Goal: Communication & Community: Participate in discussion

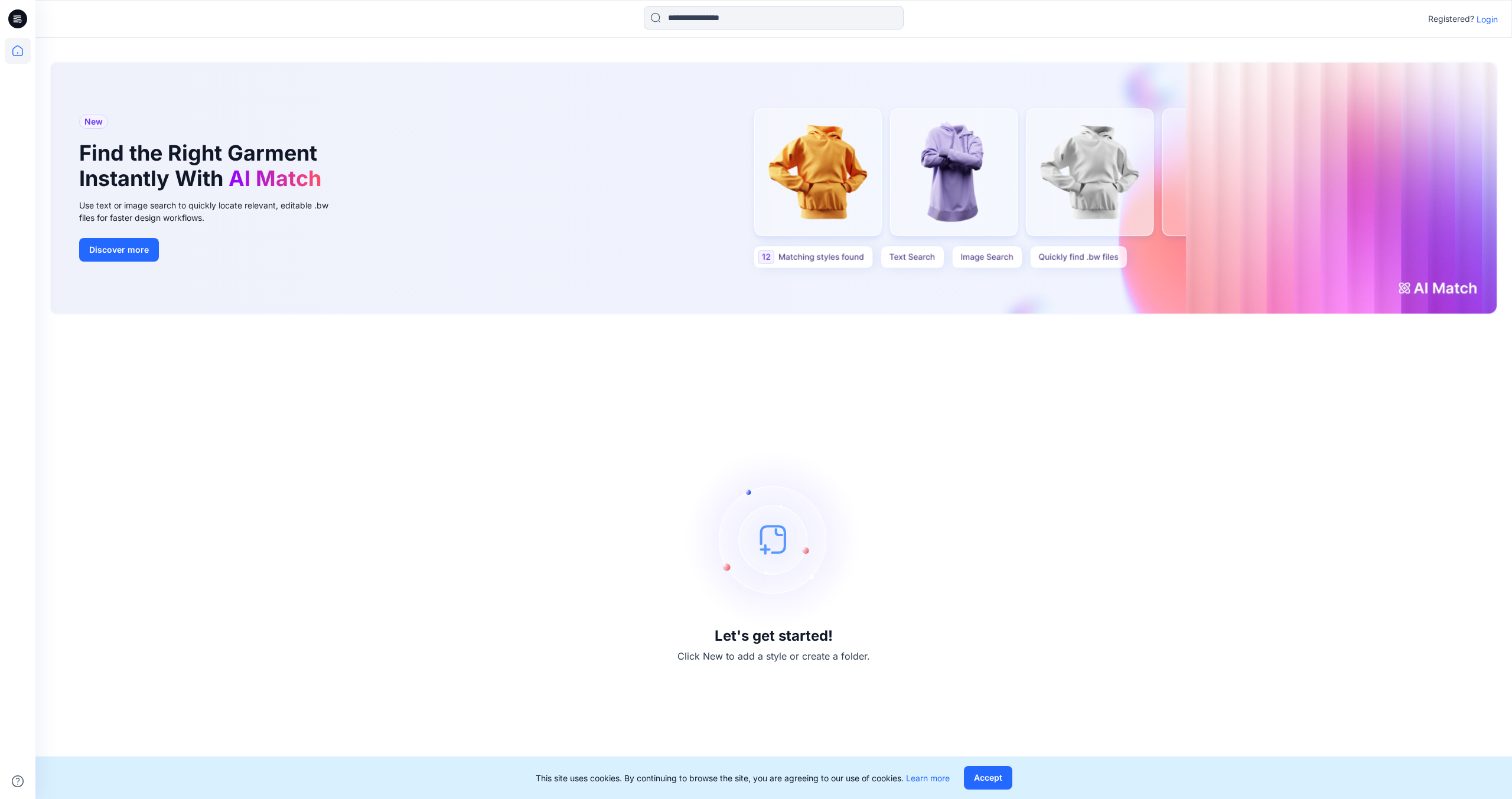
click at [1486, 21] on p "Login" at bounding box center [1487, 19] width 21 height 12
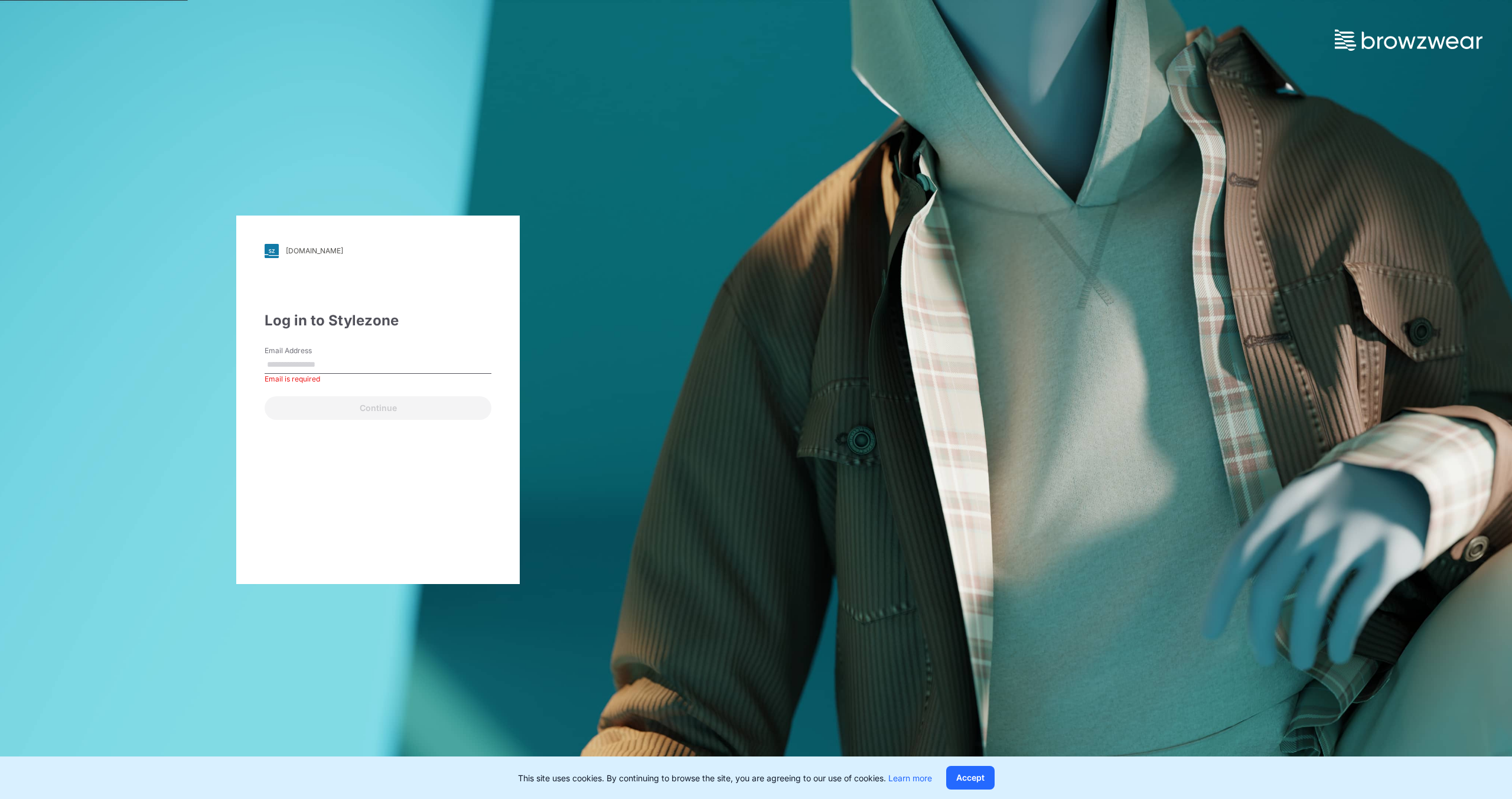
click at [353, 362] on input "Email Address" at bounding box center [377, 365] width 226 height 18
drag, startPoint x: 310, startPoint y: 355, endPoint x: 307, endPoint y: 360, distance: 5.8
click at [307, 357] on div "Email Address Email is required" at bounding box center [377, 363] width 226 height 36
click at [303, 366] on input "Email Address" at bounding box center [377, 365] width 226 height 18
paste input "**********"
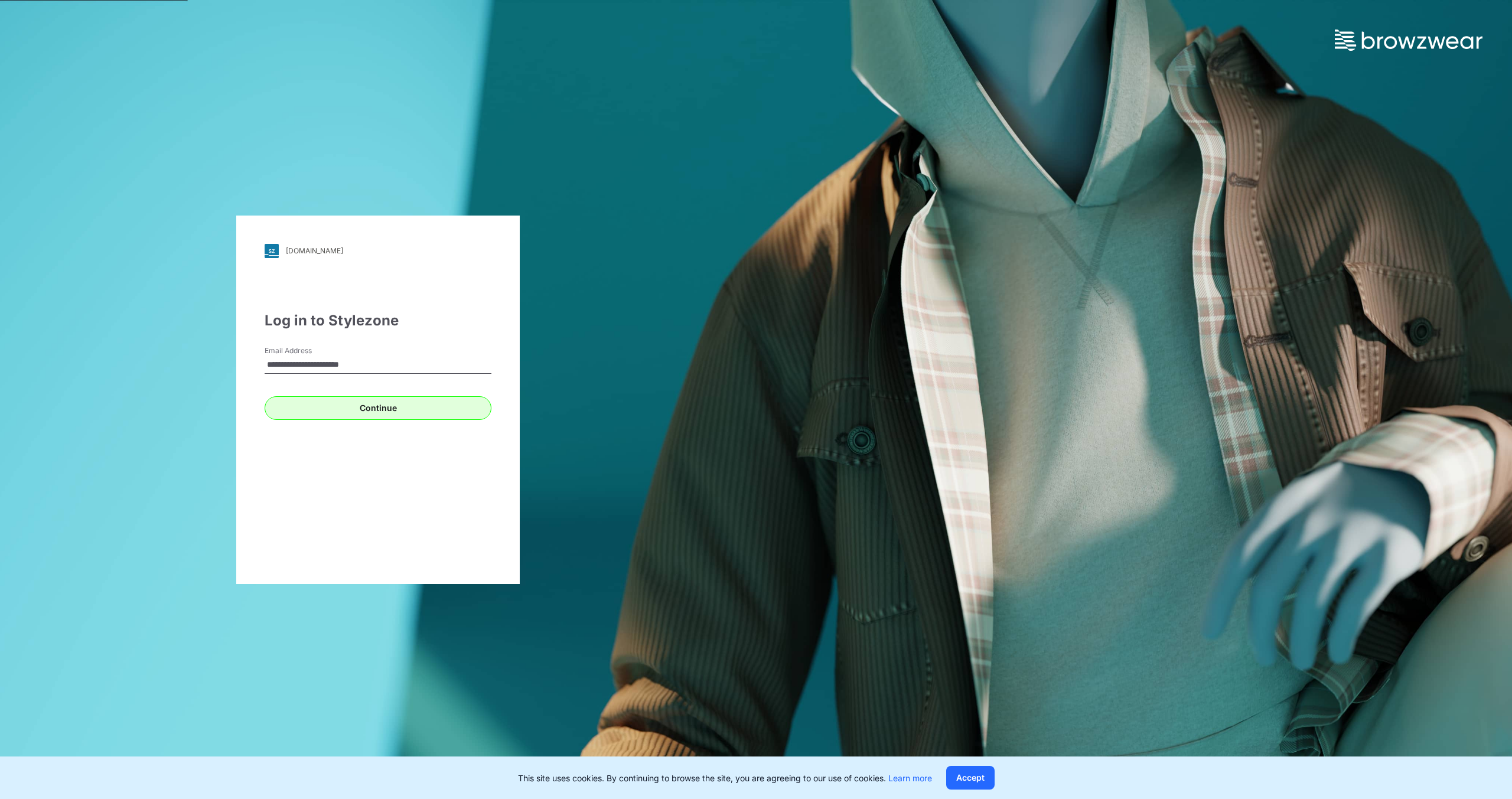
type input "**********"
click at [339, 411] on button "Continue" at bounding box center [377, 408] width 226 height 23
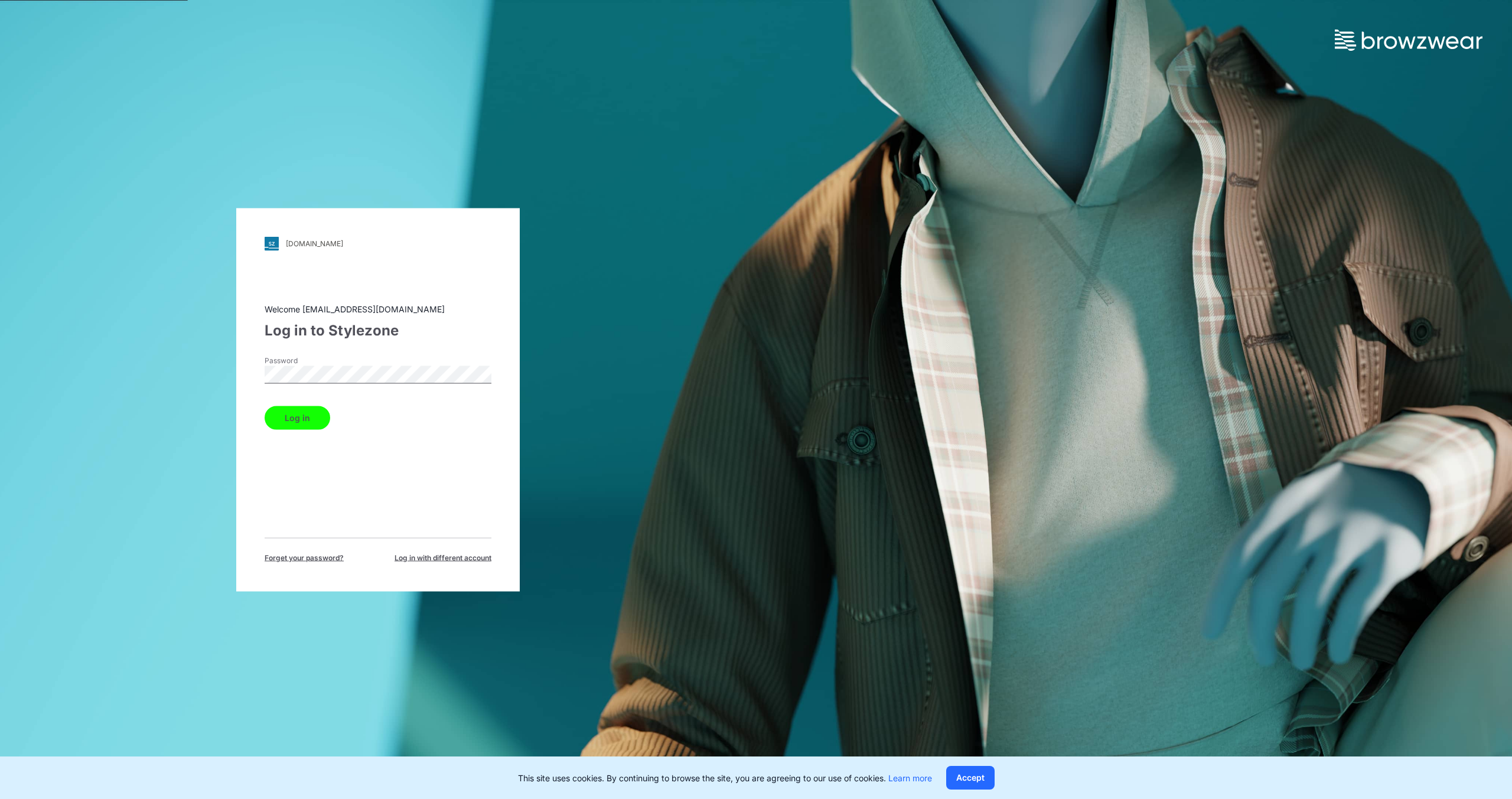
click at [290, 414] on button "Log in" at bounding box center [297, 418] width 65 height 23
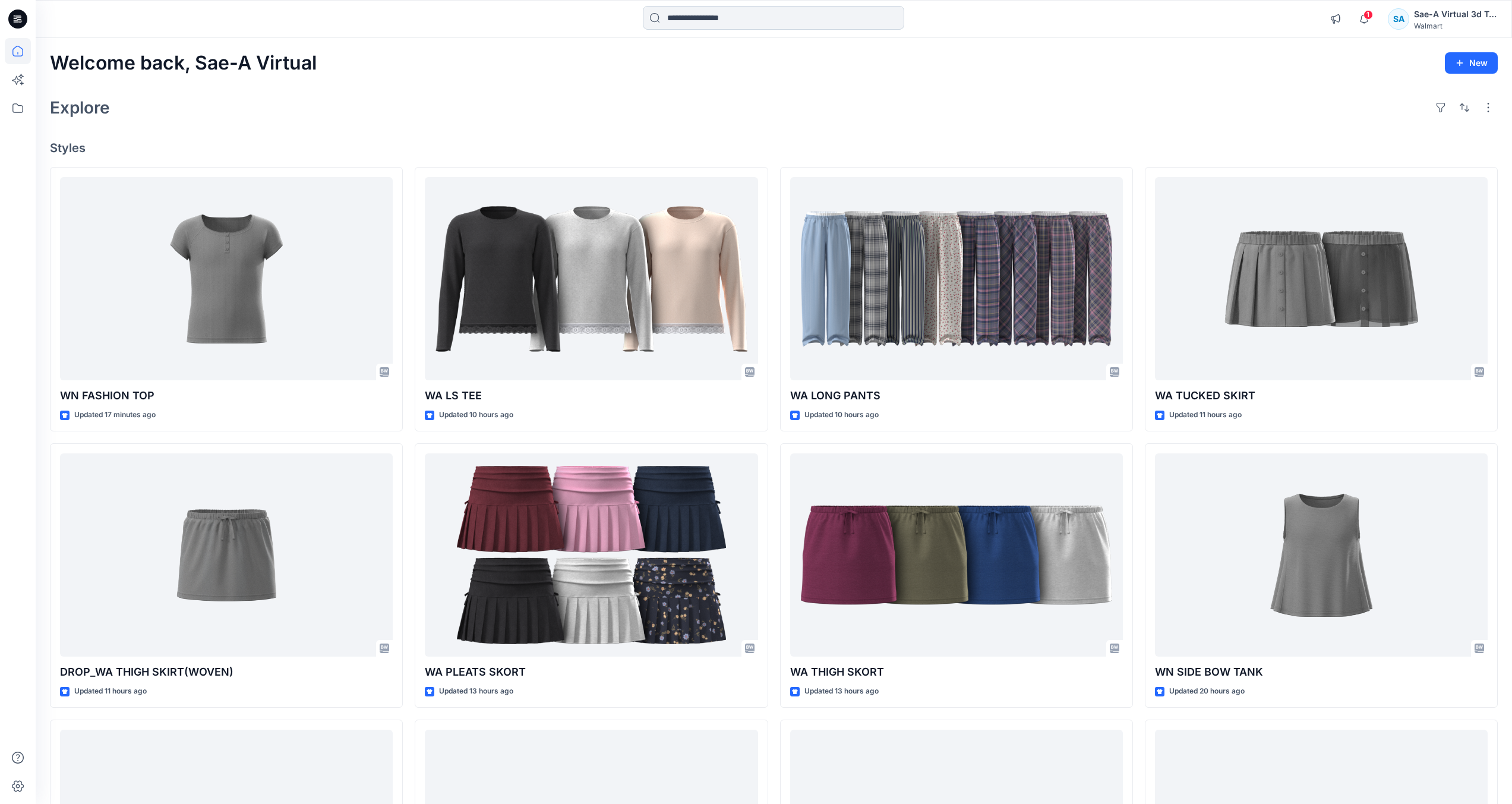
click at [736, 25] on input at bounding box center [773, 18] width 261 height 23
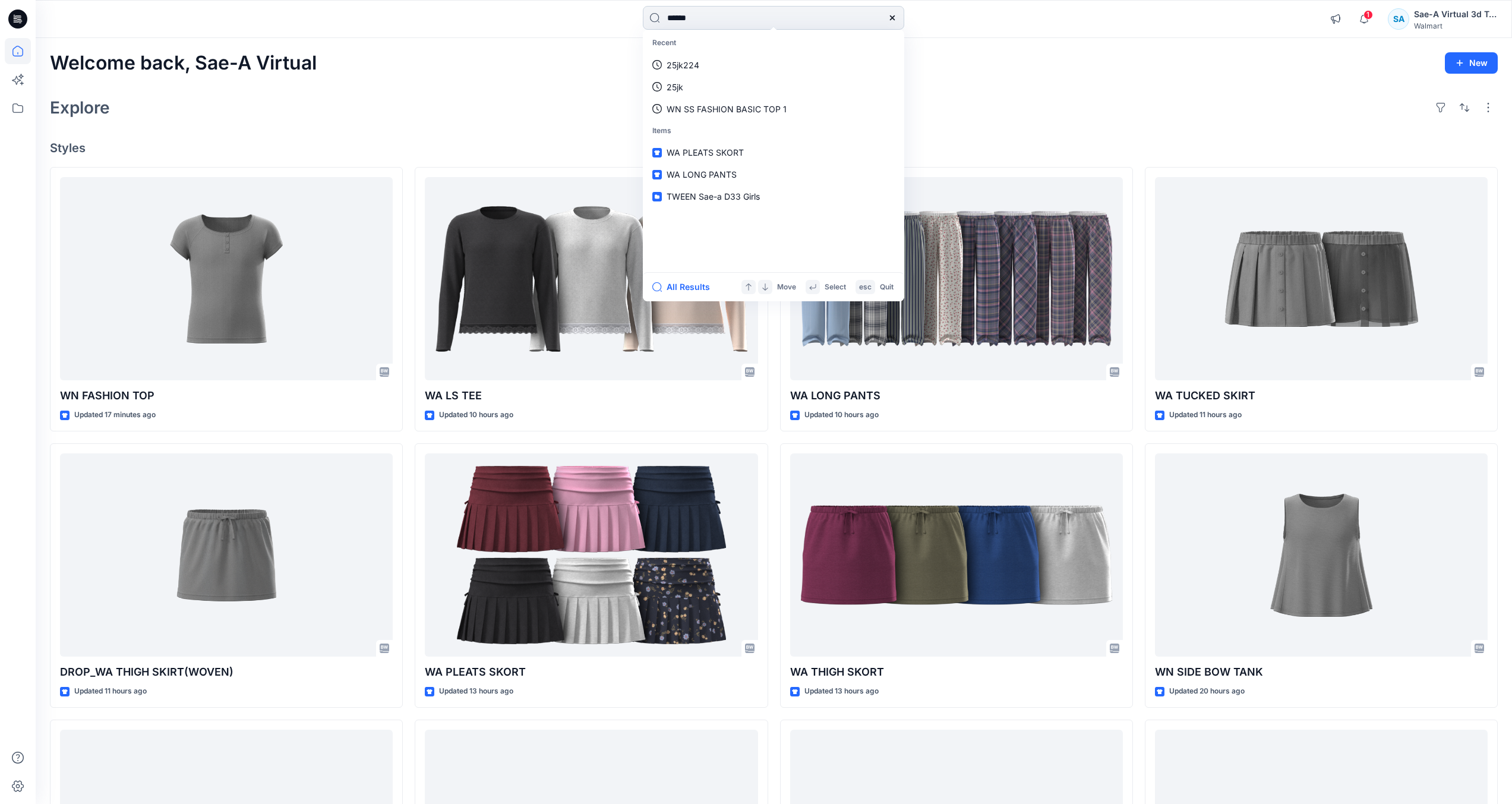
type input "******"
click at [775, 70] on p "HQ 021268 _WN SS POINTELLE LACE TOP" at bounding box center [751, 65] width 169 height 13
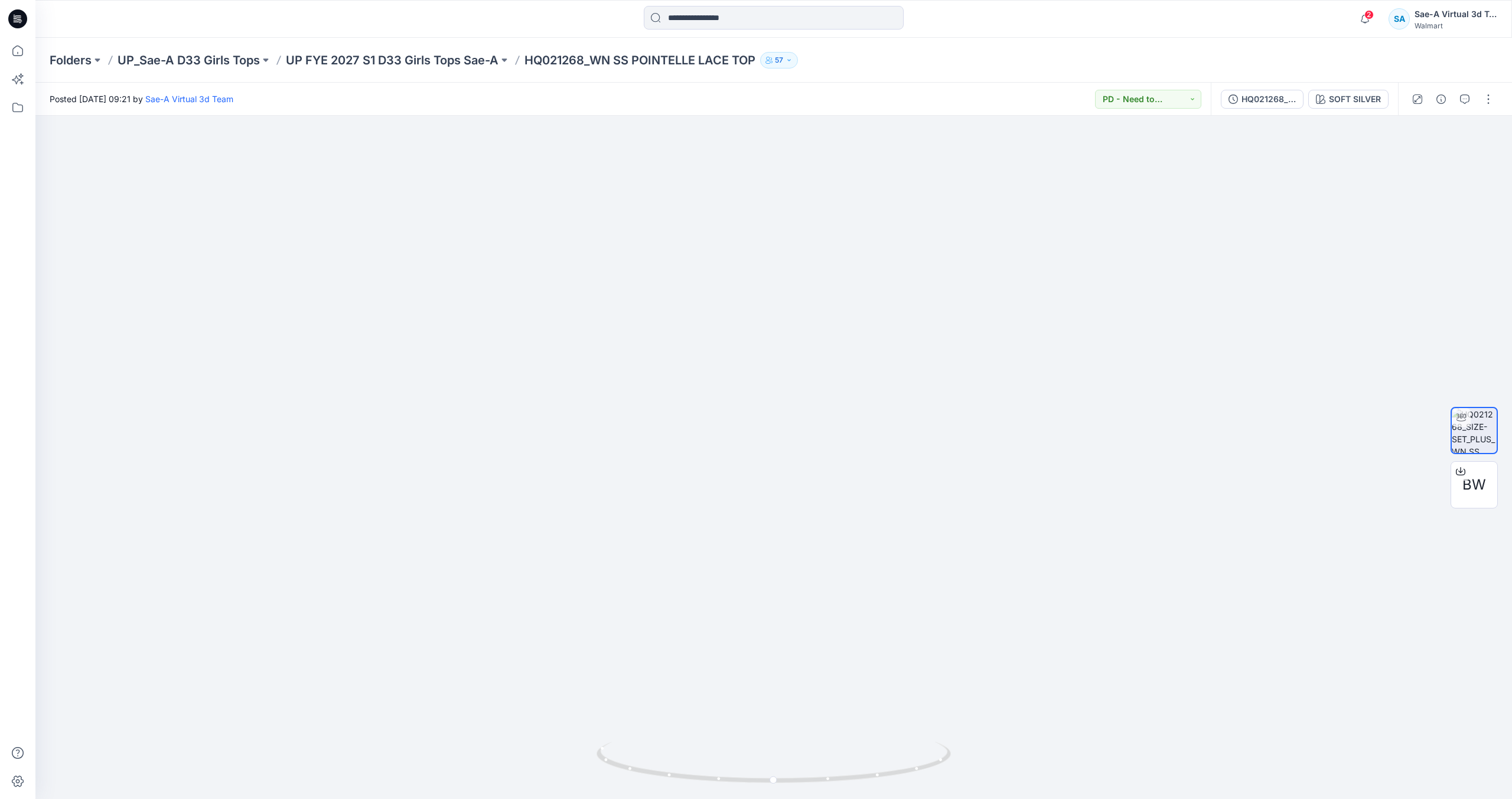
click at [22, 11] on icon at bounding box center [18, 19] width 19 height 19
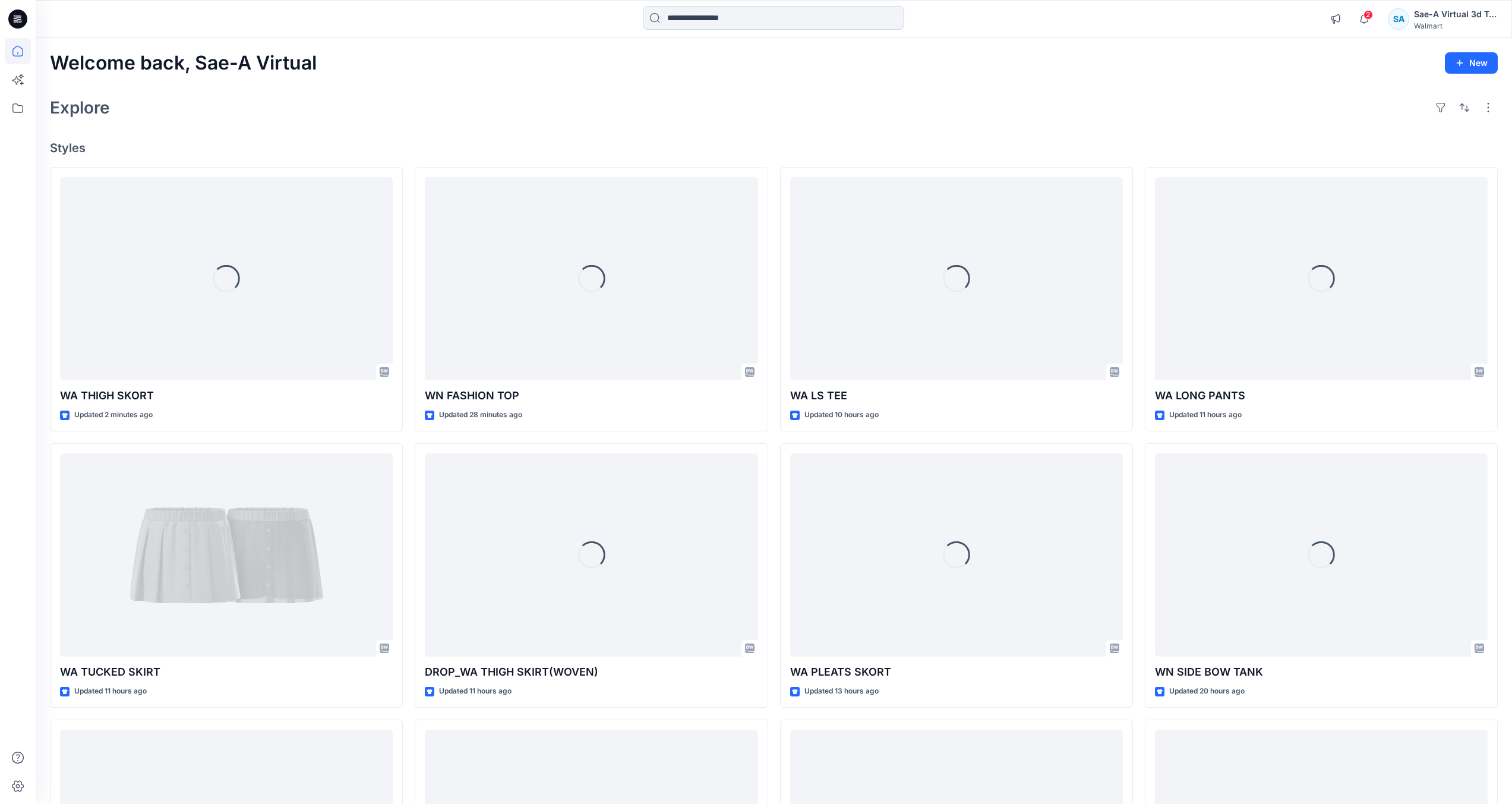
click at [743, 14] on input at bounding box center [773, 18] width 261 height 23
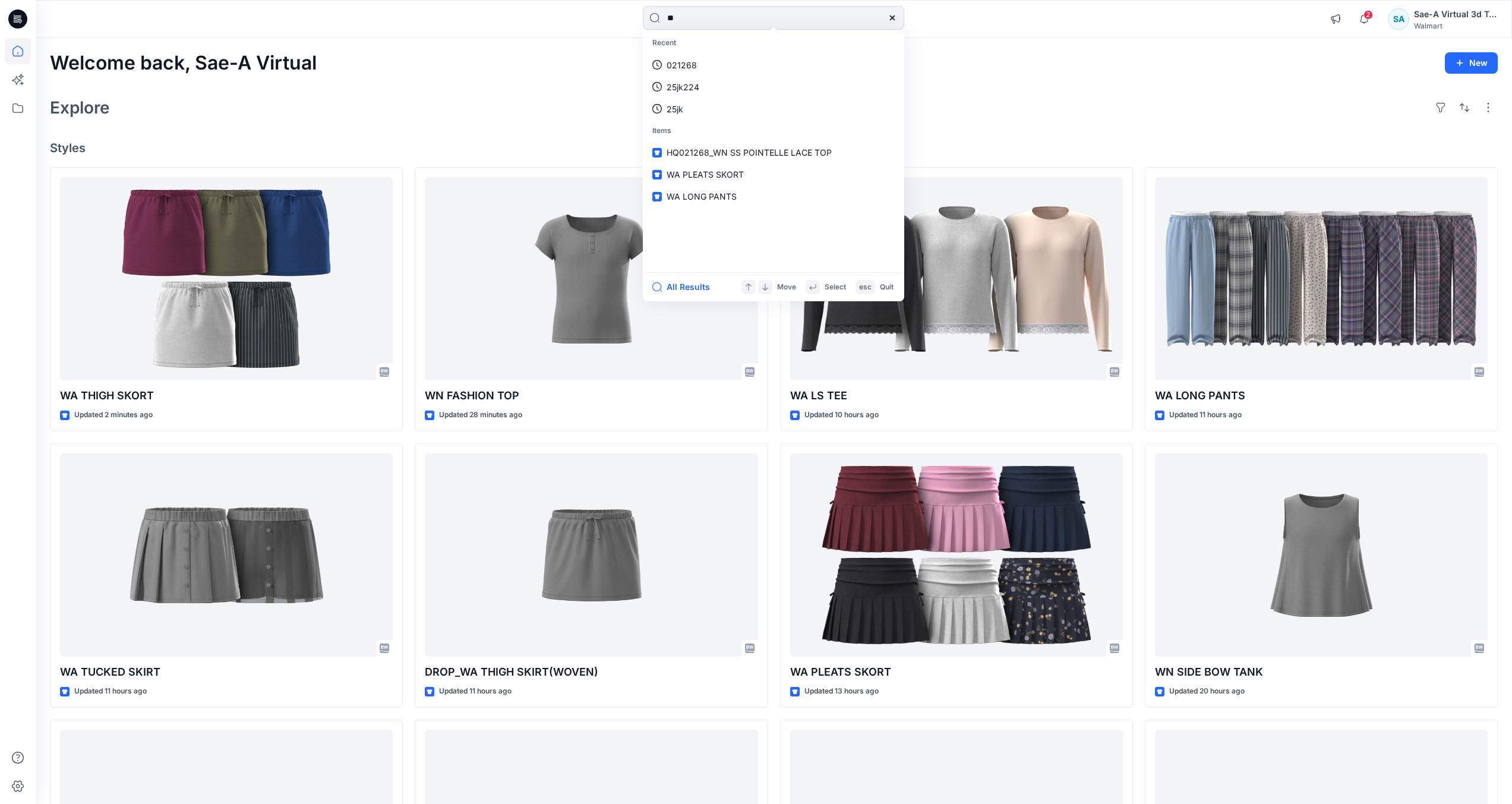
type input "*"
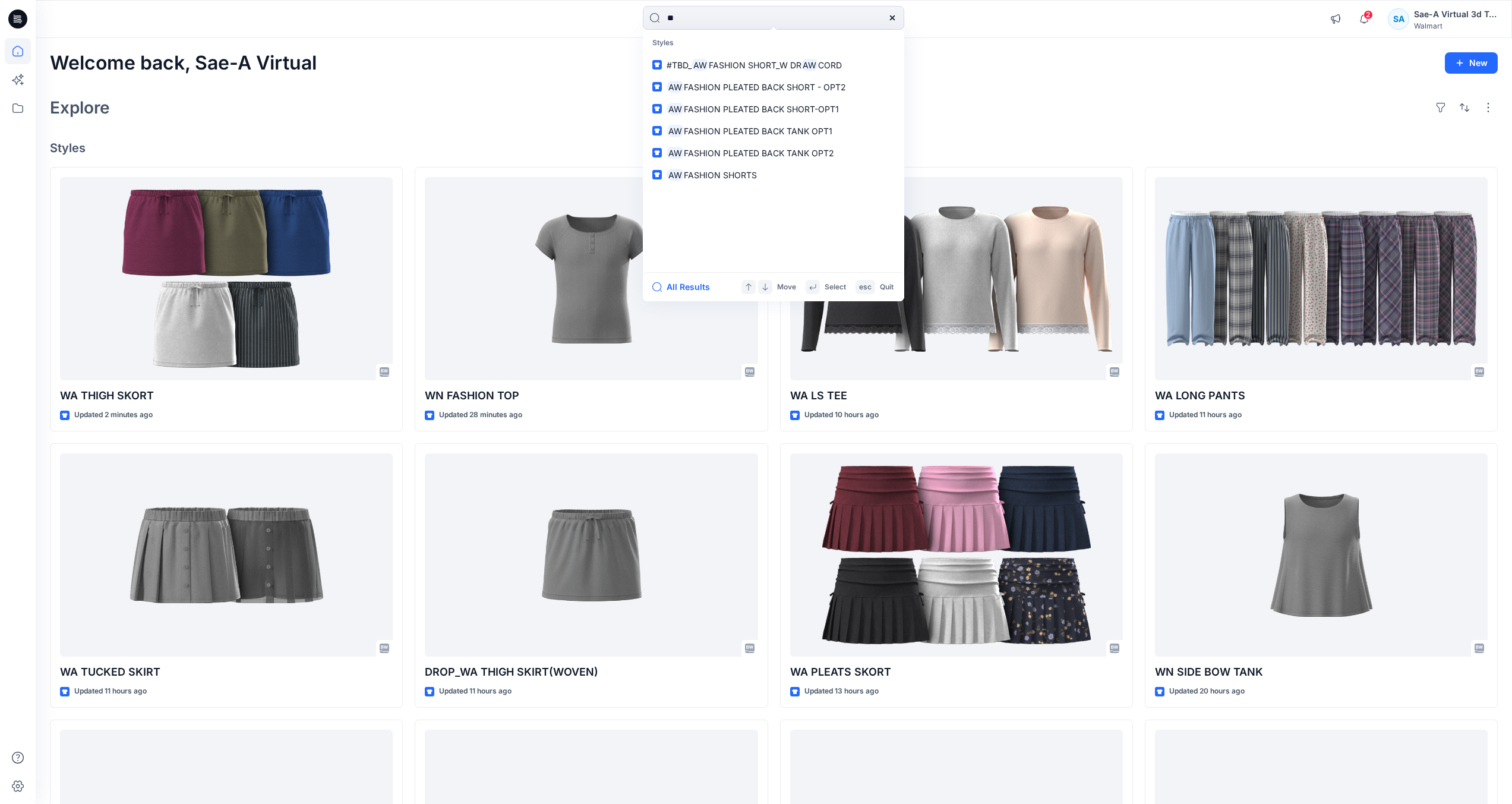
type input "*"
type input "**********"
click at [827, 88] on span "ATED BACK SHORT-OPT1" at bounding box center [790, 87] width 101 height 10
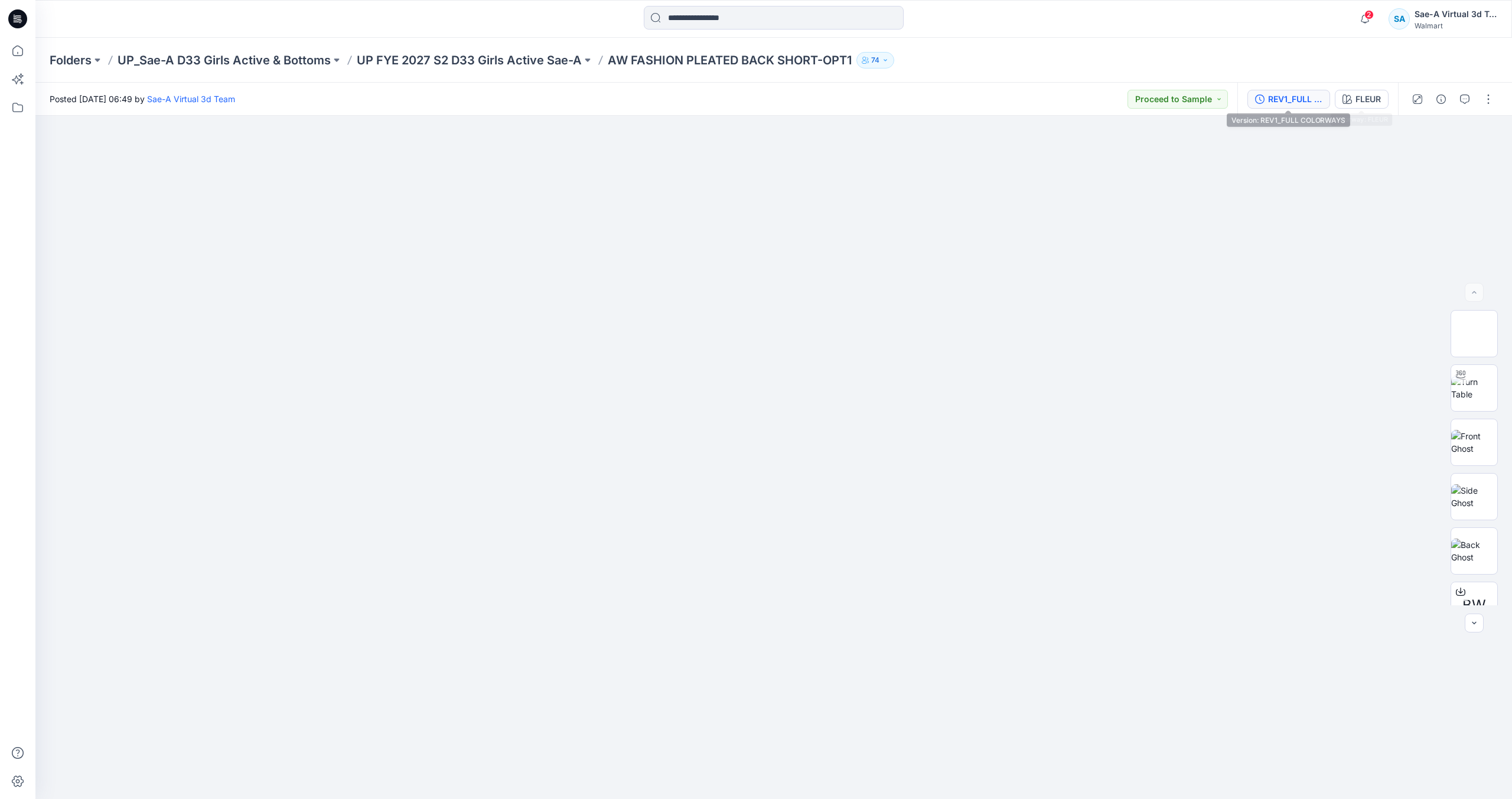
click at [1273, 105] on div "REV1_FULL COLORWAYS" at bounding box center [1296, 99] width 54 height 13
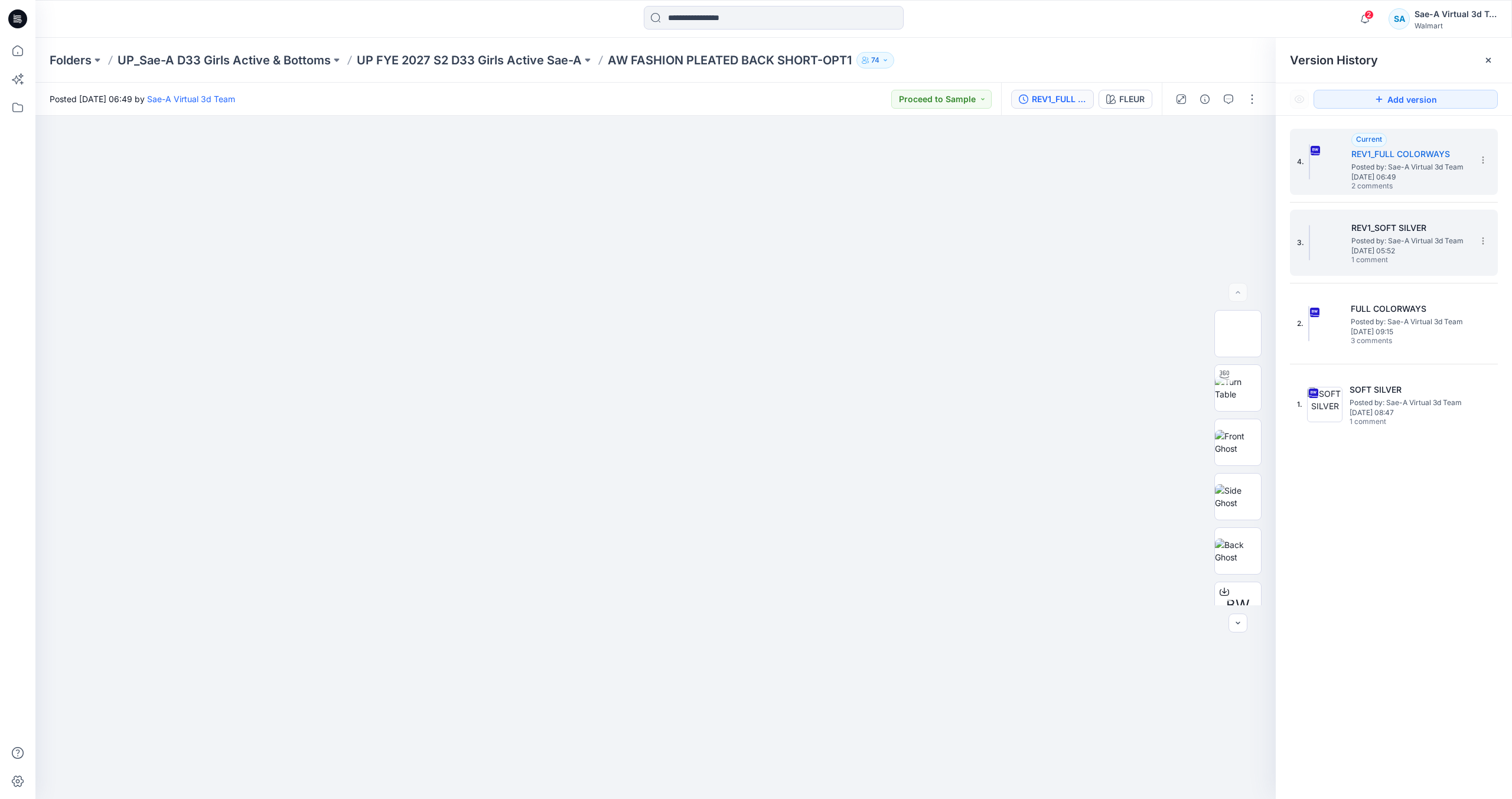
click at [1370, 243] on span "Posted by: Sae-A Virtual 3d Team" at bounding box center [1411, 240] width 118 height 12
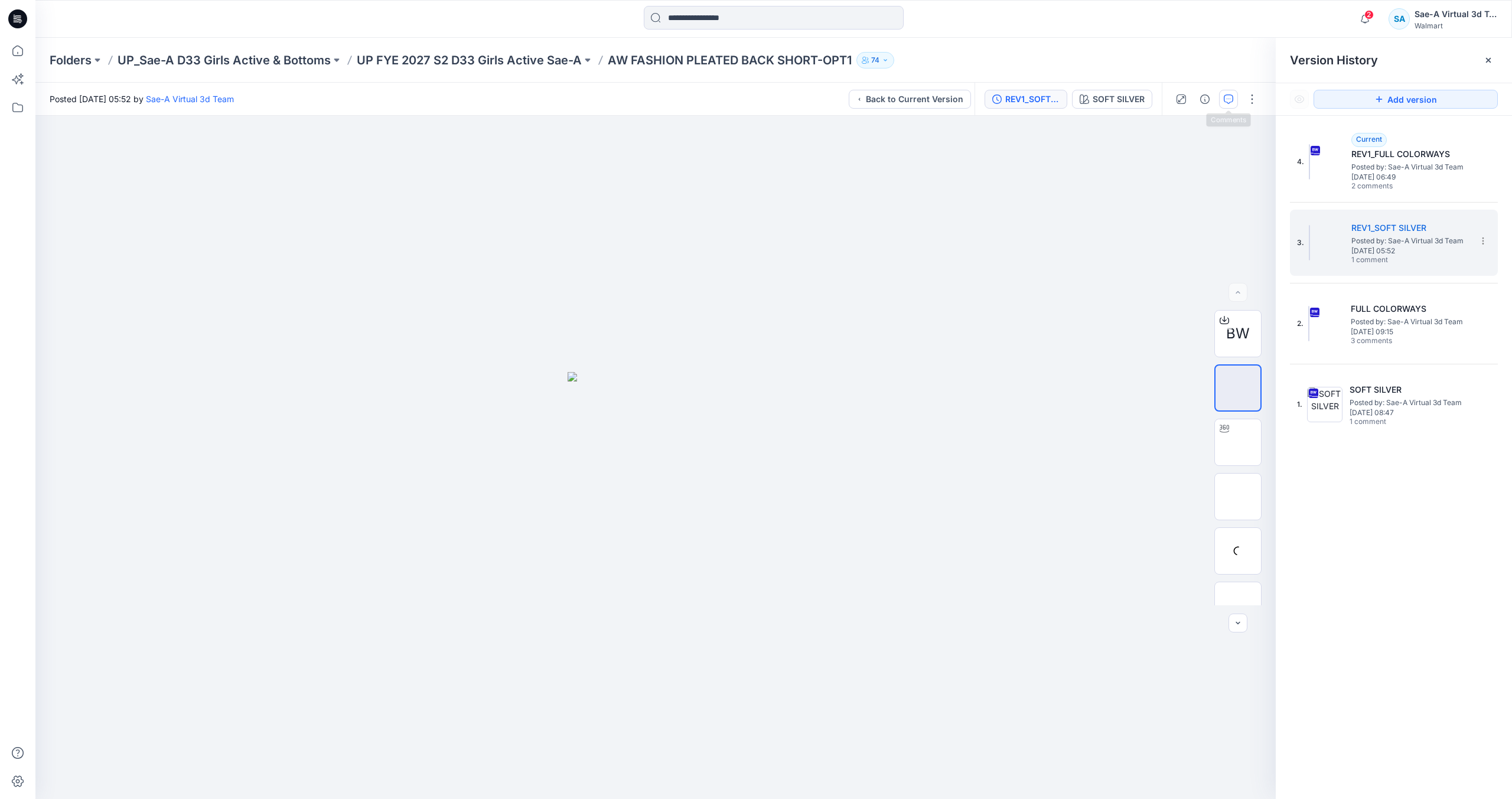
click at [1231, 106] on button "button" at bounding box center [1229, 99] width 19 height 19
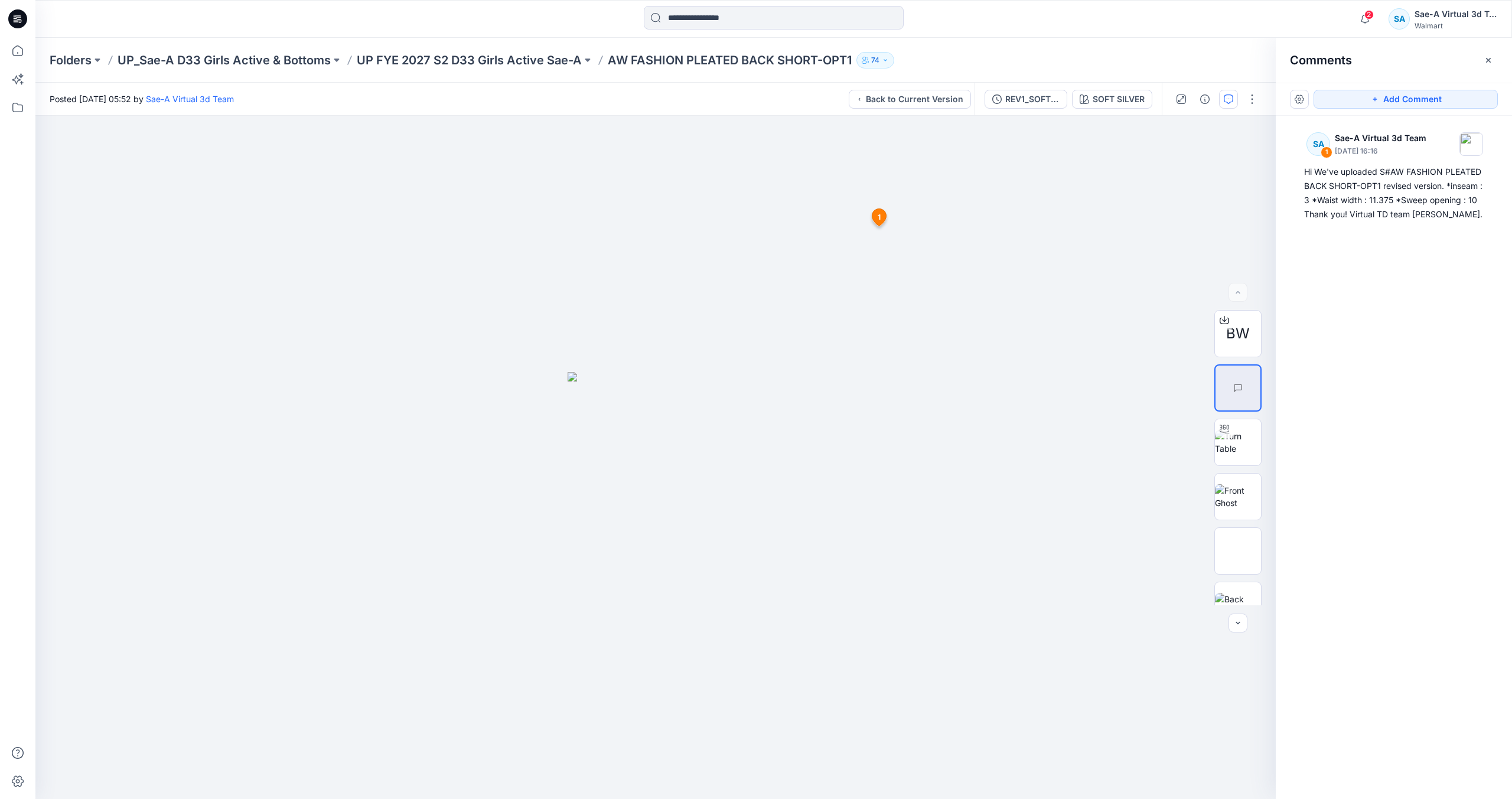
click at [1474, 265] on div "SA 1 Sae-A Virtual 3d Team July 24, 2025 16:16 Hi We've uploaded S#AW FASHION P…" at bounding box center [1394, 436] width 237 height 640
click at [1022, 104] on div "REV1_SOFT SILVER" at bounding box center [1033, 99] width 54 height 13
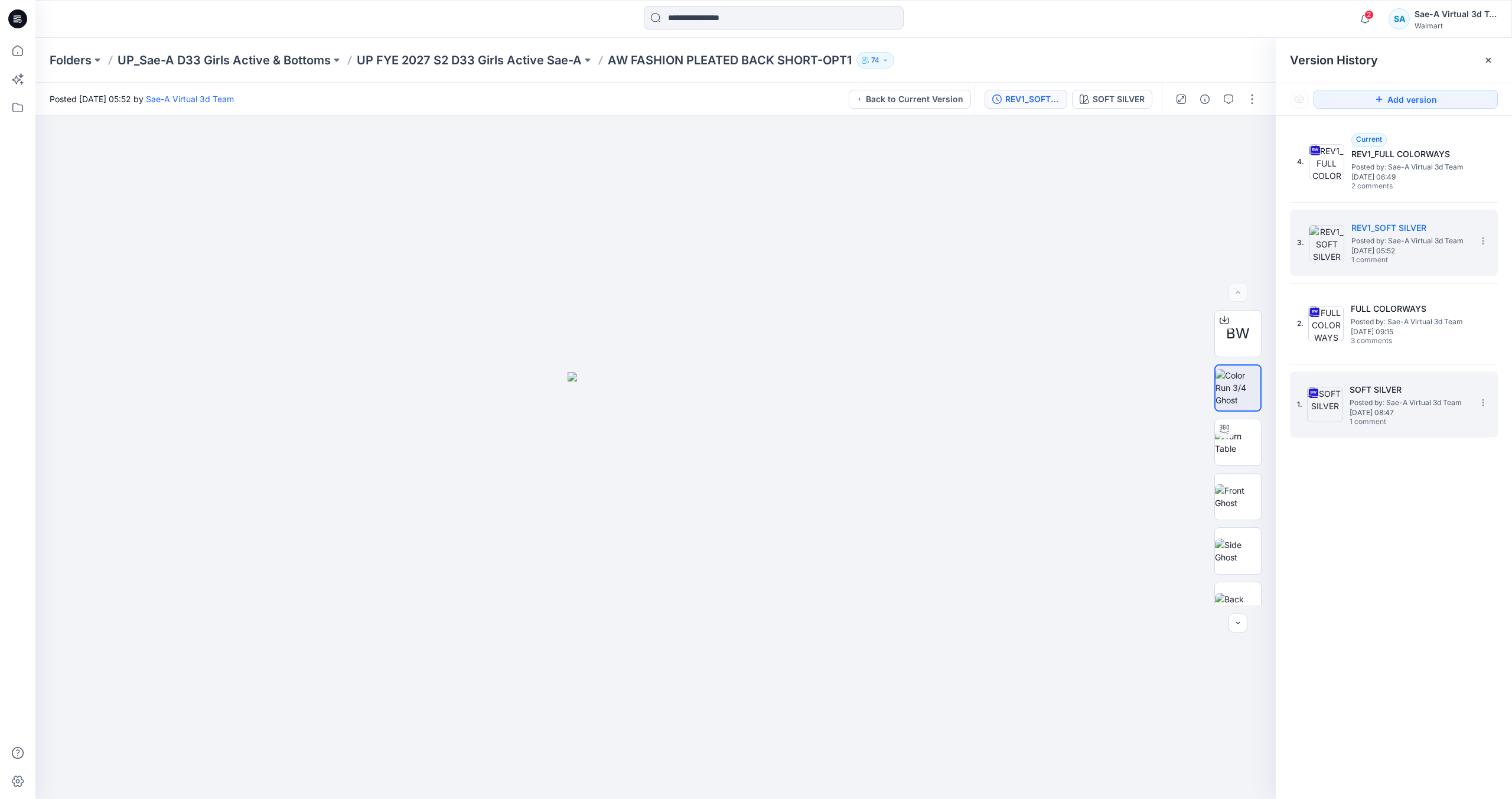
click at [1374, 401] on span "Posted by: Sae-A Virtual 3d Team" at bounding box center [1409, 402] width 118 height 12
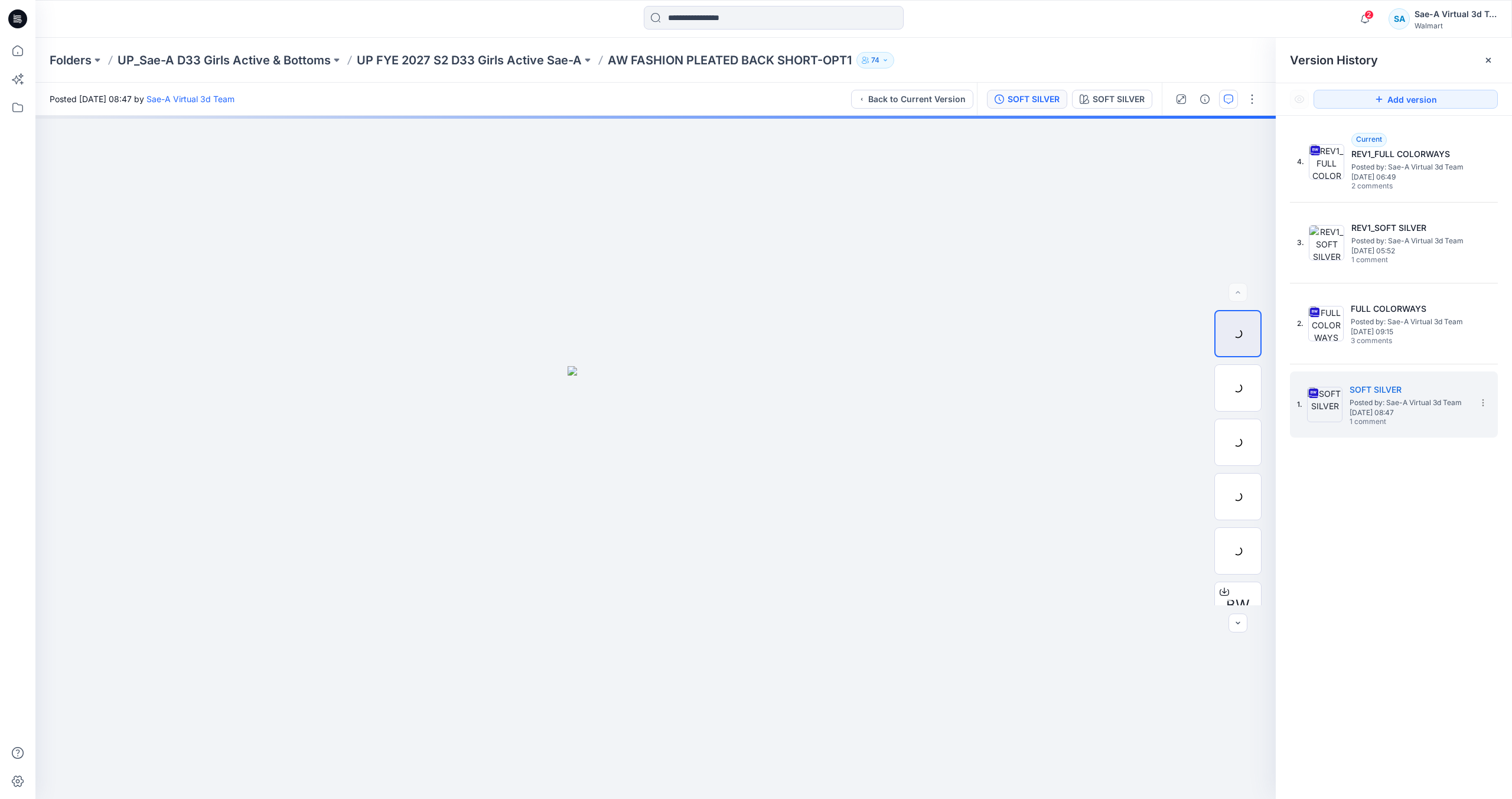
click at [1226, 102] on icon "button" at bounding box center [1229, 99] width 9 height 9
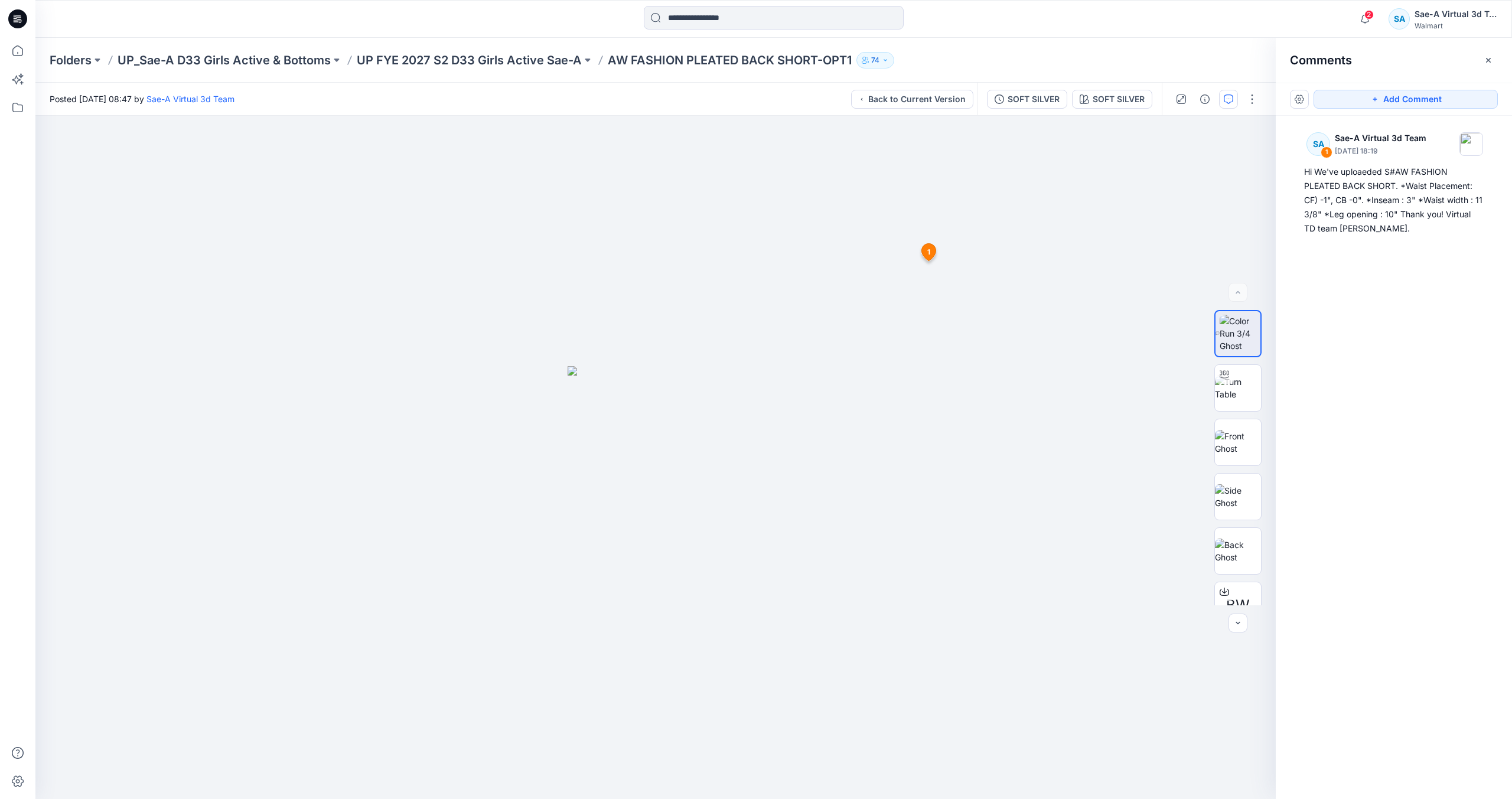
click at [1452, 327] on div "SA 1 Sae-A Virtual 3d Team July 17, 2025 18:19 Hi We've uploaeded S#AW FASHION …" at bounding box center [1394, 436] width 237 height 640
click at [1033, 104] on div "SOFT SILVER" at bounding box center [1033, 99] width 52 height 13
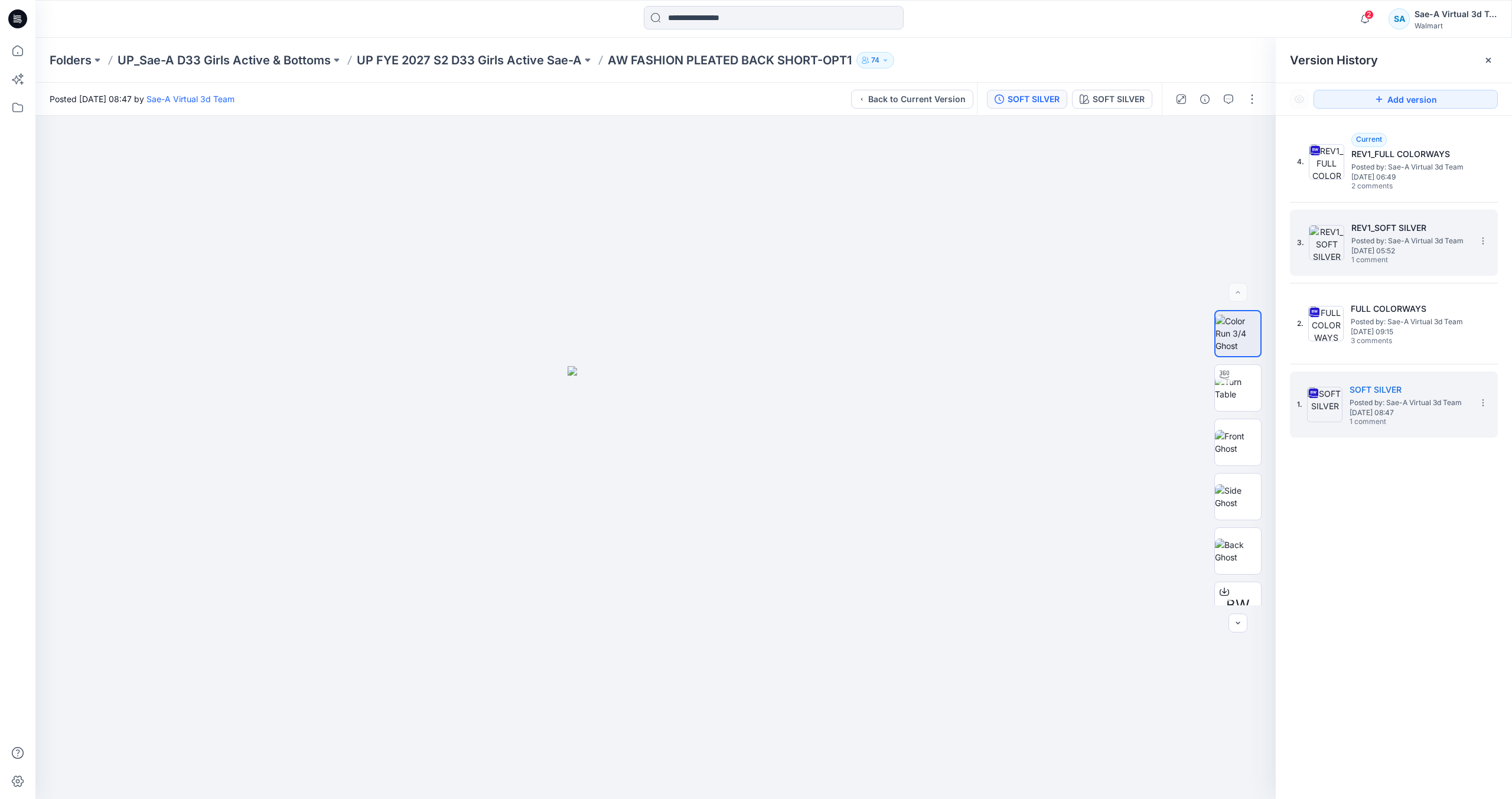
click at [1348, 236] on div "3. REV1_SOFT SILVER Posted by: Sae-A Virtual 3d Team Thursday, July 24, 2025 05…" at bounding box center [1386, 243] width 177 height 57
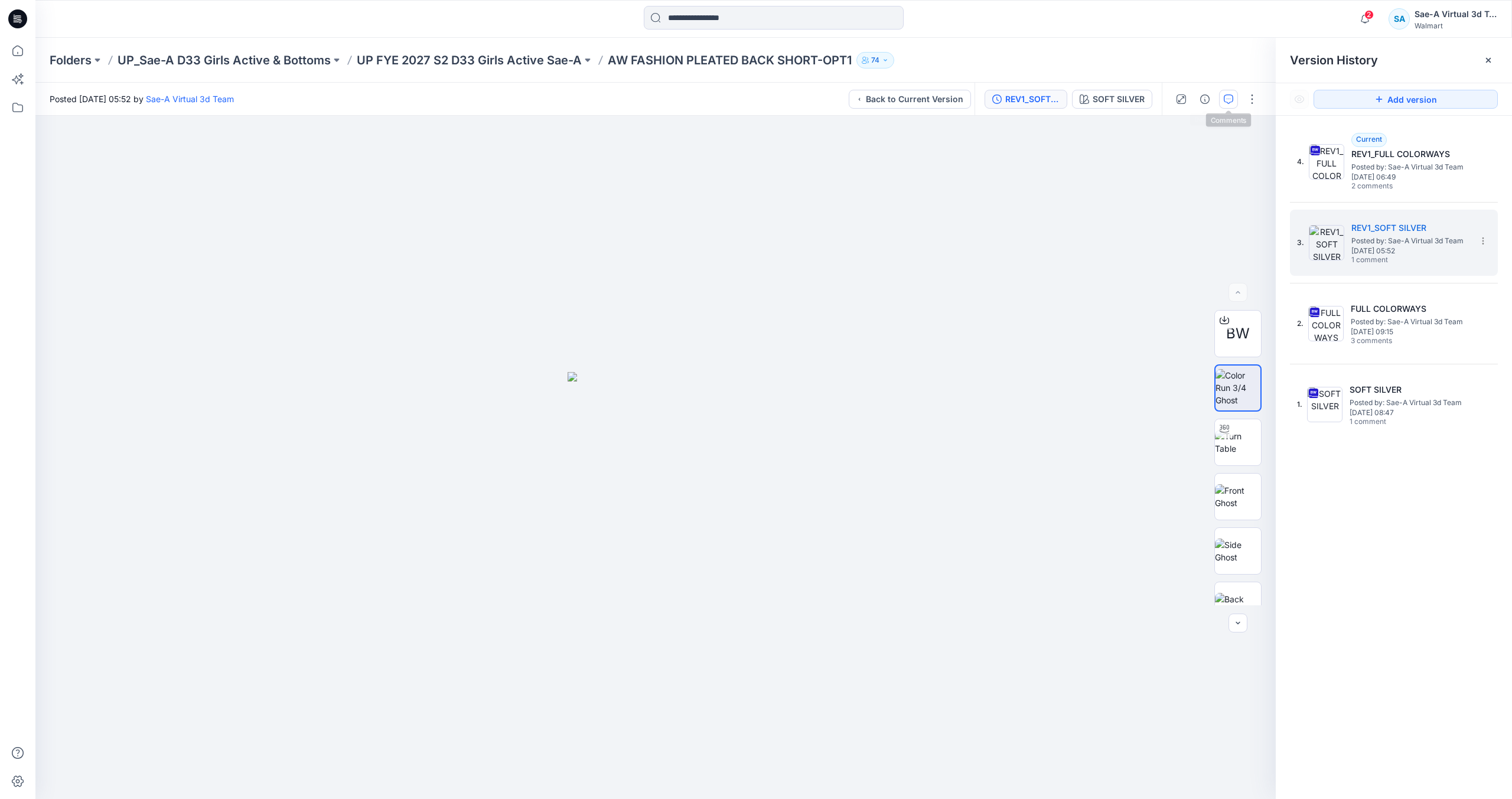
click at [1229, 101] on icon "button" at bounding box center [1229, 99] width 9 height 9
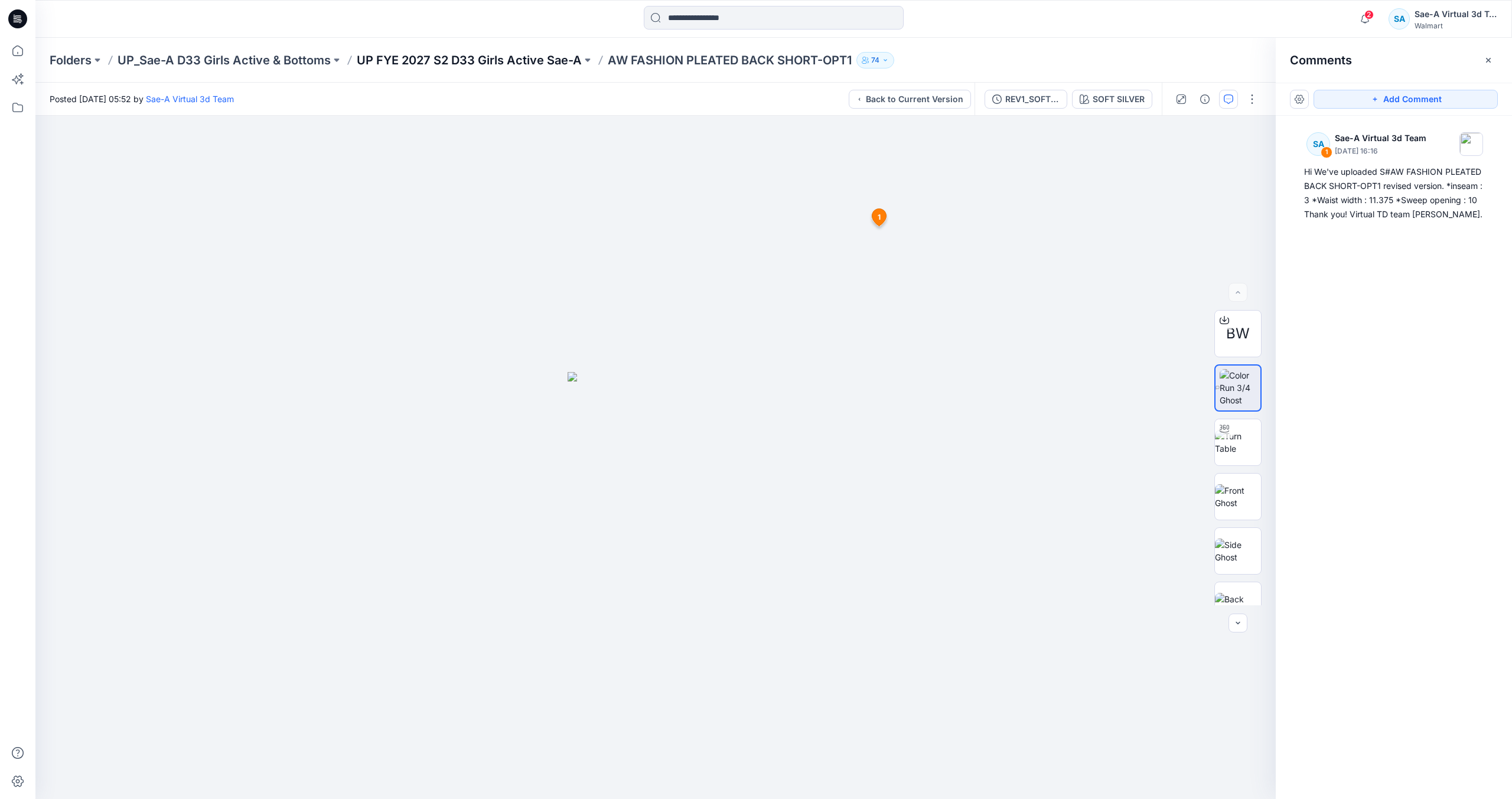
click at [549, 62] on p "UP FYE 2027 S2 D33 Girls Active Sae-A" at bounding box center [469, 60] width 225 height 16
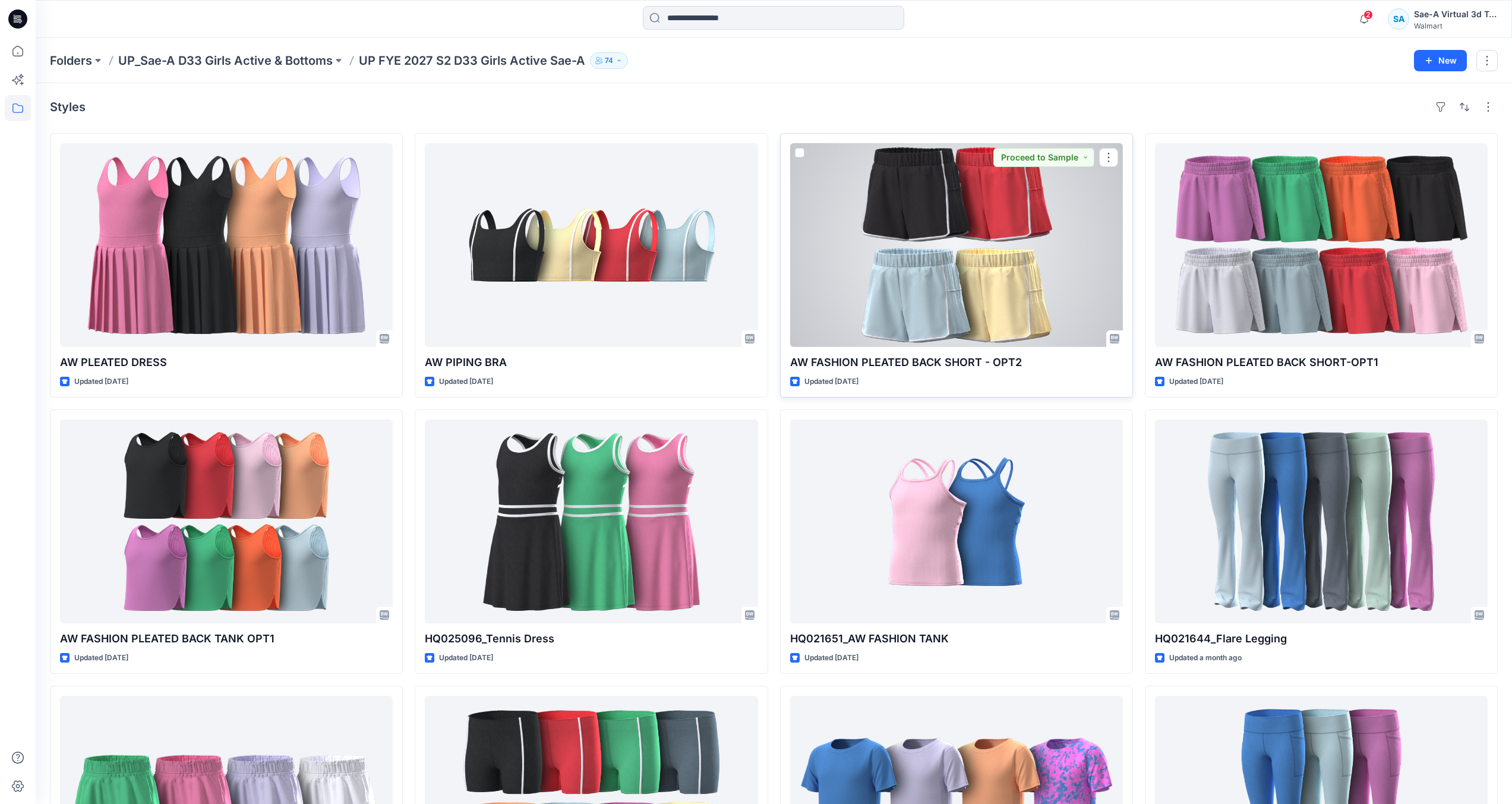
click at [921, 291] on div at bounding box center [956, 245] width 333 height 204
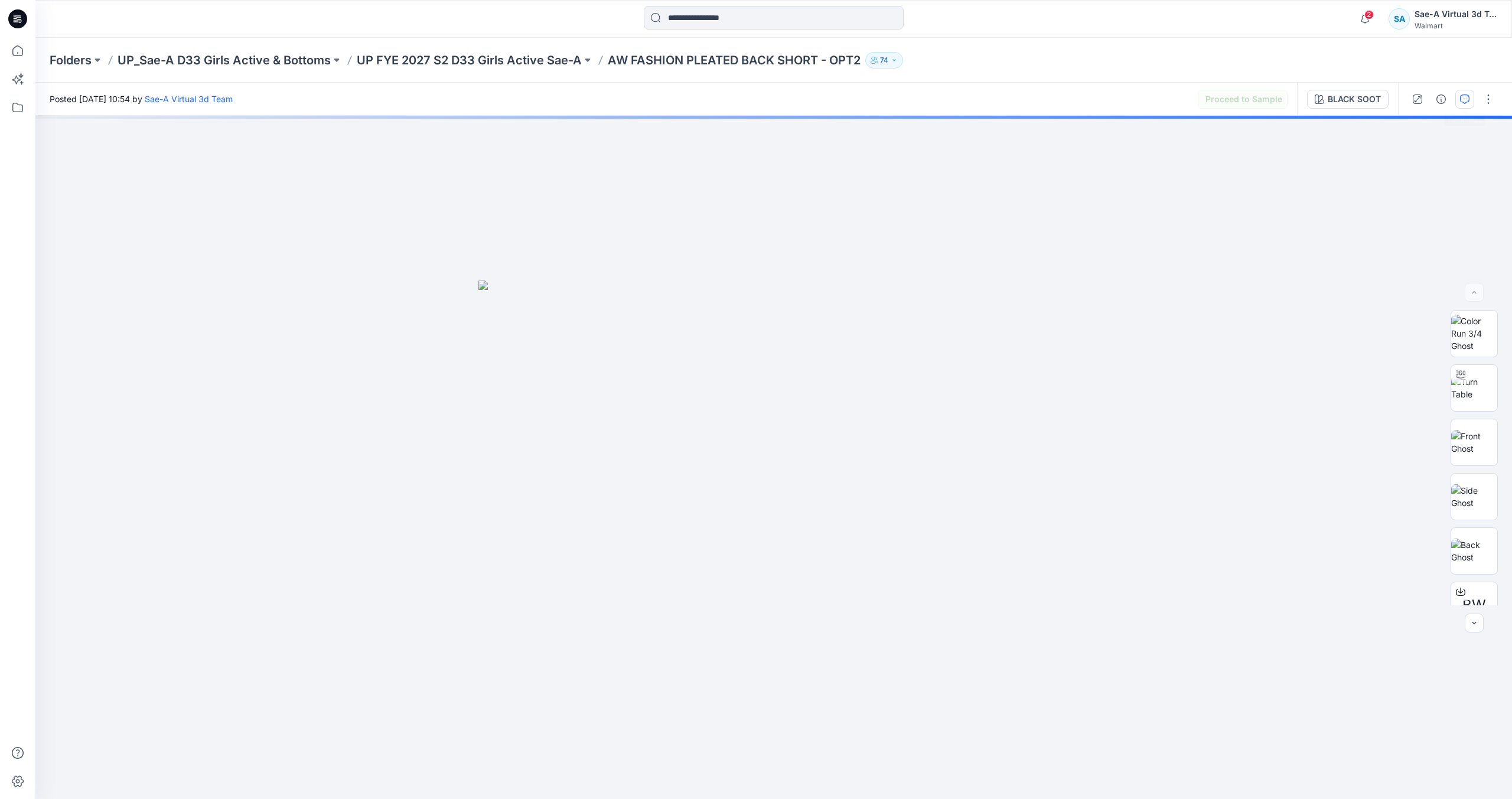
click at [1460, 100] on button "button" at bounding box center [1465, 99] width 19 height 19
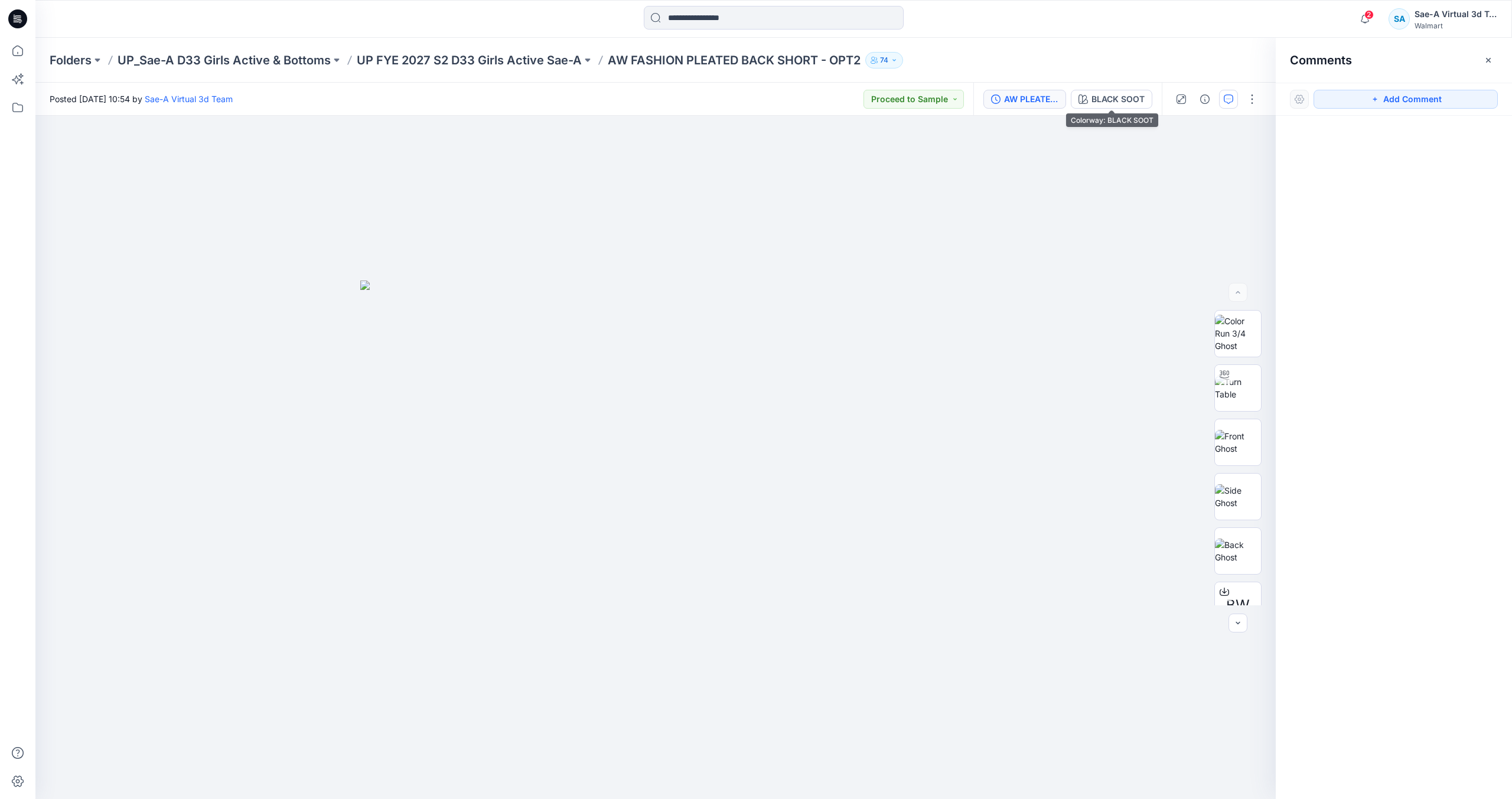
click at [1019, 98] on div "AW PLEATED SHORT_ADM_OPT2_REV2_AW PLEATED SHORT SAEA 091525" at bounding box center [1031, 99] width 54 height 13
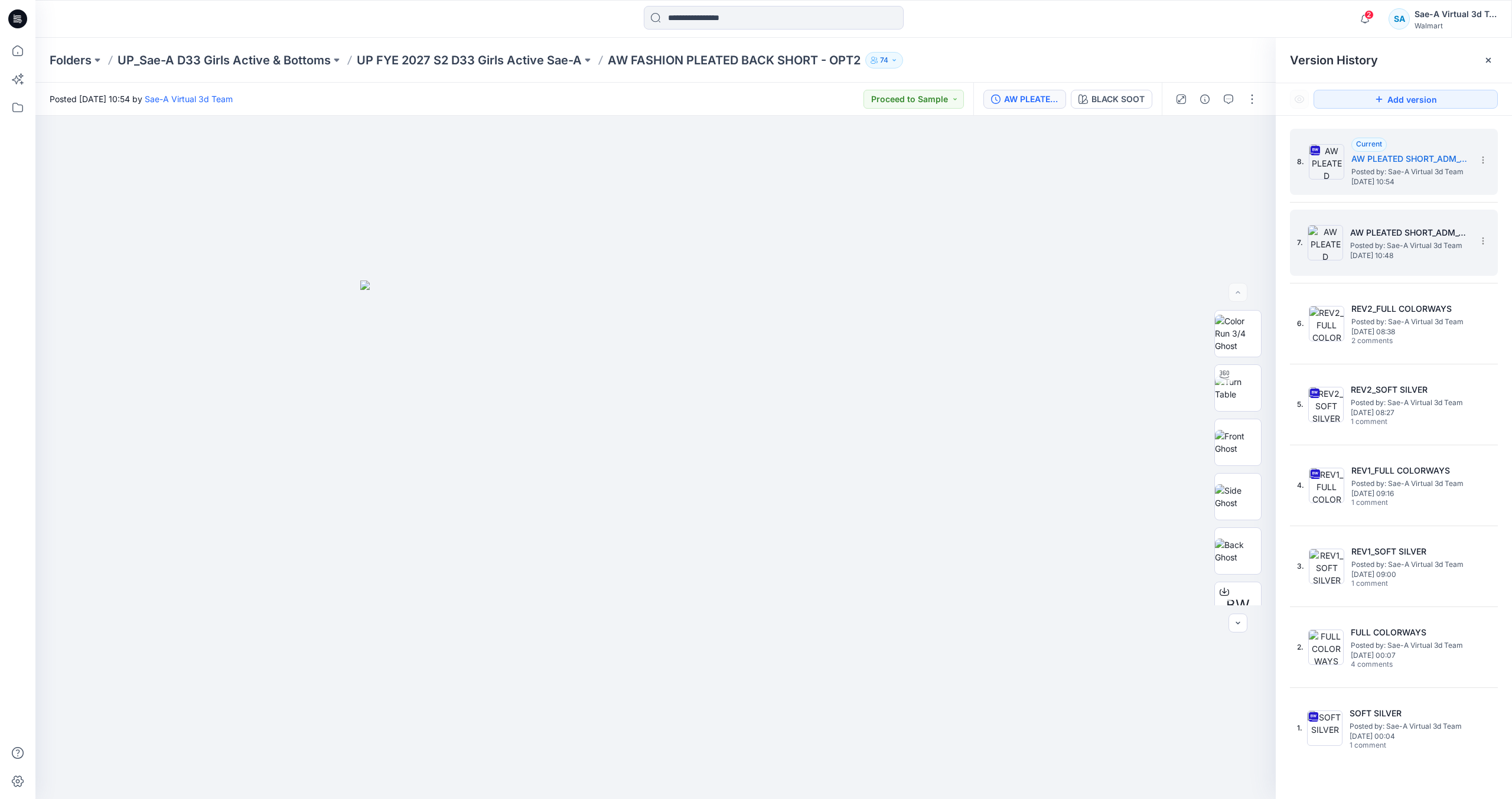
click at [1361, 224] on div "7. AW PLEATED SHORT_ADM_OPT2_REV2_AW PLEATED SHORT SAEA 091525 Posted by: Sae-A…" at bounding box center [1386, 243] width 177 height 57
click at [1361, 225] on div "7. AW PLEATED SHORT_ADM_OPT2_REV2_AW PLEATED SHORT SAEA 091525 Posted by: Sae-A…" at bounding box center [1386, 243] width 177 height 57
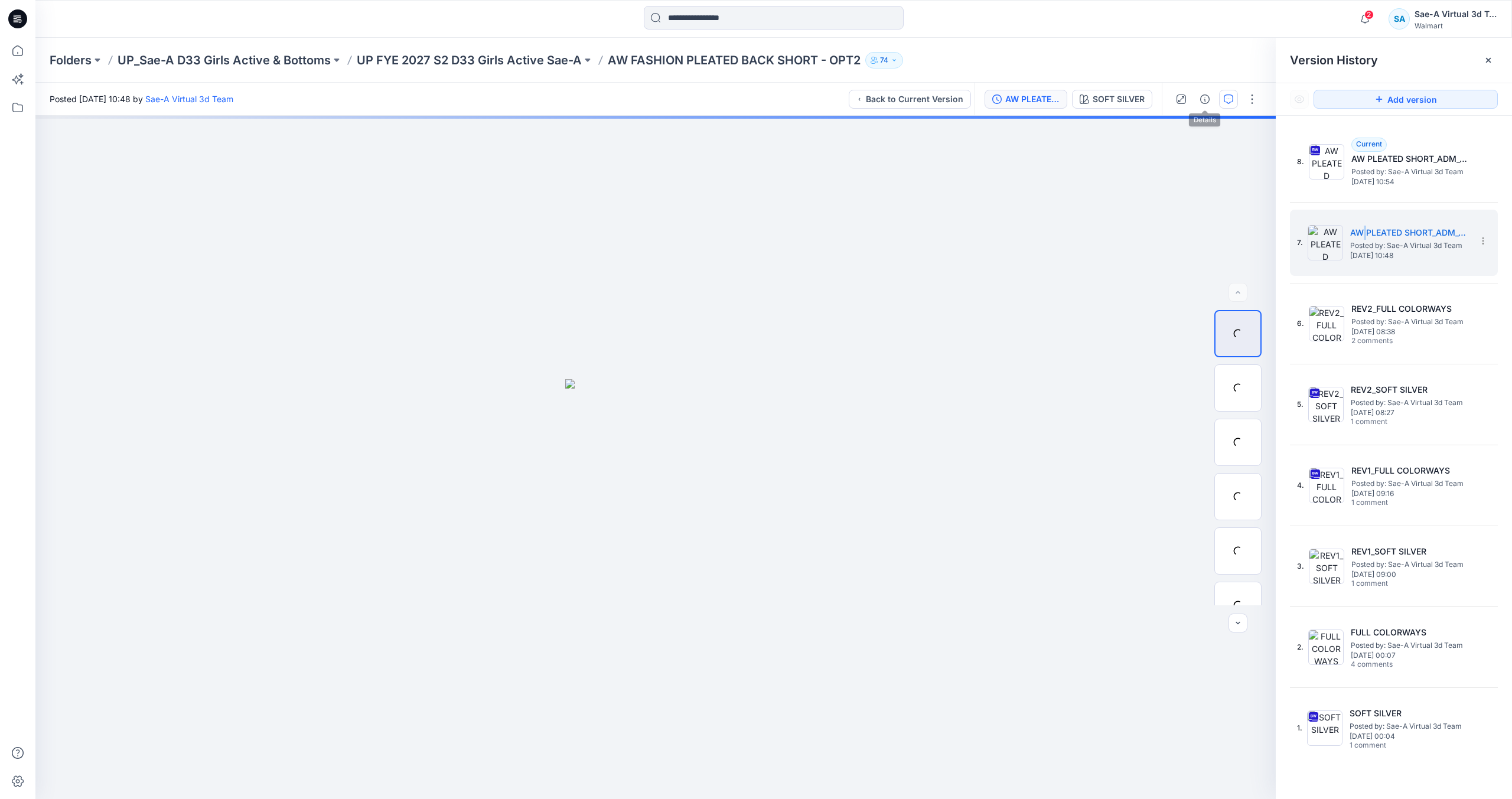
click at [1231, 94] on icon "button" at bounding box center [1229, 99] width 9 height 9
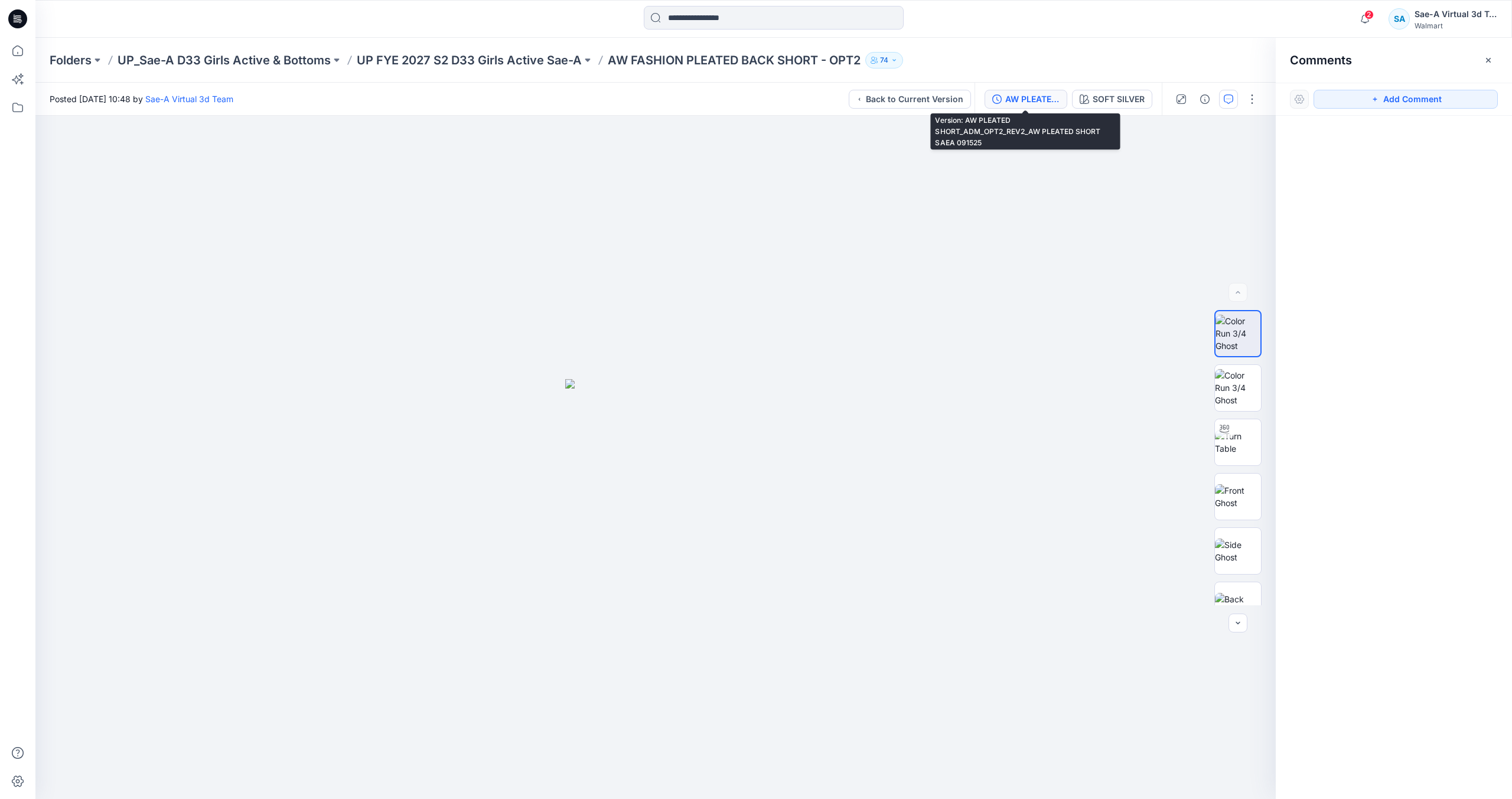
click at [1030, 101] on div "AW PLEATED SHORT_ADM_OPT2_REV2_AW PLEATED SHORT SAEA 091525" at bounding box center [1033, 99] width 54 height 13
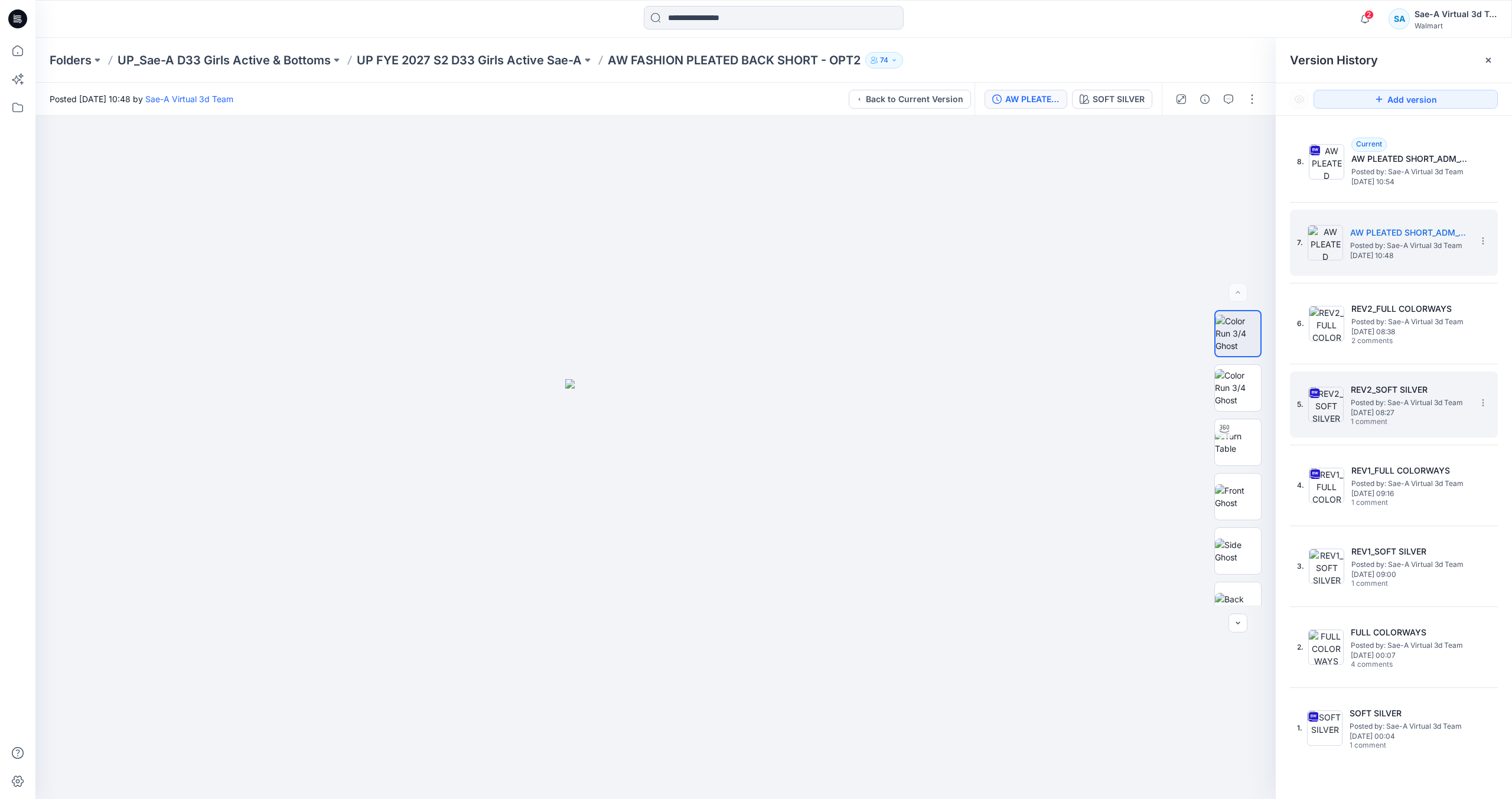
drag, startPoint x: 1404, startPoint y: 422, endPoint x: 1380, endPoint y: 394, distance: 36.9
click at [1404, 422] on span "1 comment" at bounding box center [1392, 422] width 82 height 9
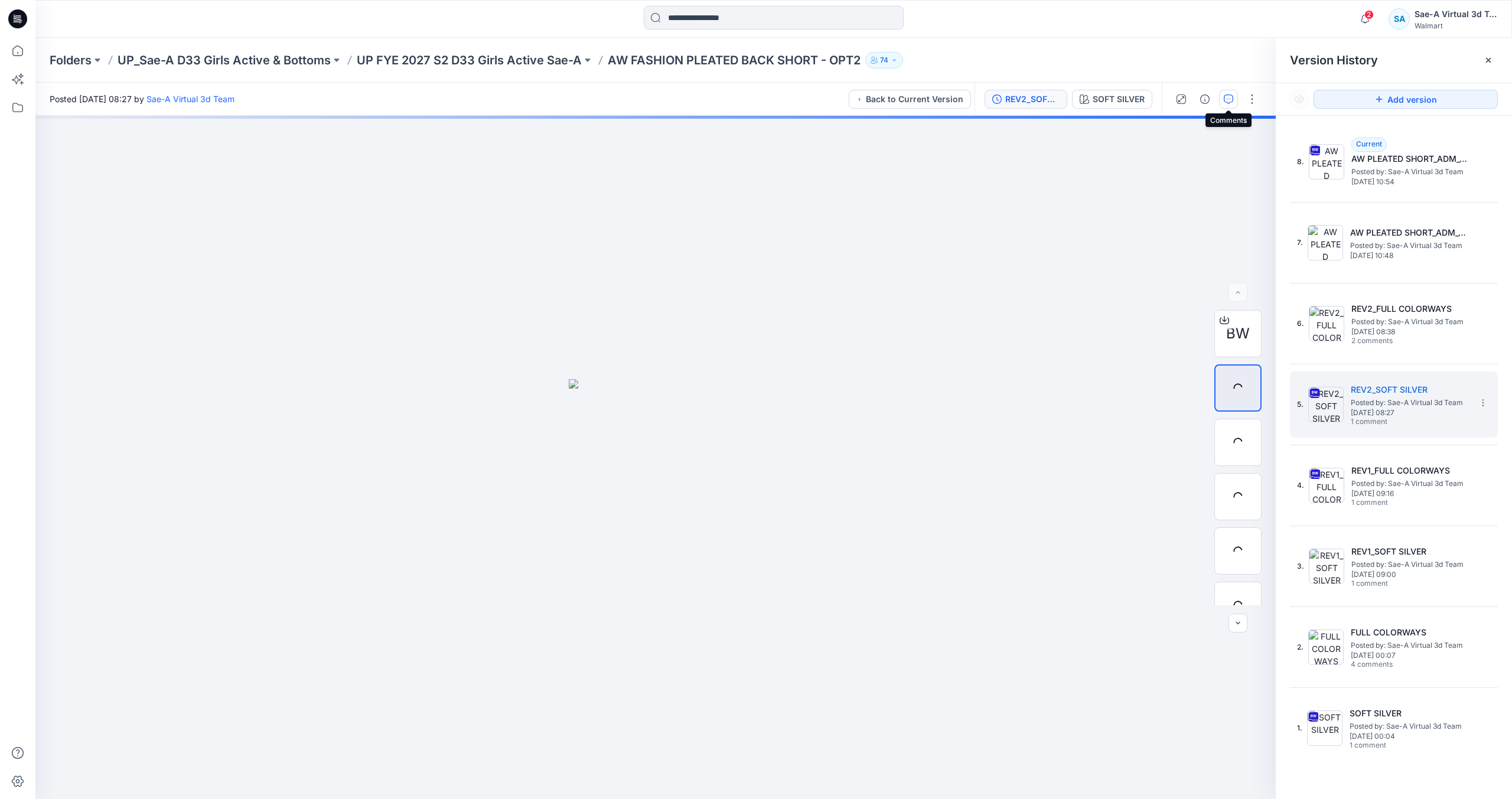
click at [1230, 98] on icon "button" at bounding box center [1229, 99] width 9 height 9
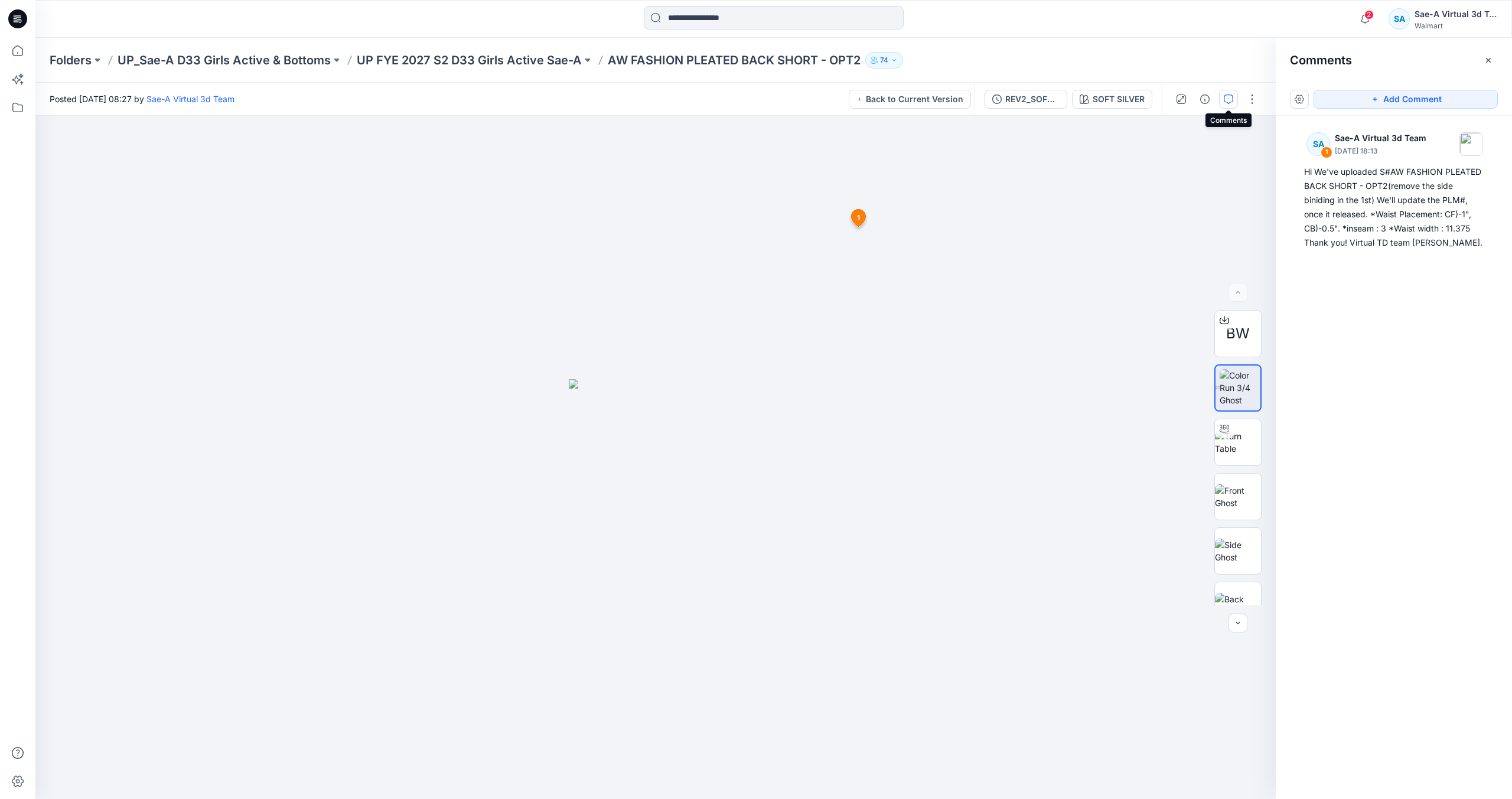
click at [0, 12] on div at bounding box center [17, 19] width 38 height 38
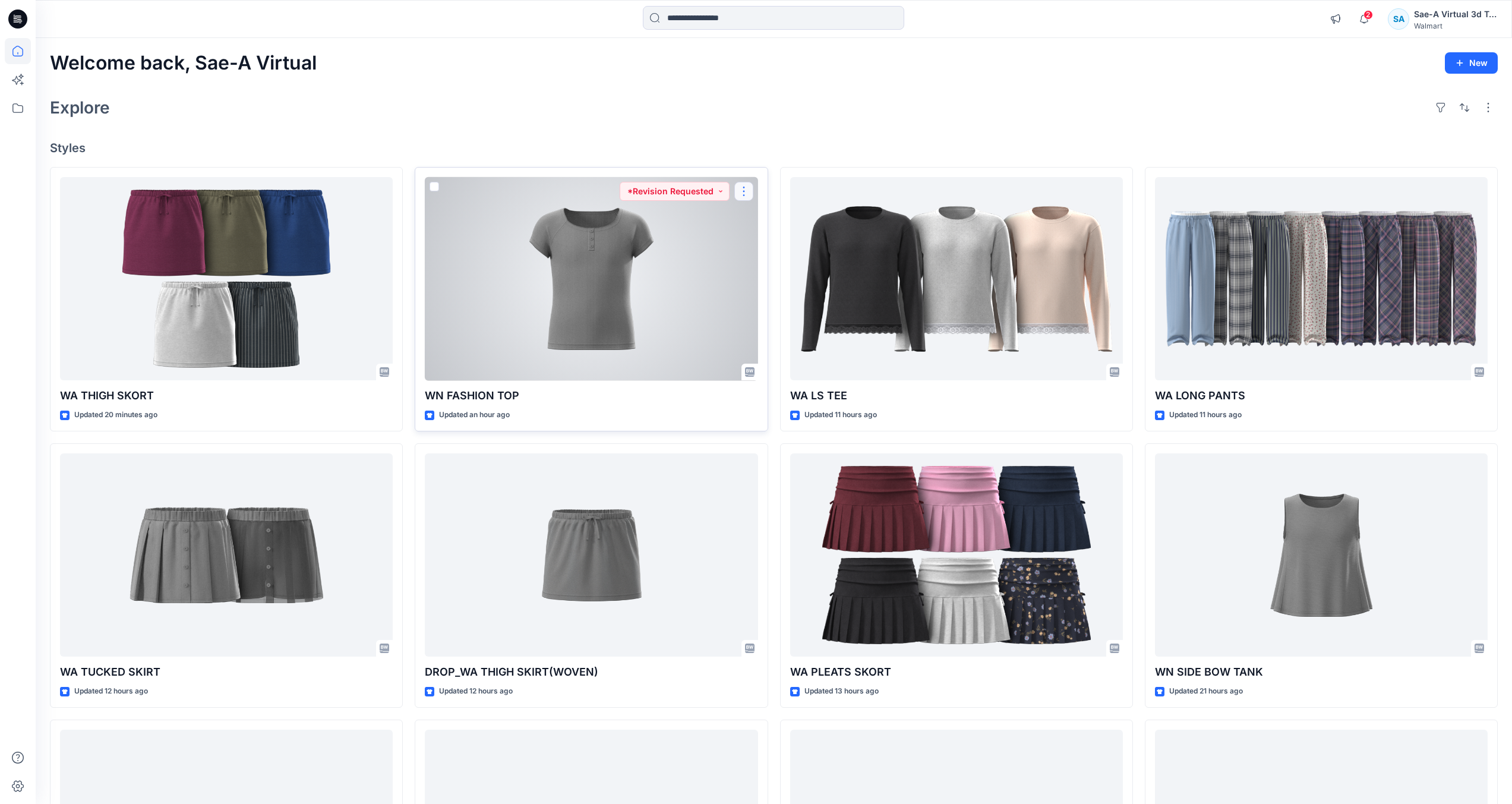
click at [741, 196] on button "button" at bounding box center [743, 191] width 19 height 19
click at [774, 222] on button "Edit" at bounding box center [801, 219] width 128 height 22
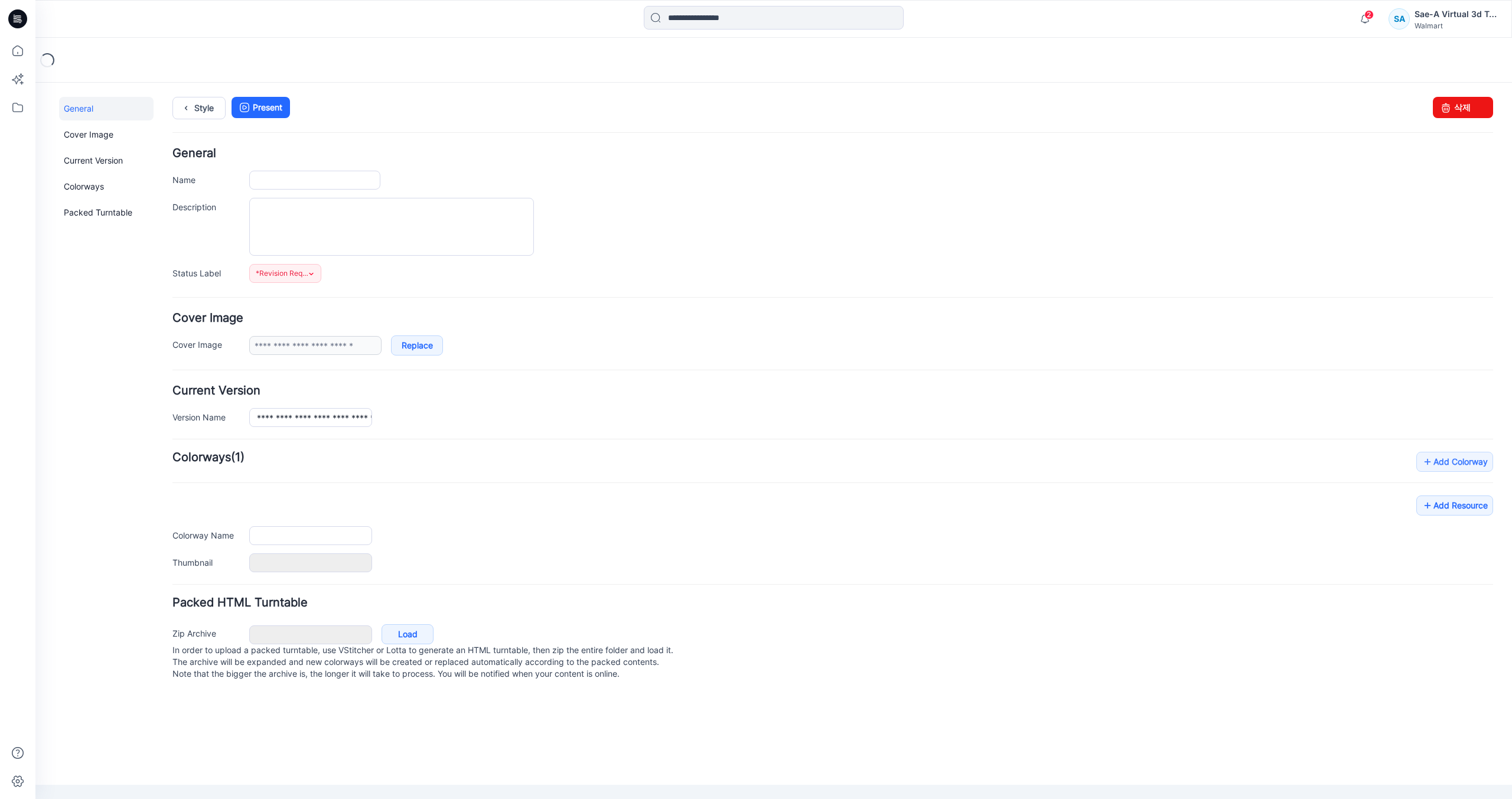
type input "**********"
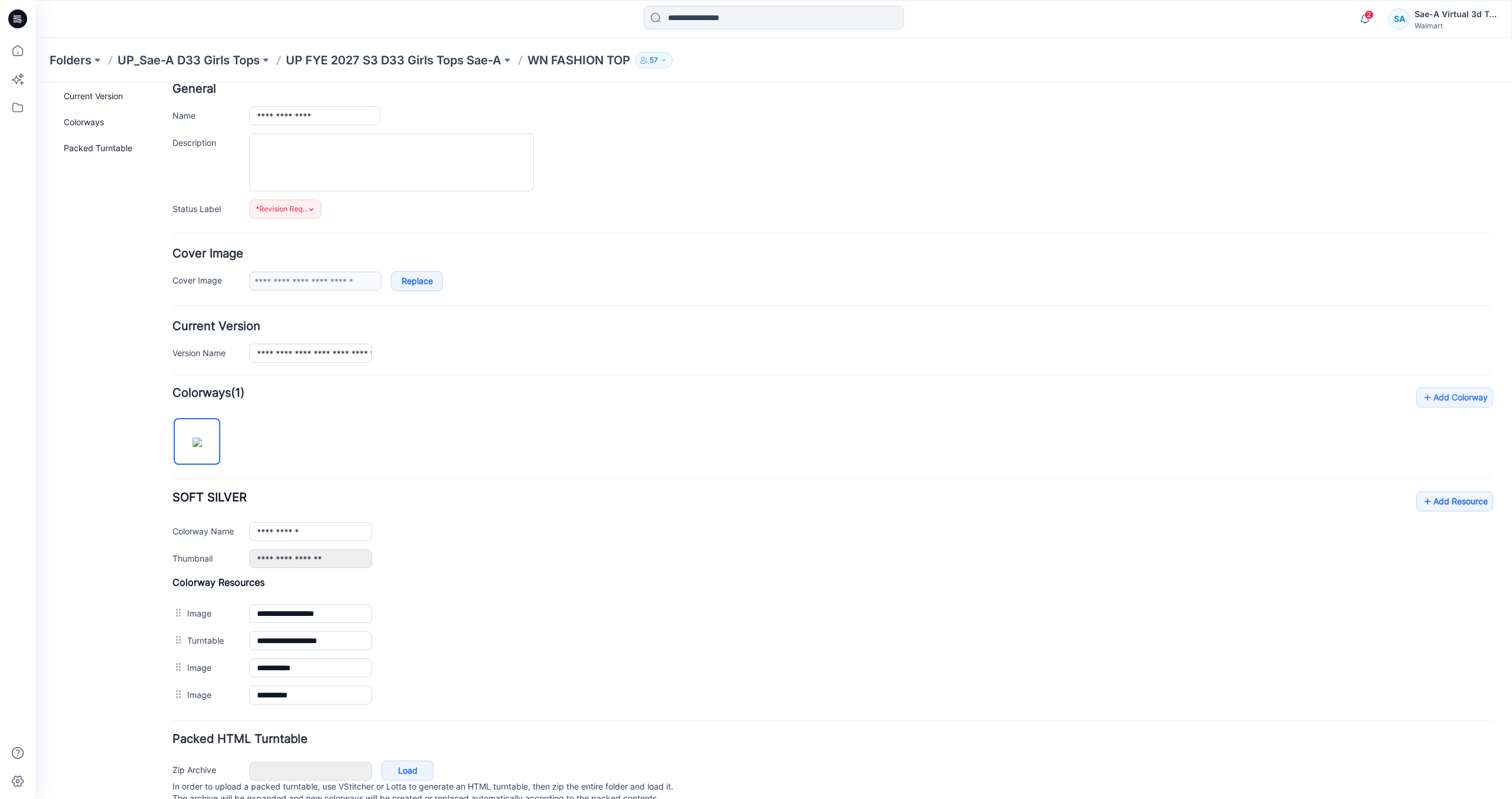
scroll to position [109, 0]
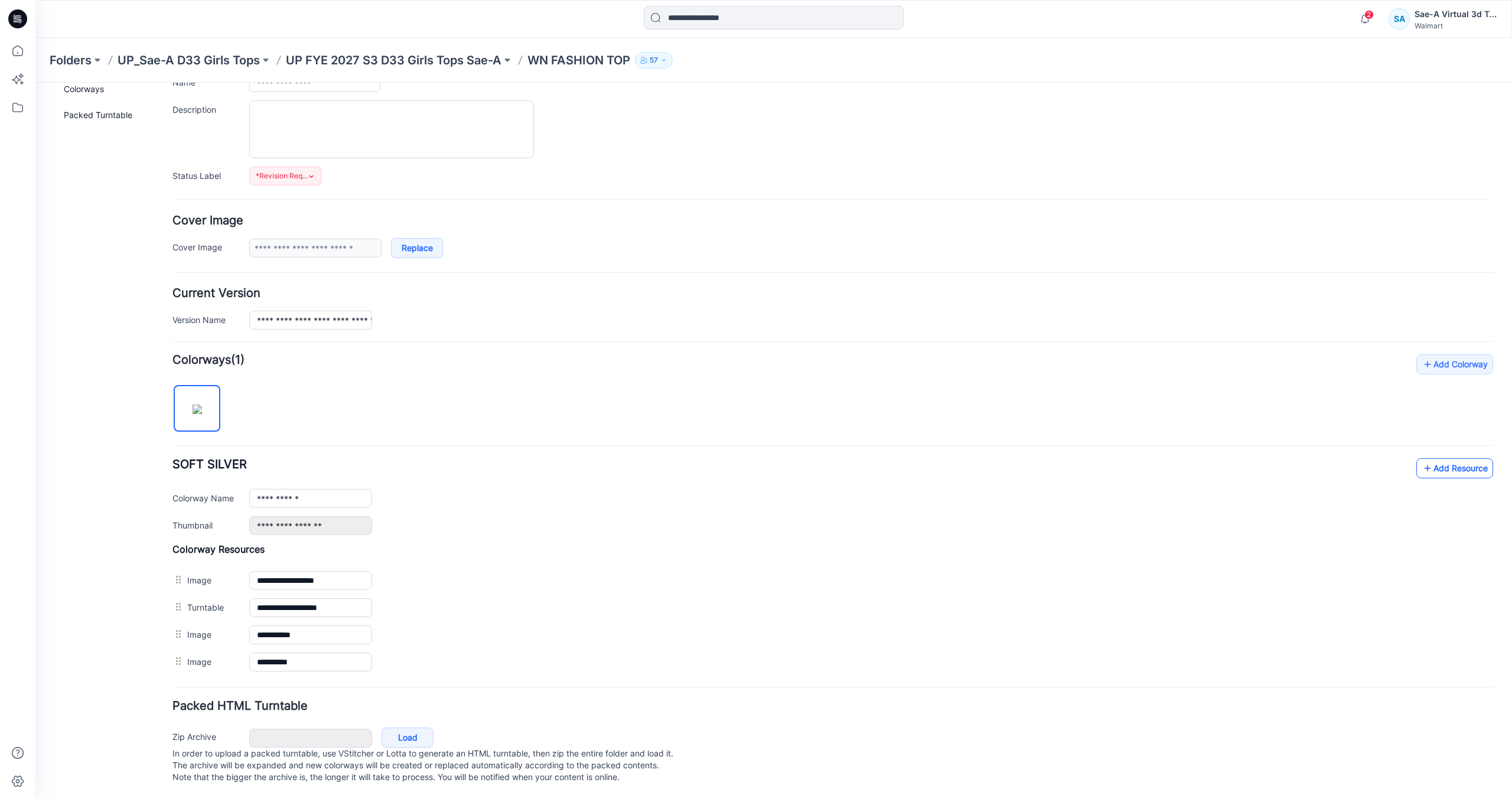
click at [1445, 462] on link "Add Resource" at bounding box center [1454, 468] width 77 height 20
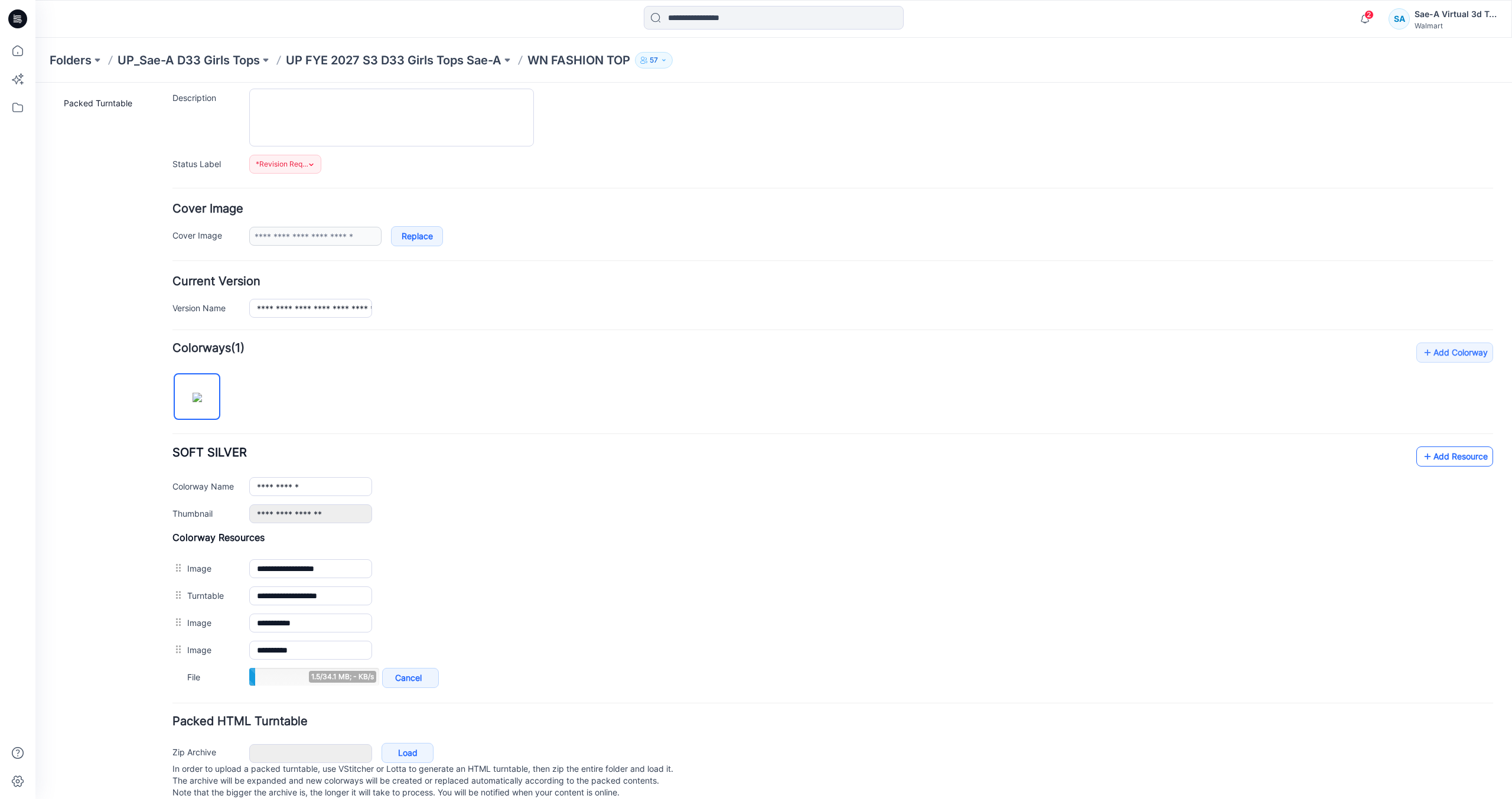
click at [1430, 457] on link "Add Resource" at bounding box center [1454, 457] width 77 height 20
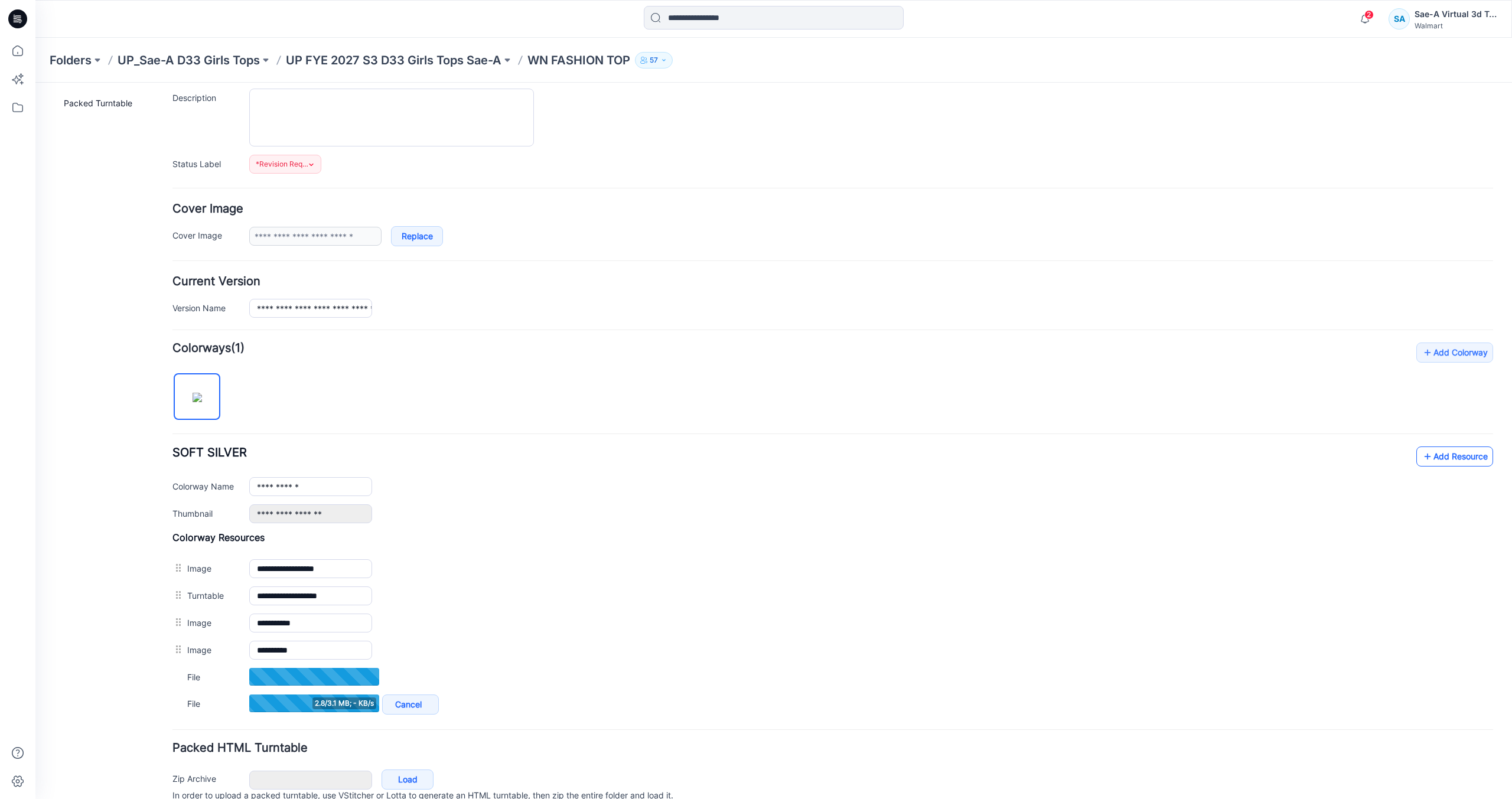
click at [1427, 461] on link "Add Resource" at bounding box center [1454, 457] width 77 height 20
click at [1461, 457] on link "Add Resource" at bounding box center [1454, 457] width 77 height 20
click at [1468, 461] on link "Add Resource" at bounding box center [1454, 457] width 77 height 20
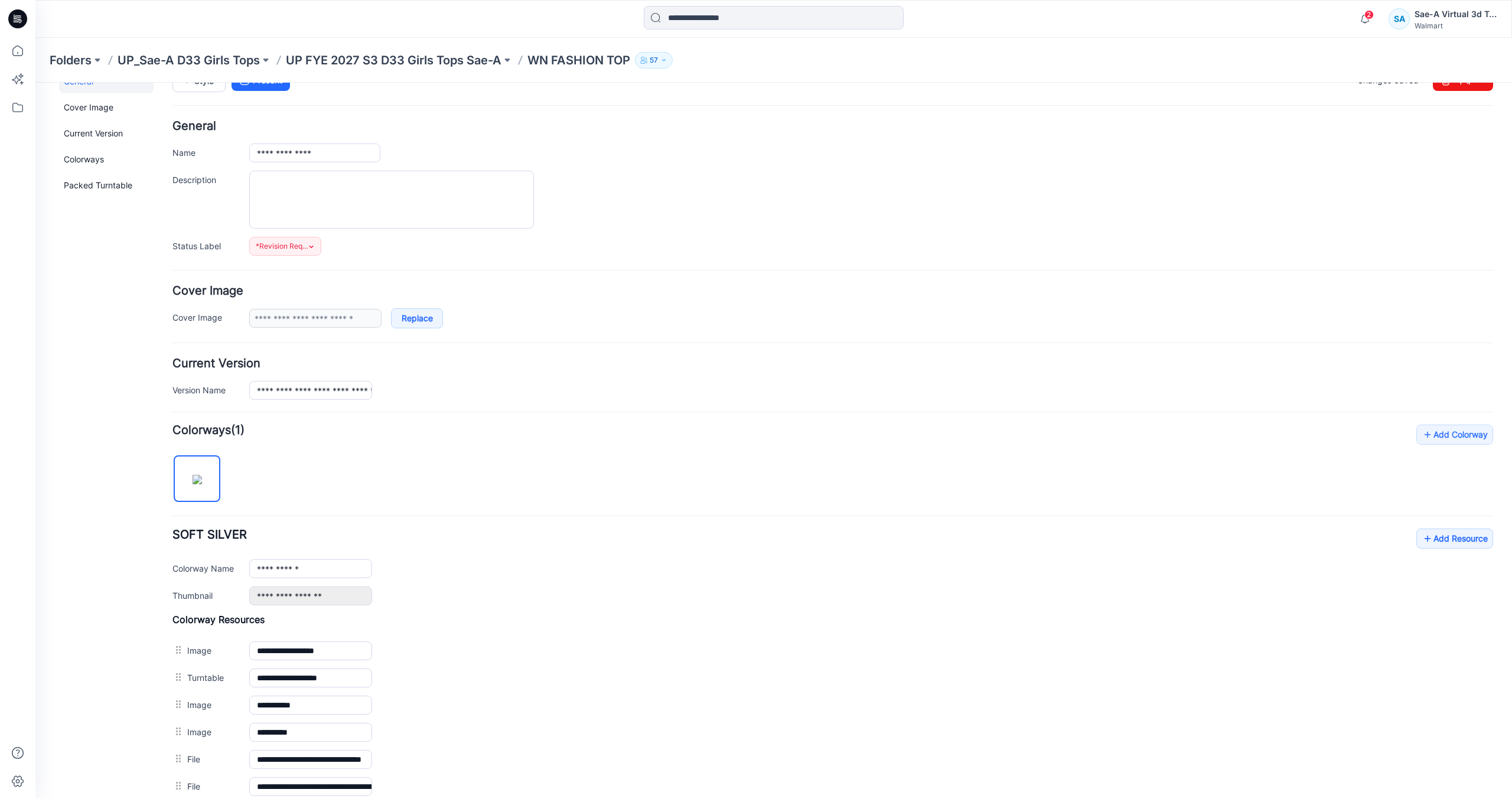
scroll to position [0, 0]
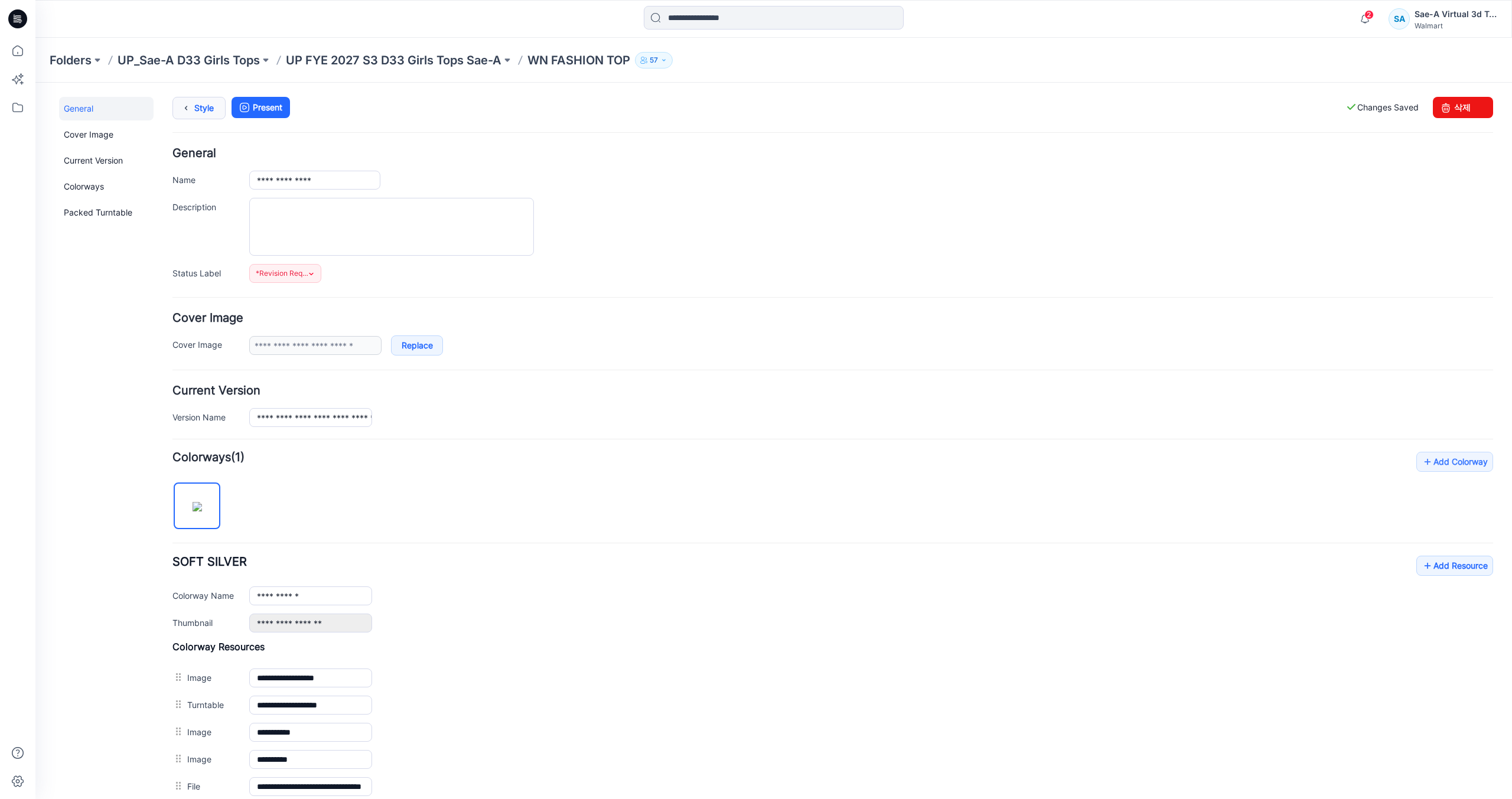
click at [202, 114] on link "Style" at bounding box center [199, 107] width 53 height 23
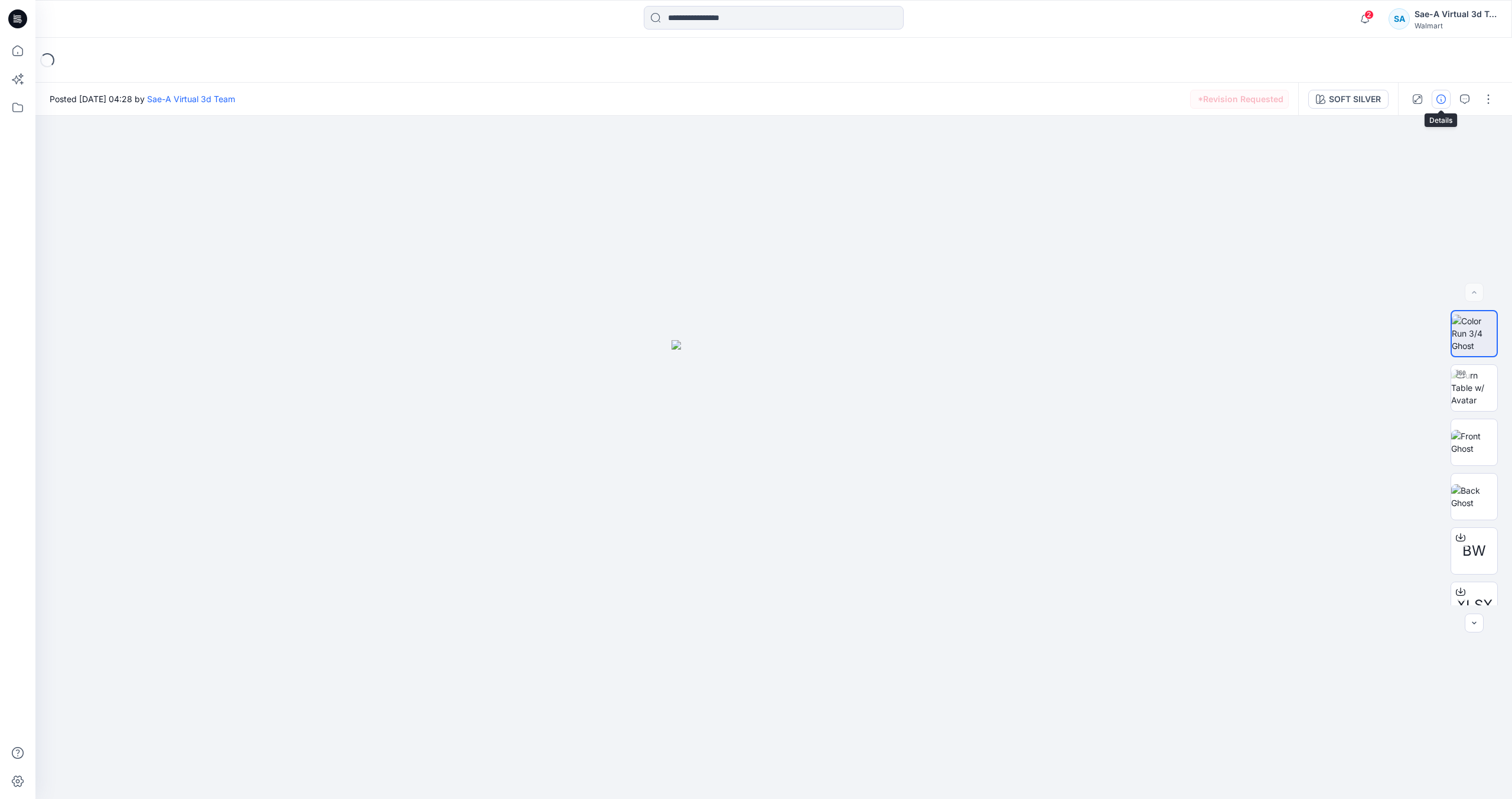
click at [1443, 102] on icon "button" at bounding box center [1441, 99] width 9 height 9
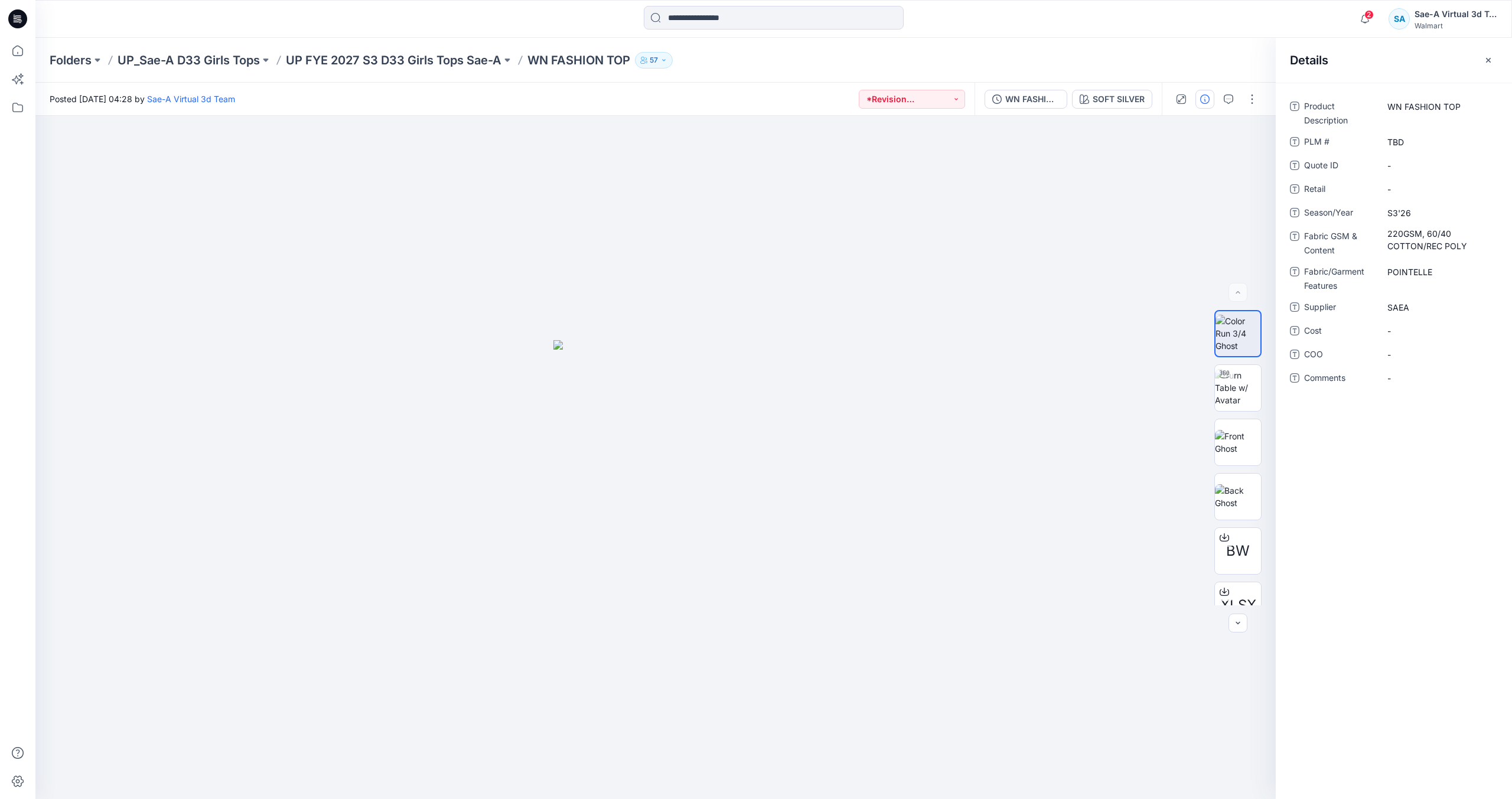
click at [1499, 55] on div "Details" at bounding box center [1394, 60] width 237 height 44
click at [1442, 276] on Features "POINTELLE" at bounding box center [1439, 272] width 103 height 12
drag, startPoint x: 1451, startPoint y: 276, endPoint x: 1149, endPoint y: 245, distance: 303.6
click at [1151, 246] on div "BW XLSX SOFT SILVER Loading... Material Properties Loading... Details Product D…" at bounding box center [774, 457] width 1477 height 683
type textarea "*******"
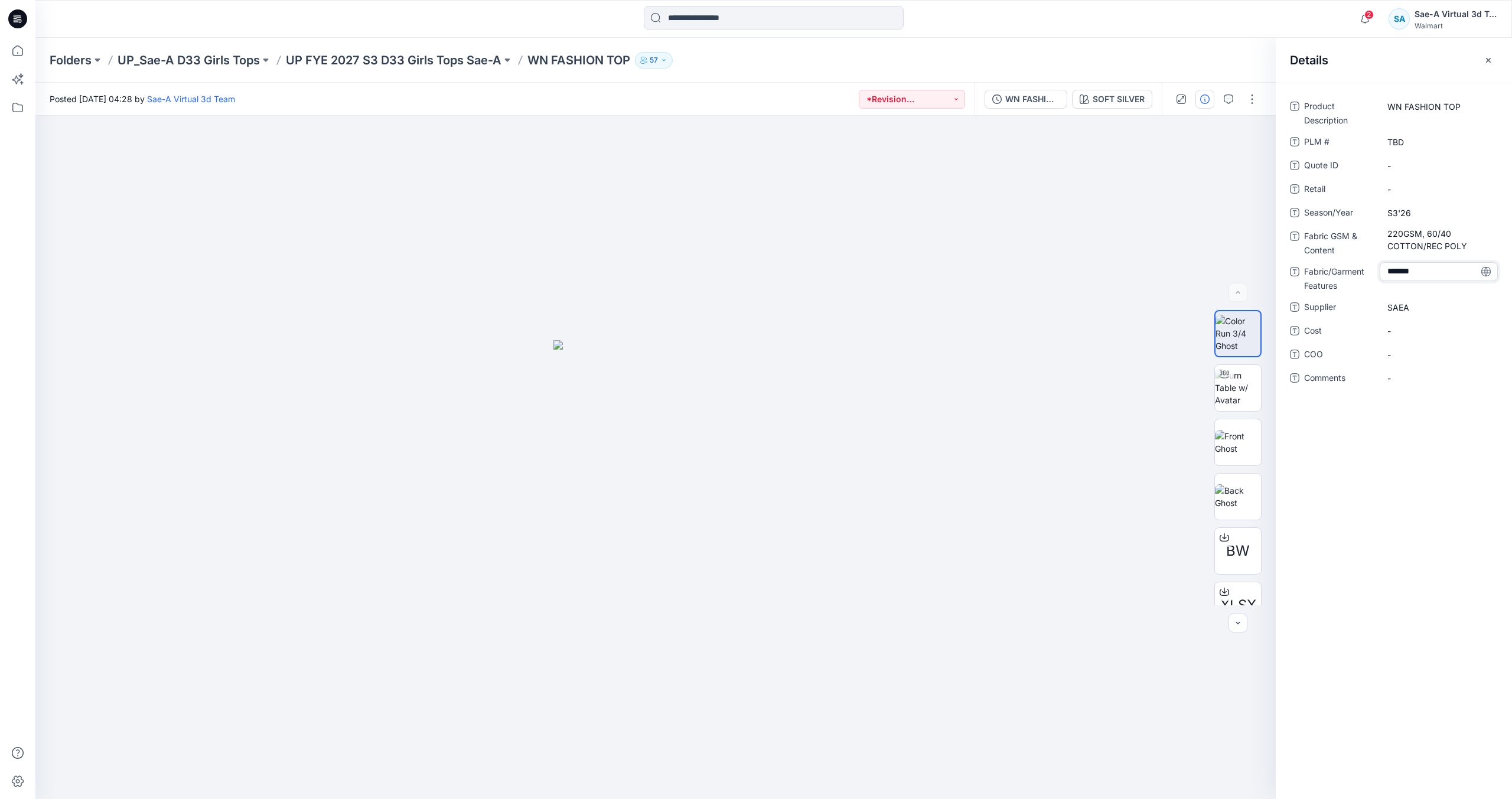
click at [1120, 53] on div "Folders UP_Sae-A D33 Girls Tops UP FYE 2027 S3 D33 Girls Tops Sae-A WN FASHION …" at bounding box center [728, 60] width 1356 height 16
click at [1230, 98] on icon "button" at bounding box center [1229, 99] width 9 height 9
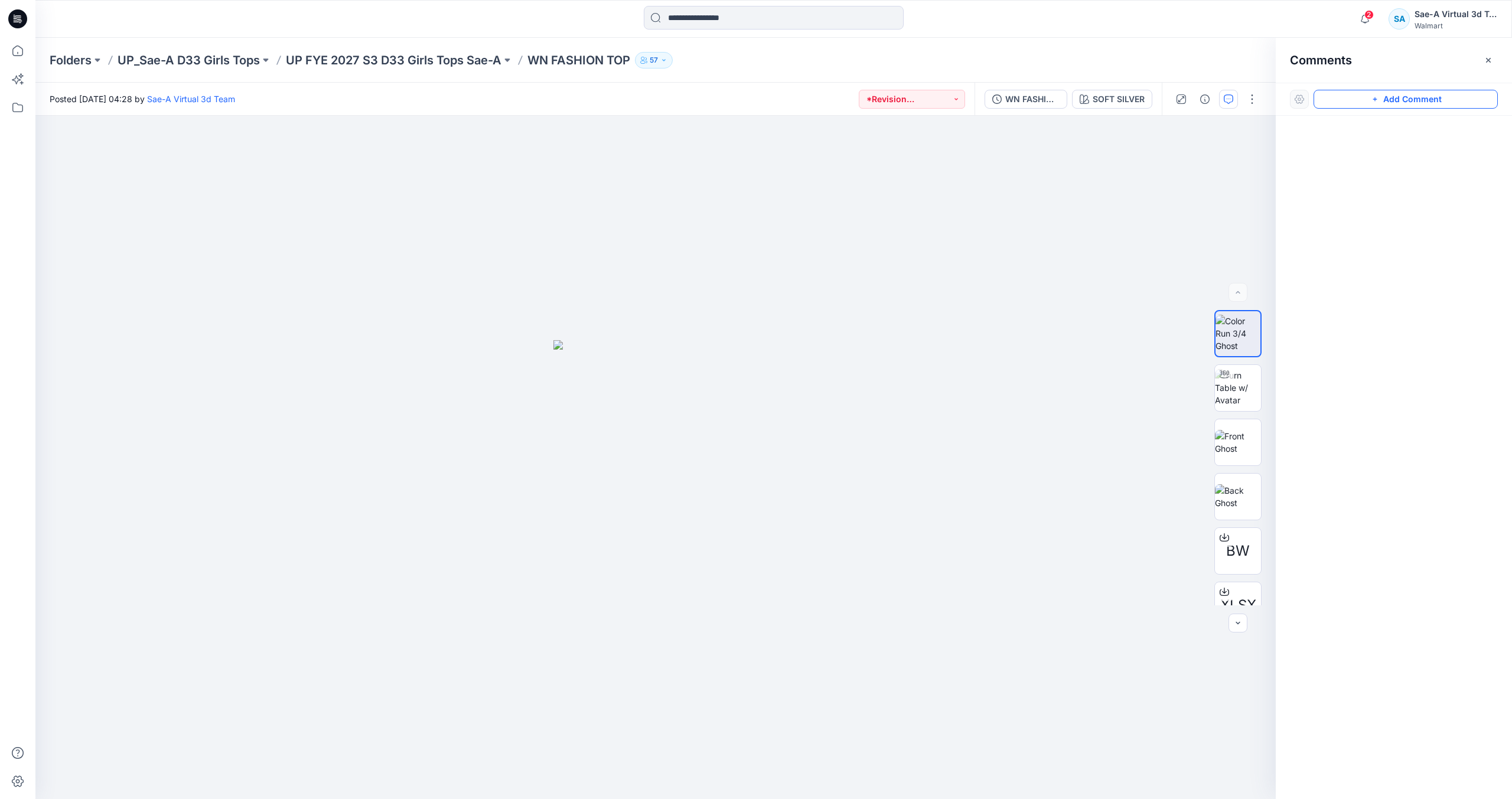
click at [1401, 105] on button "Add Comment" at bounding box center [1405, 99] width 184 height 19
click at [831, 210] on div "1" at bounding box center [656, 457] width 1240 height 683
click at [952, 292] on button "Cancel" at bounding box center [934, 288] width 47 height 19
click at [1026, 92] on button "WN FASHION TOP_CHANGE TO TURNBACK CONSTRUCTION" at bounding box center [1026, 99] width 82 height 19
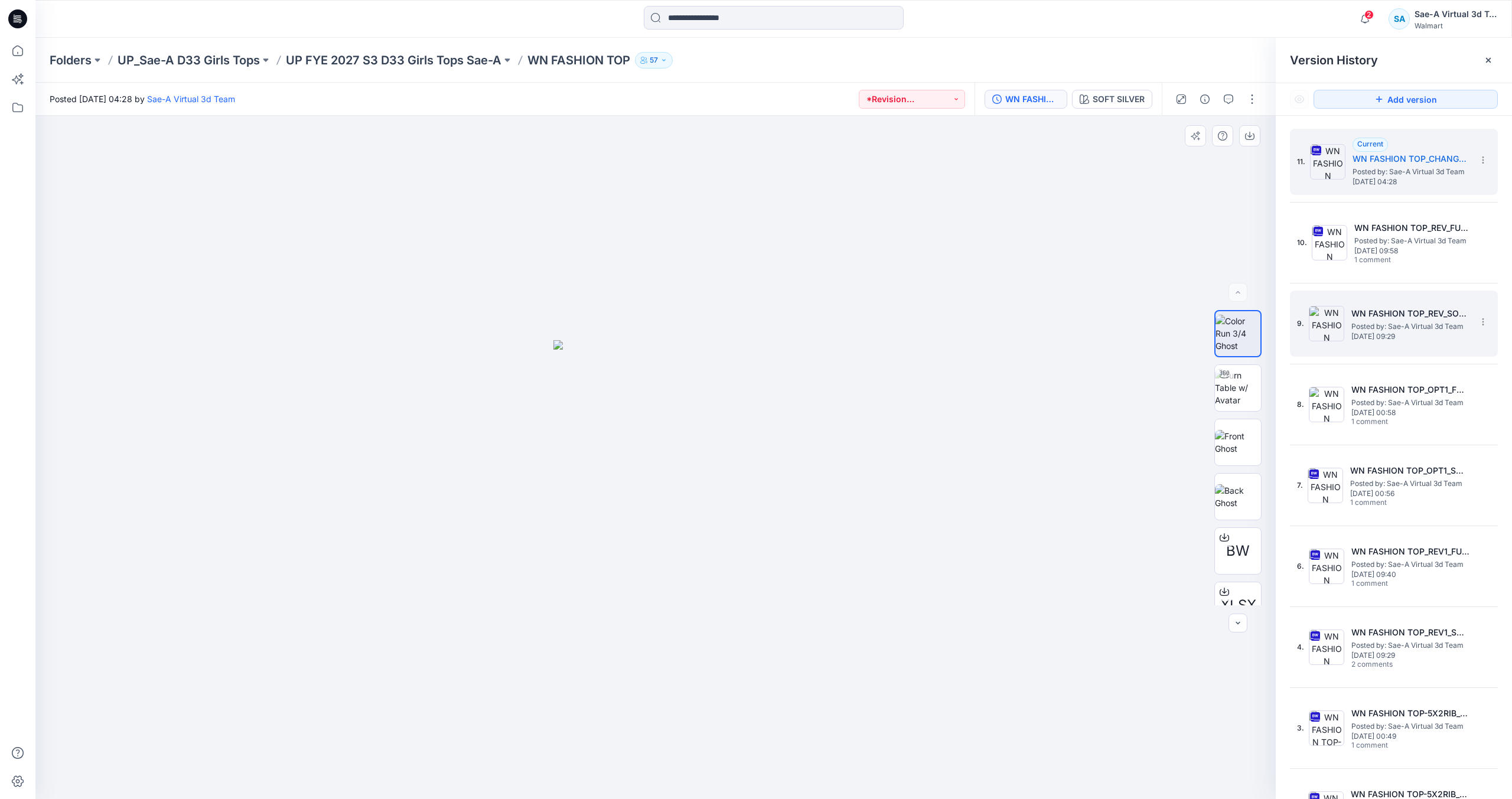
click at [1370, 325] on span "Posted by: Sae-A Virtual 3d Team" at bounding box center [1411, 326] width 118 height 12
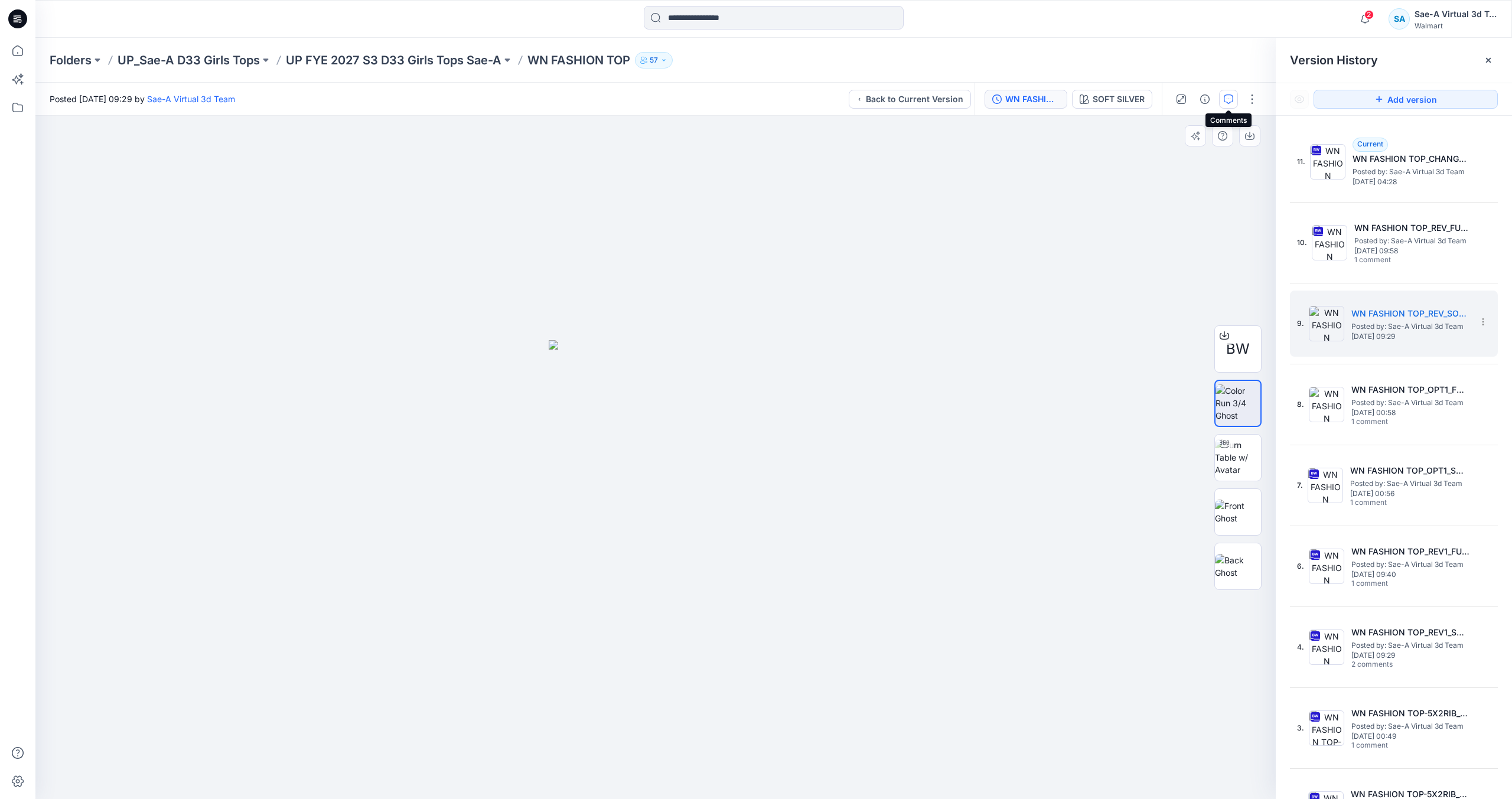
click at [1229, 104] on button "button" at bounding box center [1229, 99] width 19 height 19
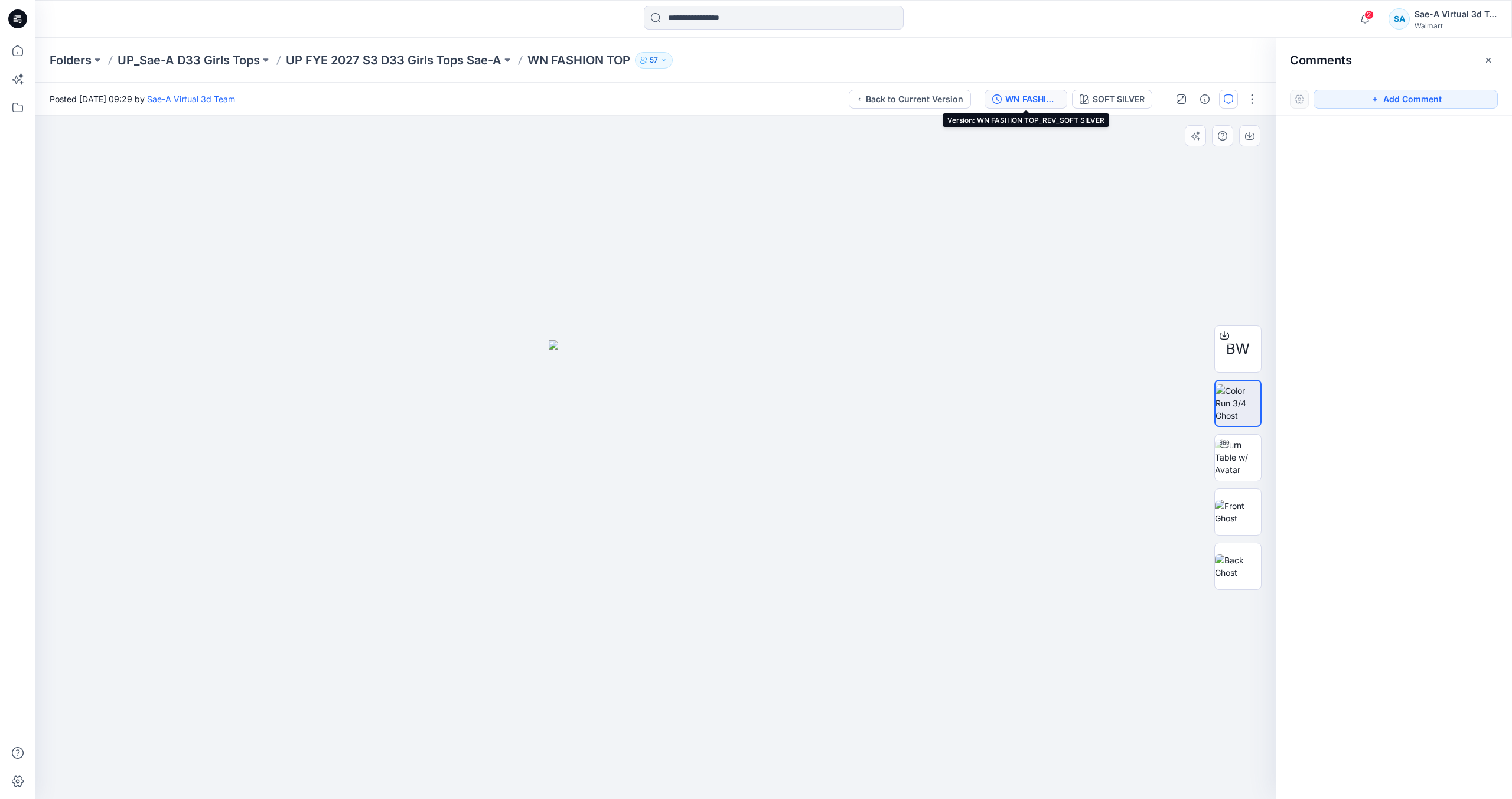
click at [1018, 102] on div "WN FASHION TOP_REV_SOFT SILVER" at bounding box center [1033, 99] width 54 height 13
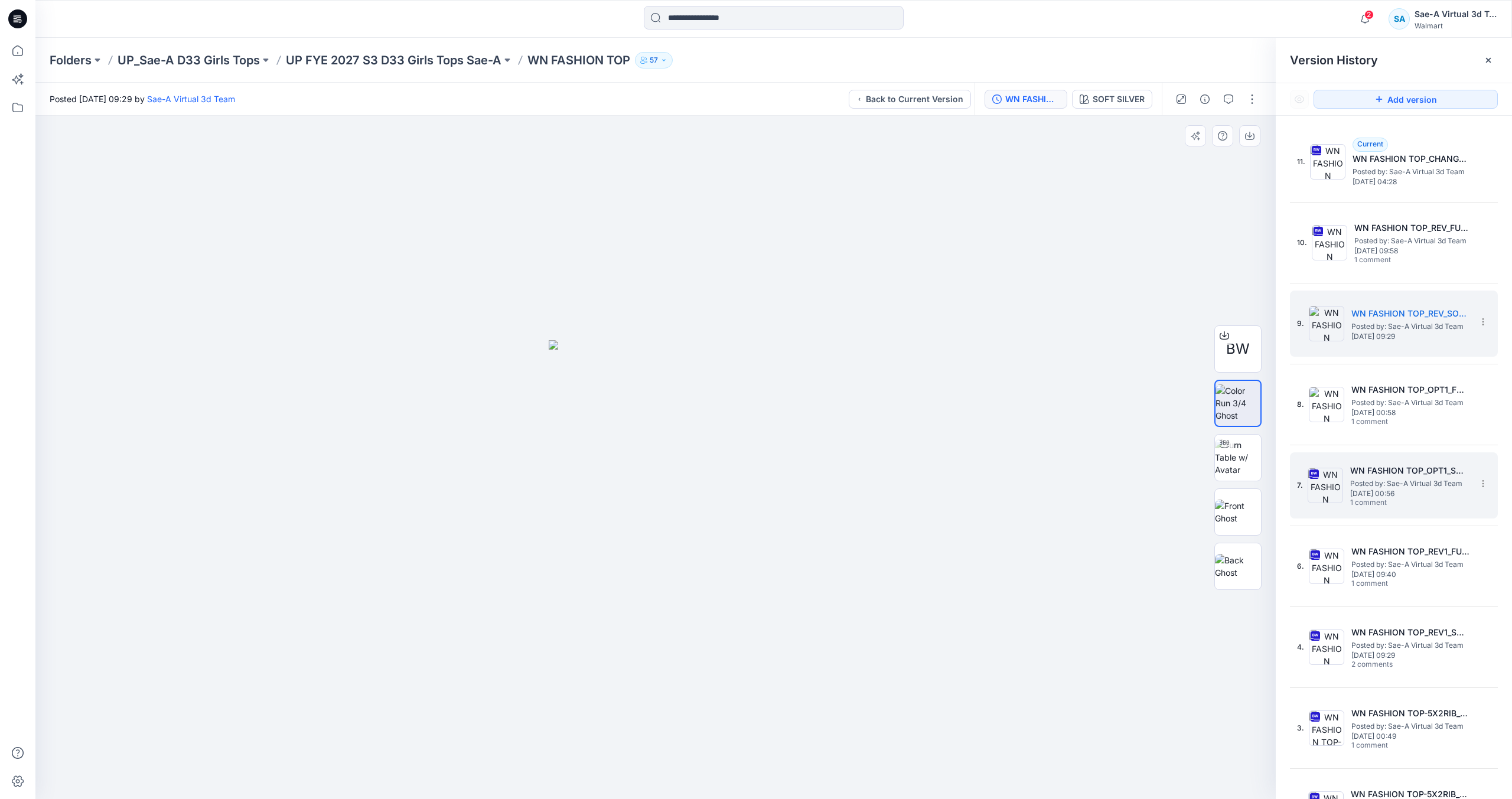
click at [1409, 489] on span "Posted by: Sae-A Virtual 3d Team" at bounding box center [1409, 483] width 118 height 12
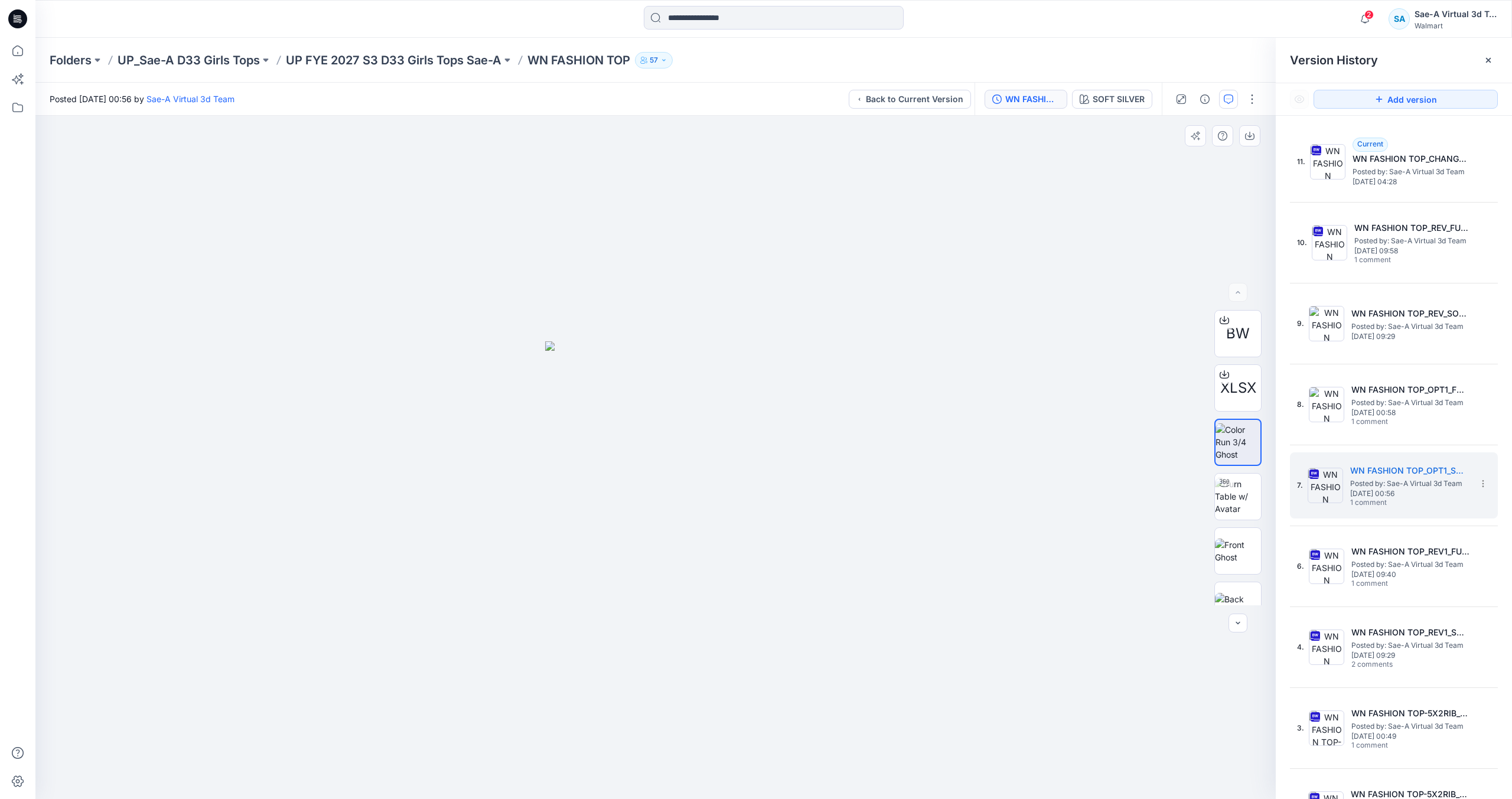
click at [1226, 97] on icon "button" at bounding box center [1229, 99] width 9 height 9
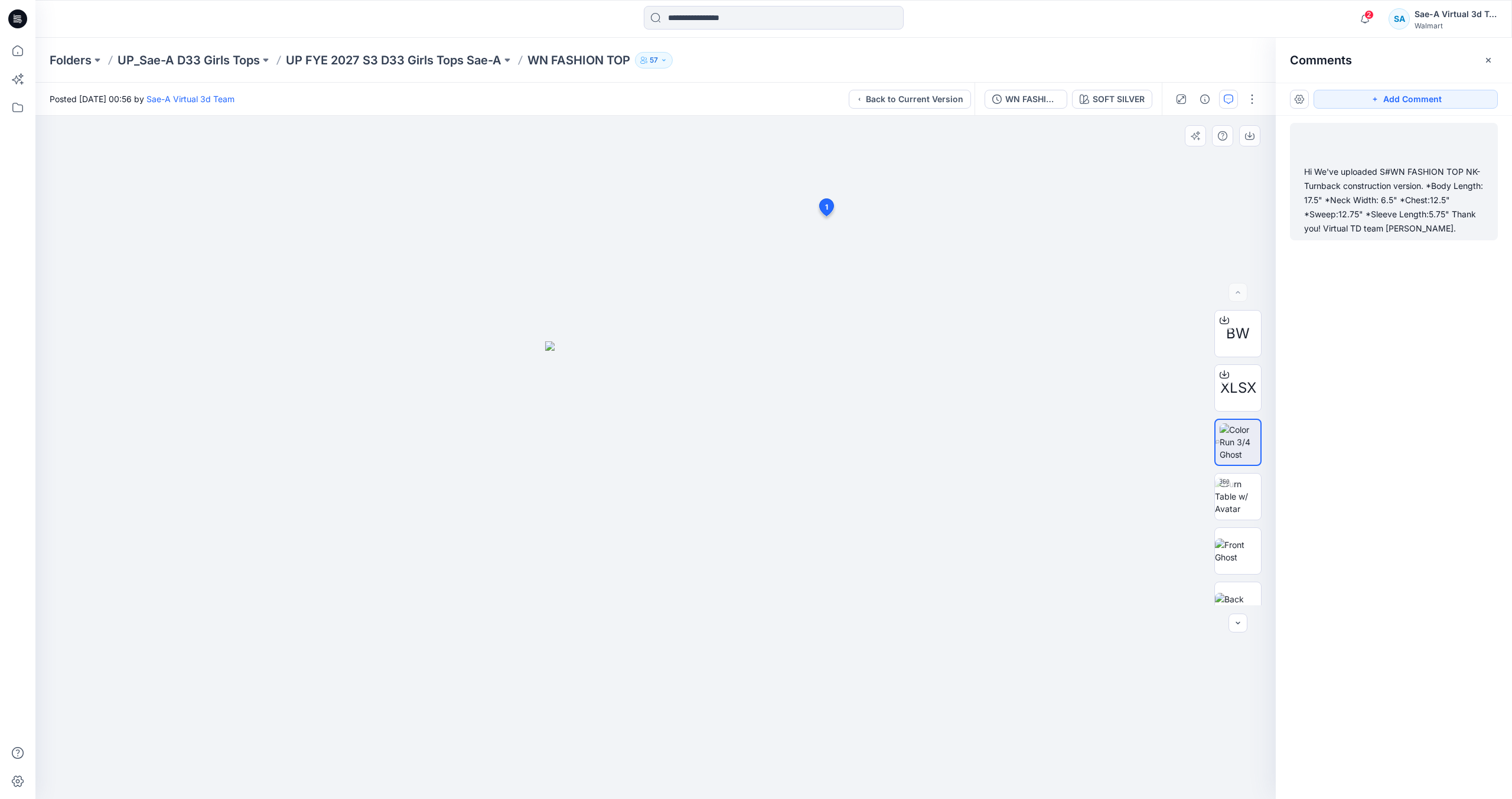
click at [1419, 212] on div "Hi We've uploaded S#WN FASHION TOP NK- Turnback construction version. *Body Len…" at bounding box center [1394, 200] width 180 height 71
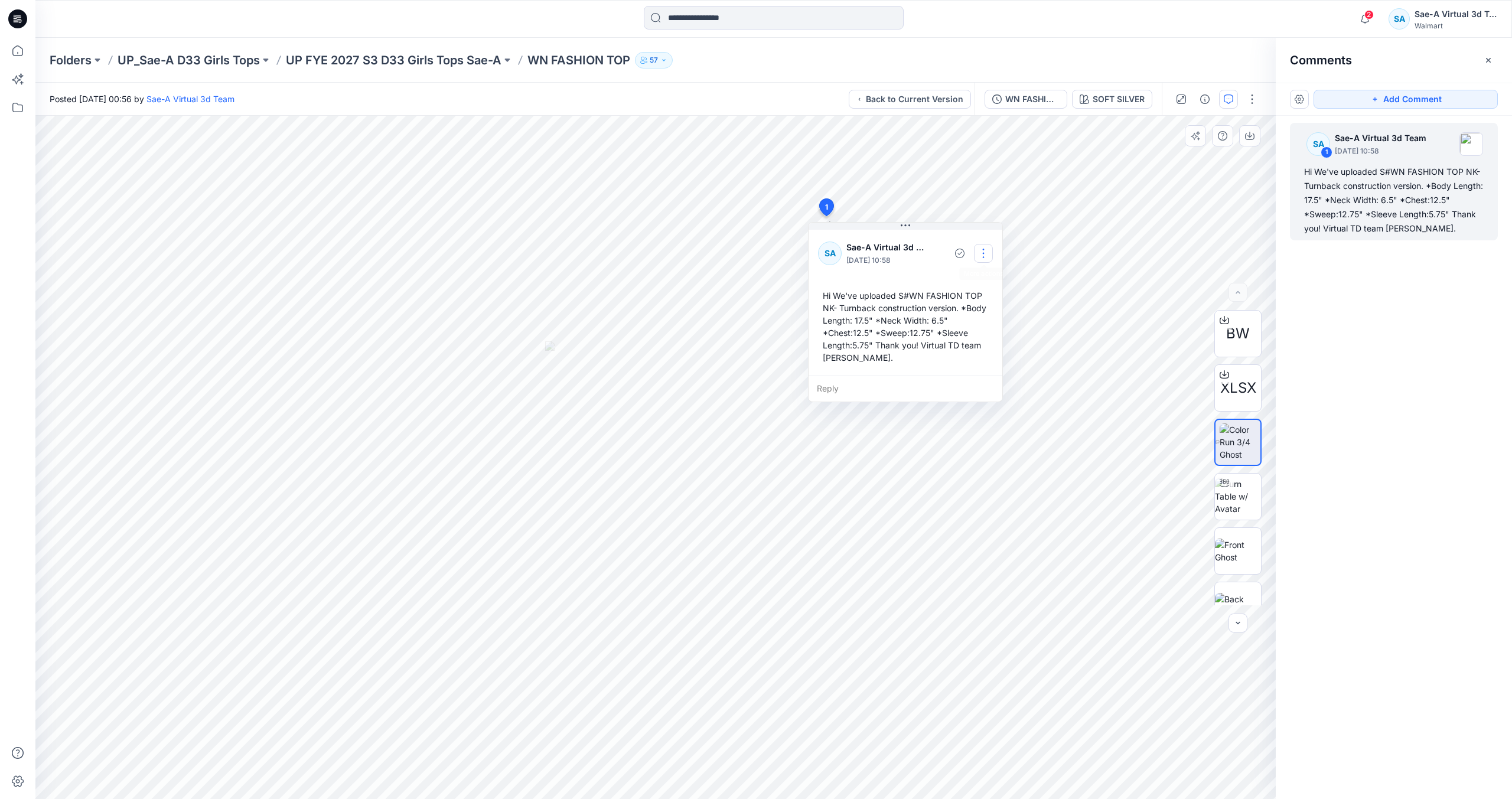
click at [984, 249] on button "button" at bounding box center [984, 254] width 19 height 19
click at [972, 280] on p "Edit comment" at bounding box center [987, 281] width 53 height 12
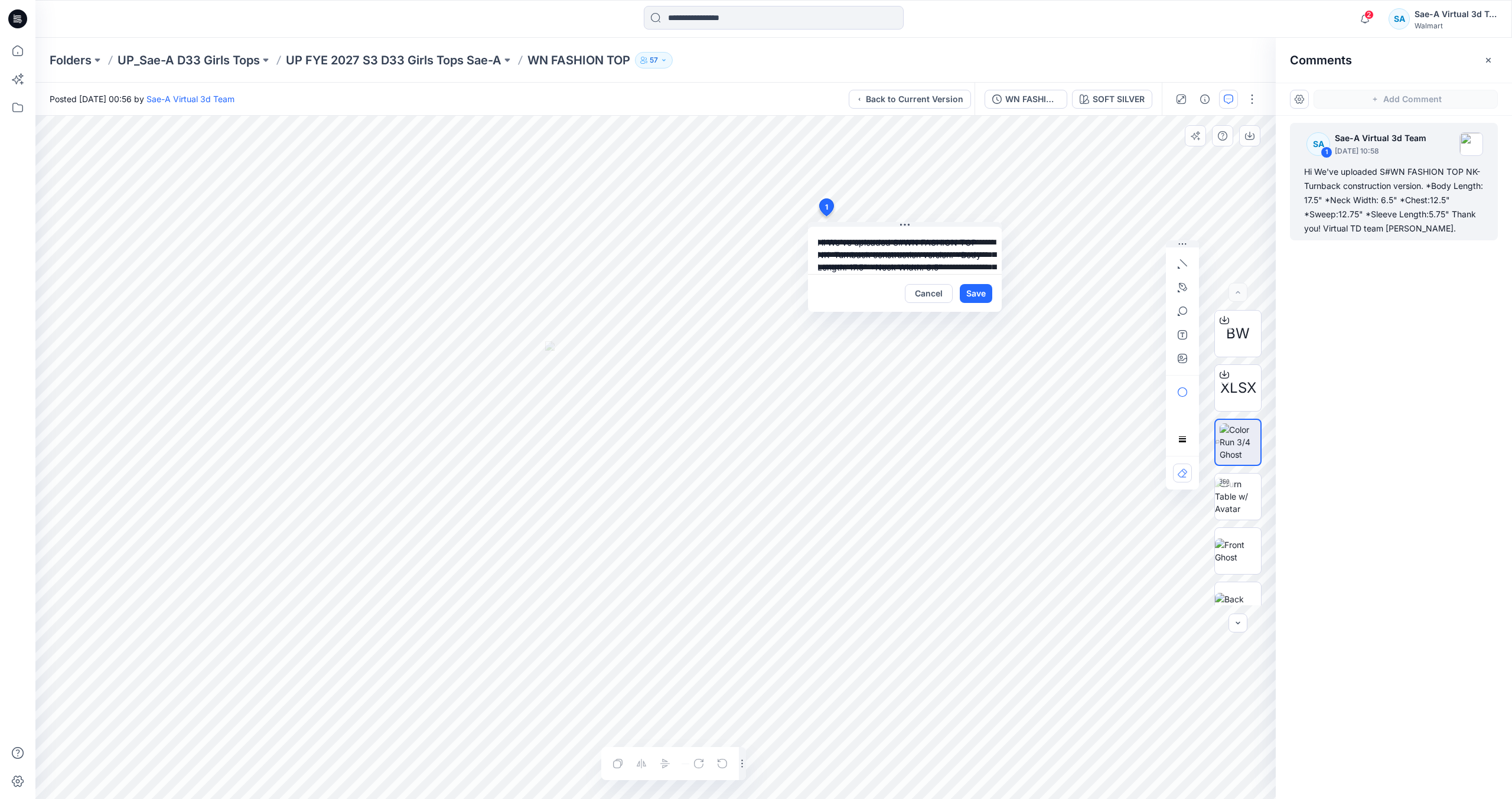
scroll to position [46, 0]
click at [934, 298] on button "Cancel" at bounding box center [928, 293] width 47 height 19
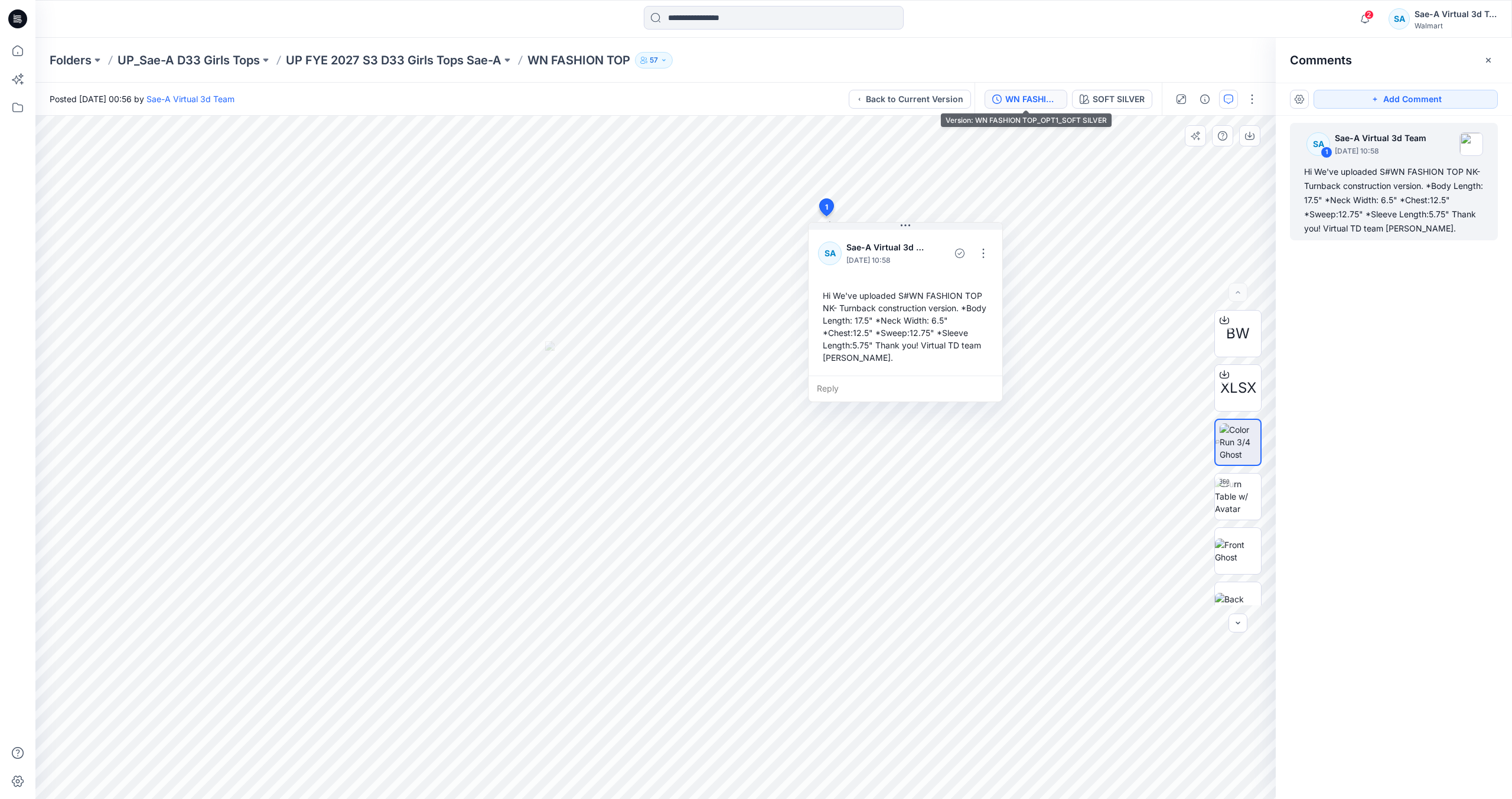
click at [1023, 105] on div "WN FASHION TOP_OPT1_SOFT SILVER" at bounding box center [1033, 99] width 54 height 13
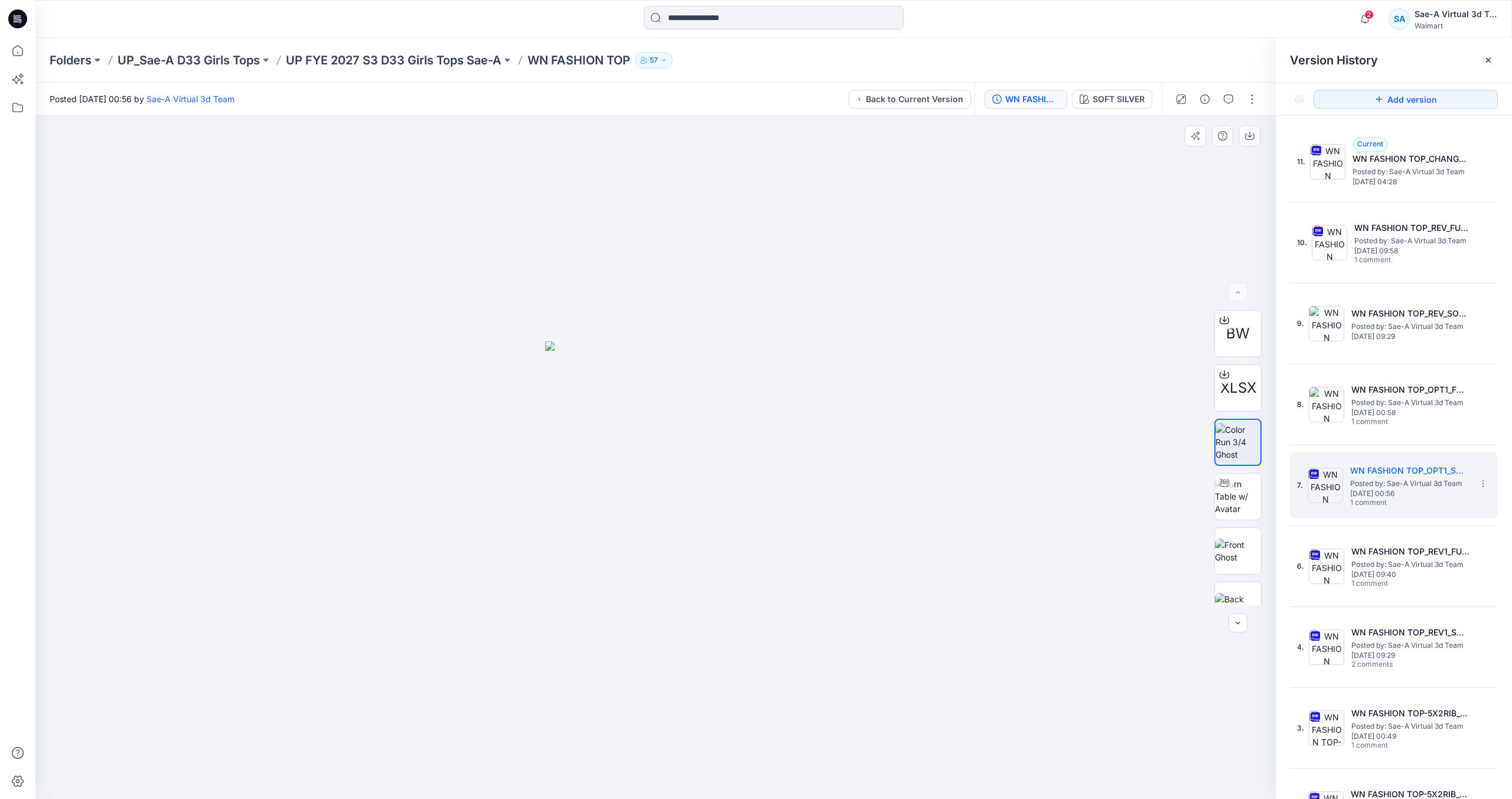
click at [1394, 198] on div "11. Current WN FASHION TOP_CHANGE TO TURNBACK CONSTRUCTION Posted by: Sae-A Vir…" at bounding box center [1394, 525] width 208 height 794
click at [1405, 183] on span "[DATE] 04:28" at bounding box center [1412, 181] width 118 height 9
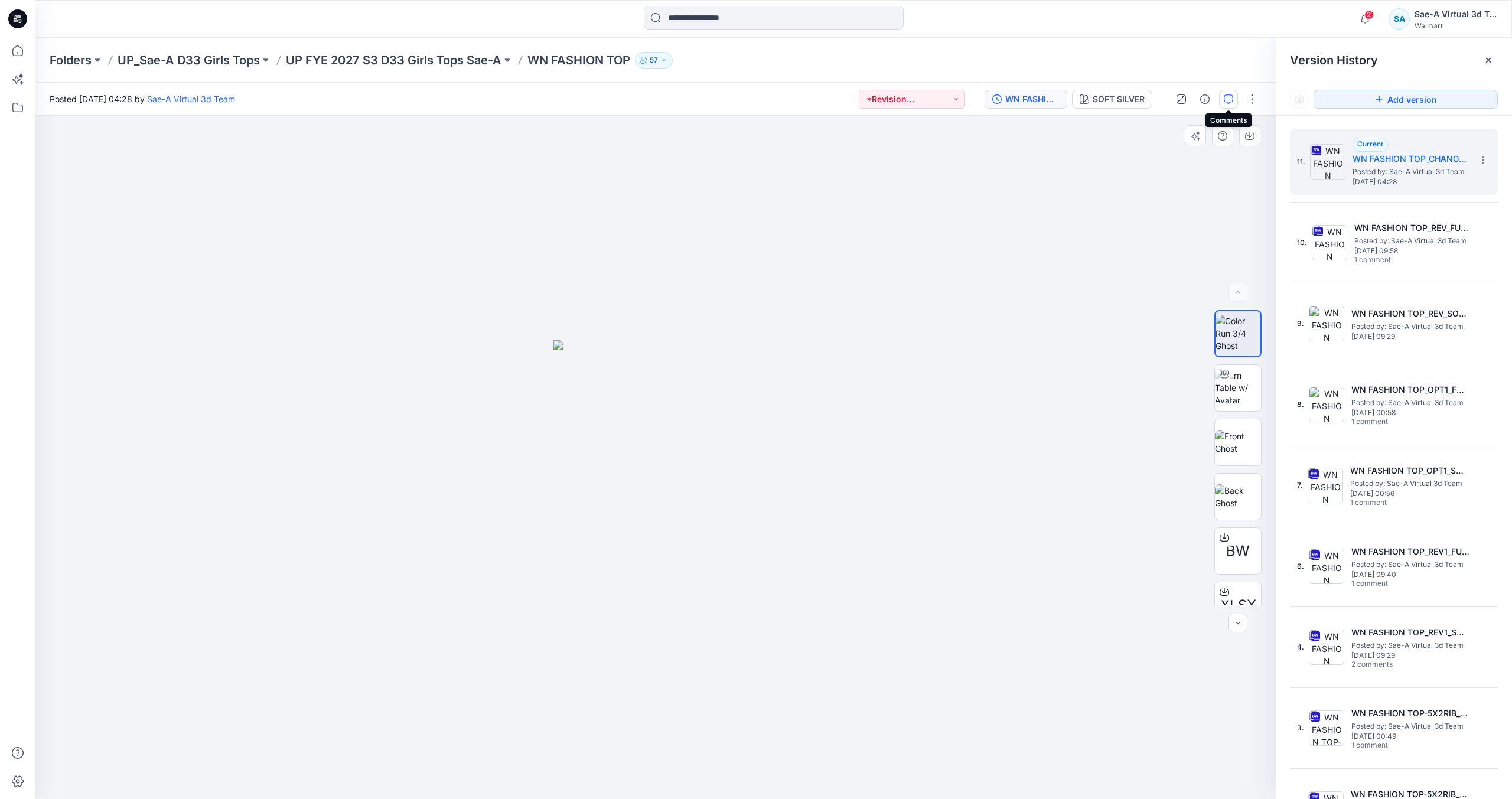
click at [1231, 98] on icon "button" at bounding box center [1229, 99] width 9 height 9
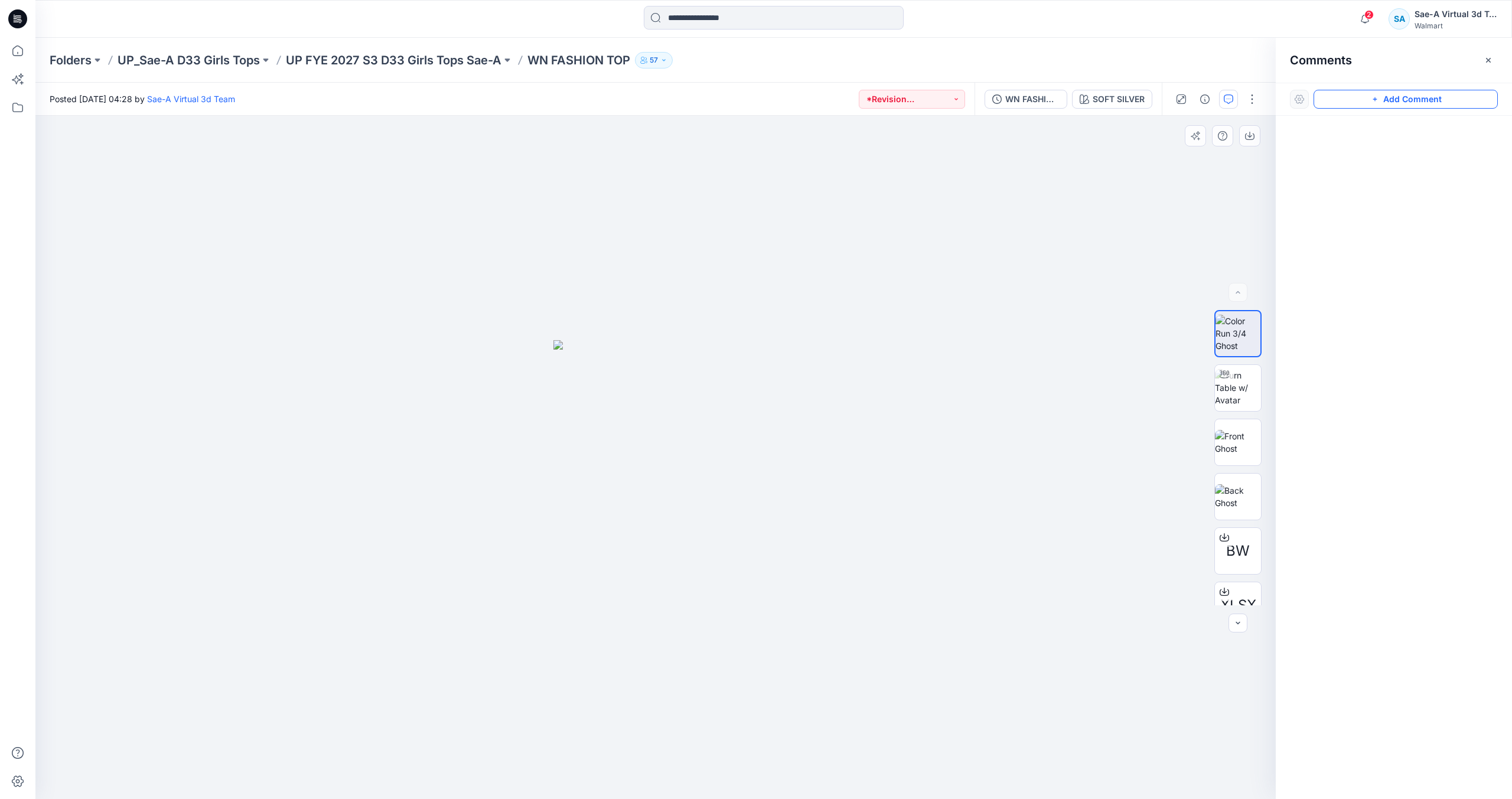
click at [1410, 96] on button "Add Comment" at bounding box center [1405, 99] width 184 height 19
click at [860, 204] on div "1" at bounding box center [656, 457] width 1240 height 683
click at [863, 244] on textarea "**********" at bounding box center [938, 238] width 194 height 47
click at [975, 241] on textarea "**********" at bounding box center [938, 238] width 194 height 47
click at [931, 254] on textarea "**********" at bounding box center [938, 238] width 194 height 47
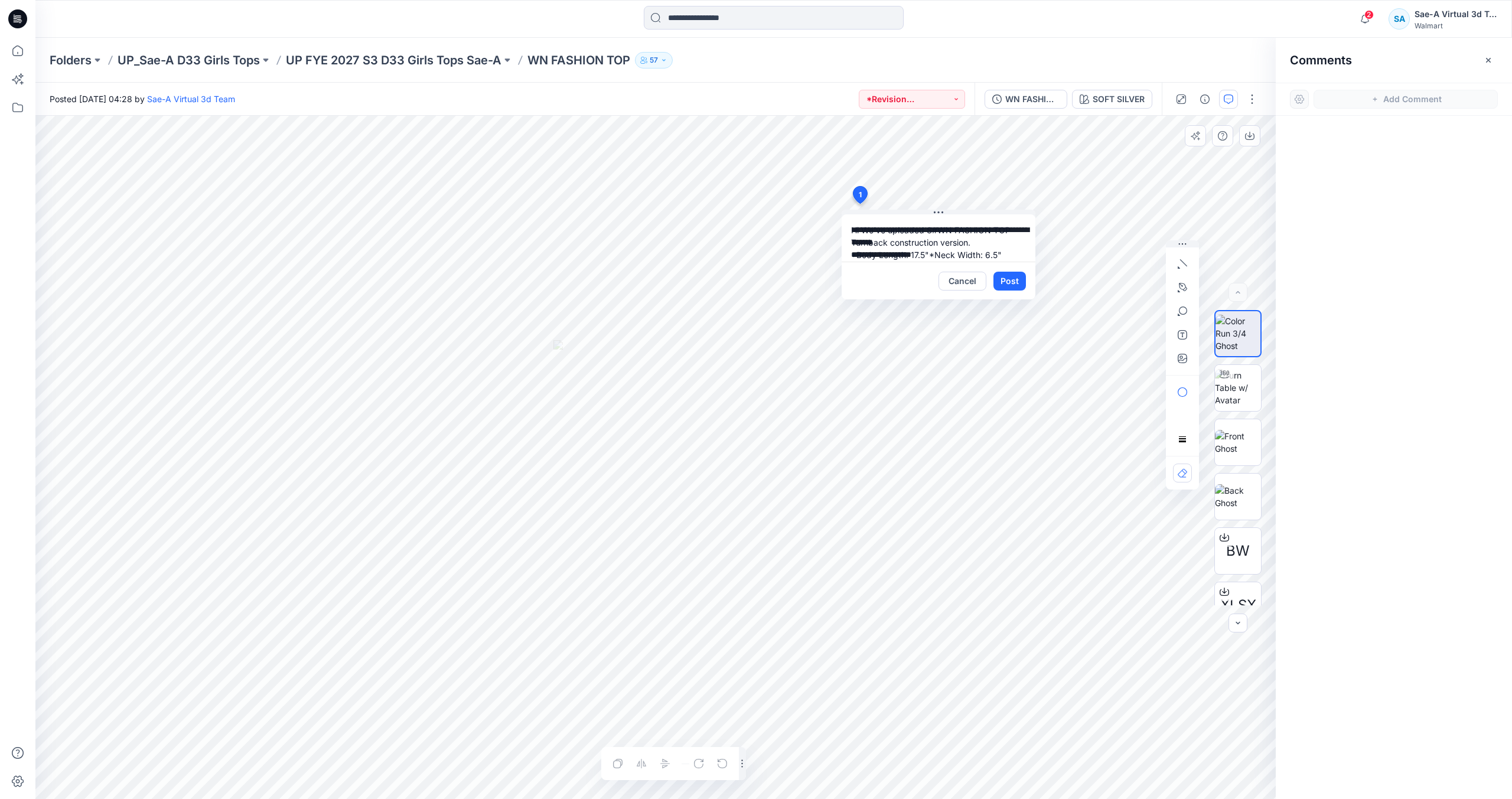
scroll to position [11, 0]
click at [977, 233] on textarea "**********" at bounding box center [938, 238] width 194 height 47
click at [927, 258] on textarea "**********" at bounding box center [938, 238] width 194 height 47
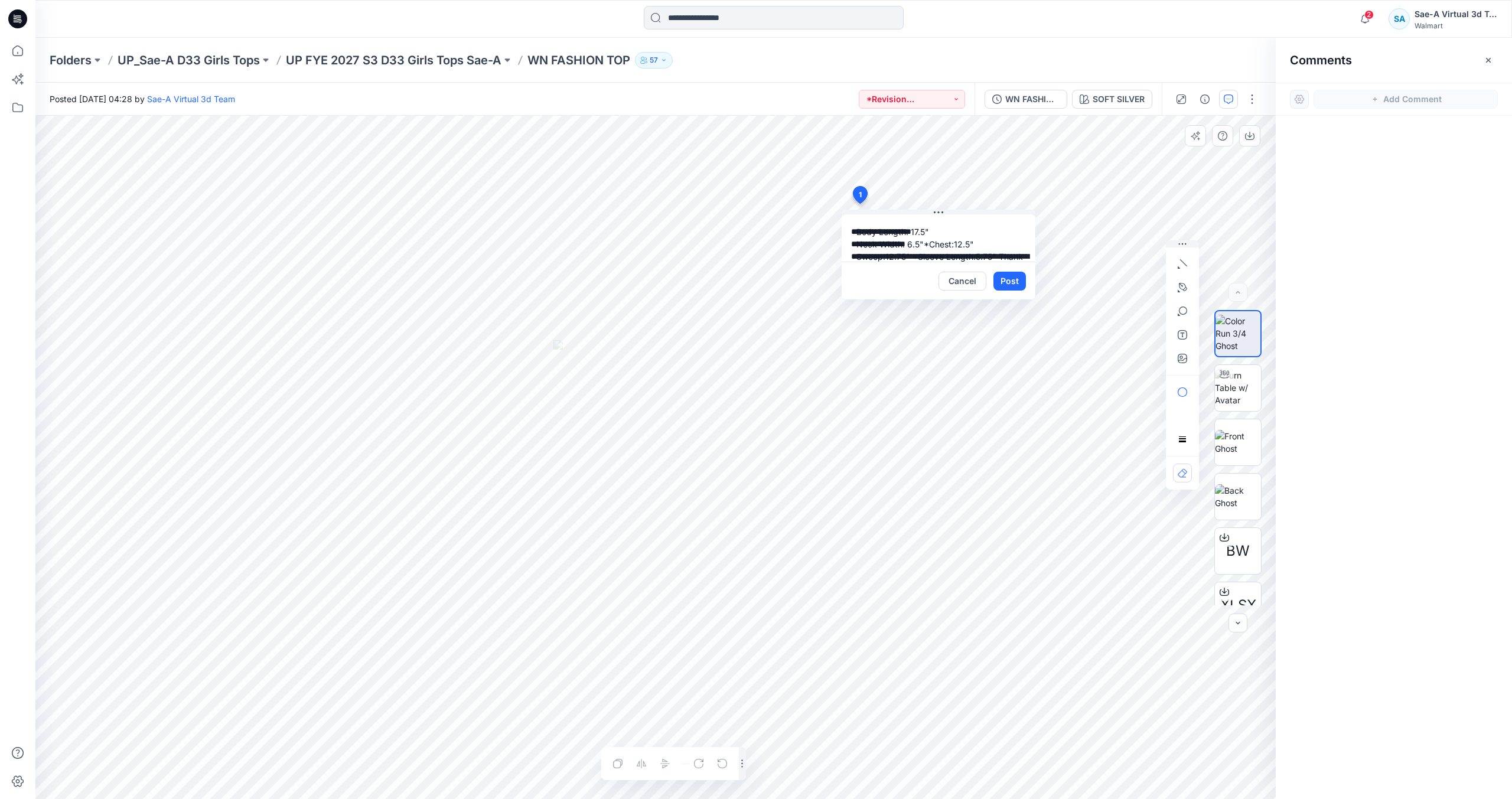
click at [905, 256] on textarea "**********" at bounding box center [938, 238] width 194 height 47
click at [912, 254] on textarea "**********" at bounding box center [938, 238] width 194 height 47
click at [938, 257] on textarea "**********" at bounding box center [938, 238] width 194 height 47
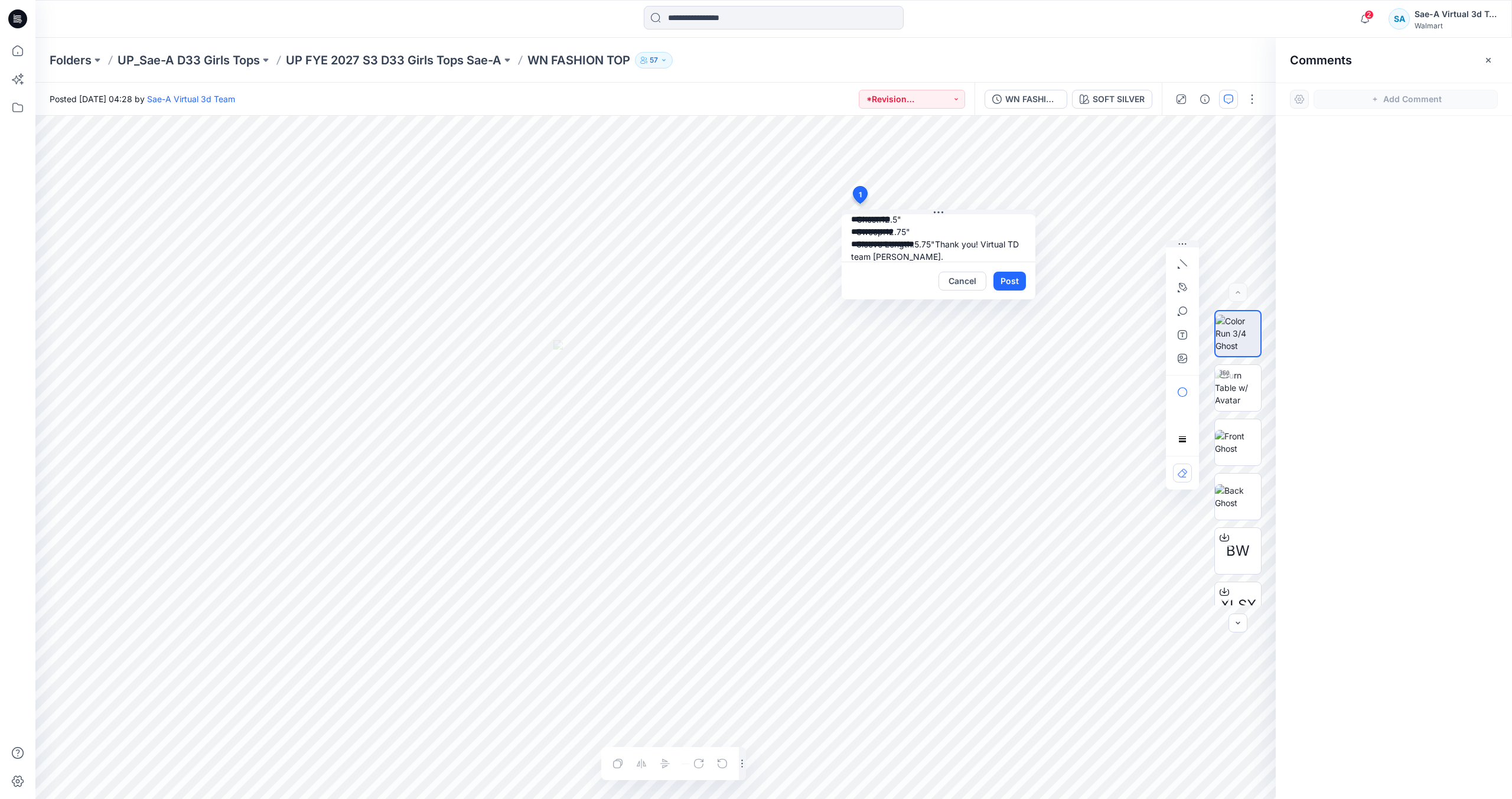
scroll to position [85, 0]
click at [930, 232] on textarea "**********" at bounding box center [938, 238] width 194 height 47
type textarea "**********"
click at [998, 279] on button "Post" at bounding box center [1010, 281] width 33 height 19
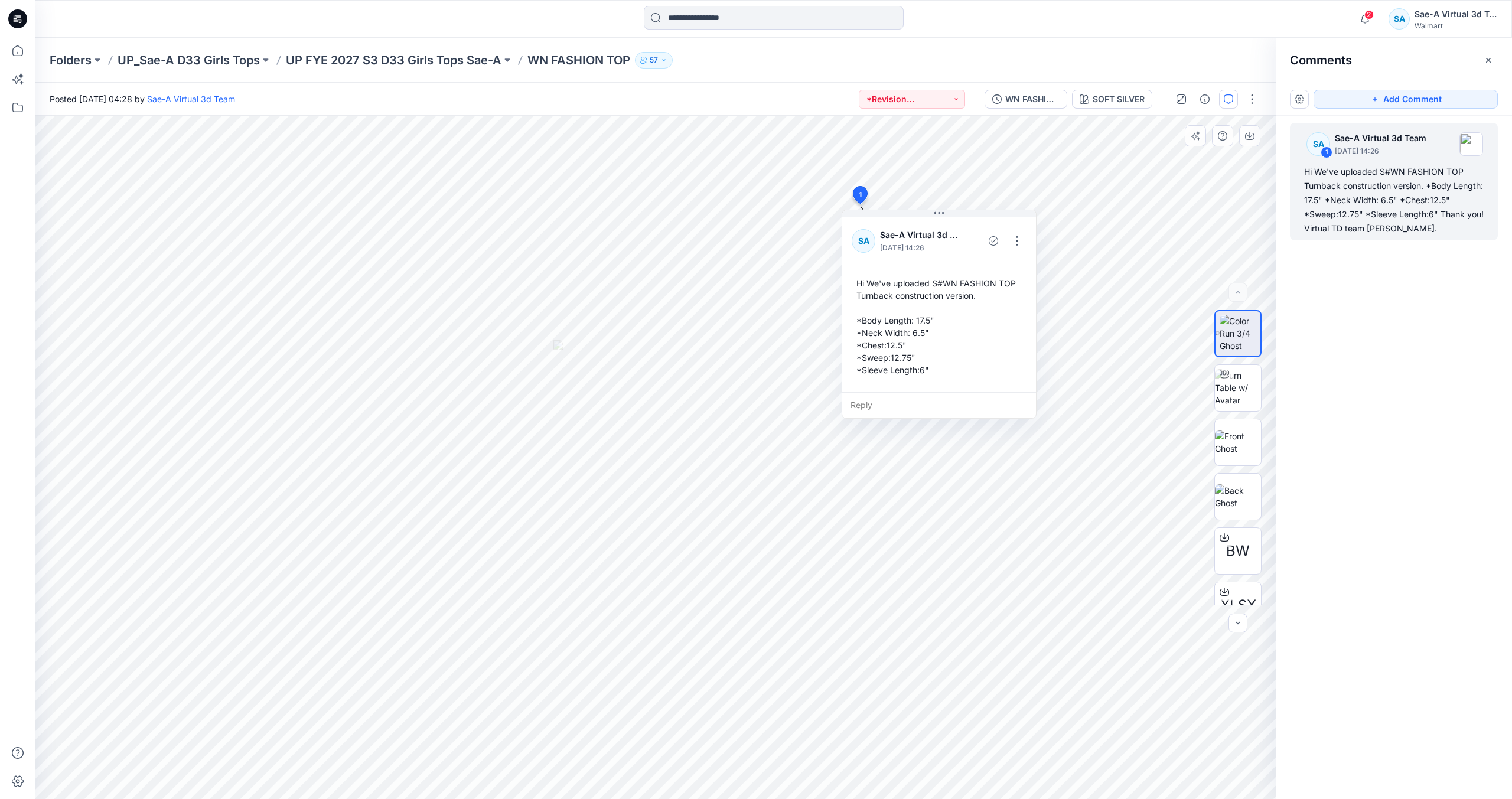
click at [1104, 47] on div "Folders UP_Sae-A D33 Girls Tops UP FYE 2027 S3 D33 Girls Tops Sae-A WN FASHION …" at bounding box center [774, 61] width 1477 height 45
